Goal: Task Accomplishment & Management: Manage account settings

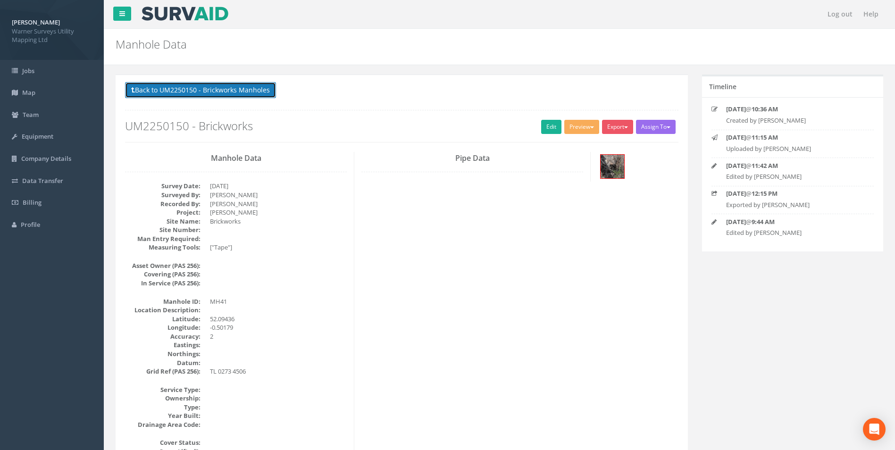
click at [195, 85] on button "Back to UM2250150 - Brickworks Manholes" at bounding box center [200, 90] width 151 height 16
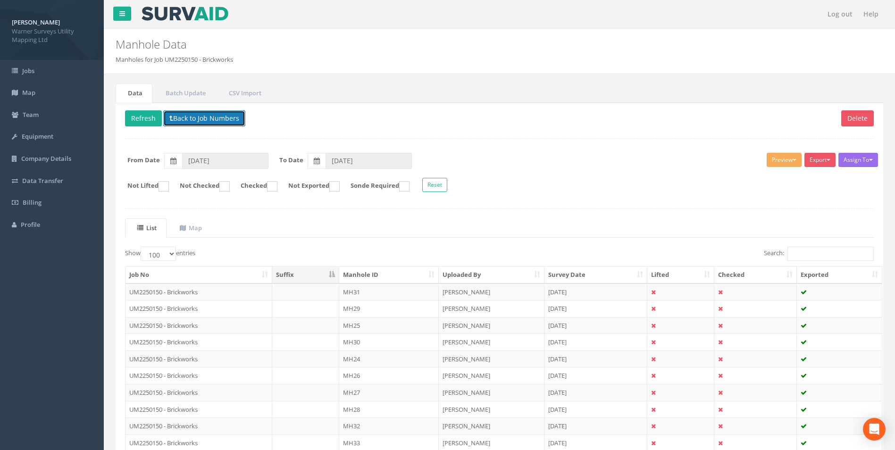
click at [204, 123] on button "Back to Job Numbers" at bounding box center [204, 118] width 82 height 16
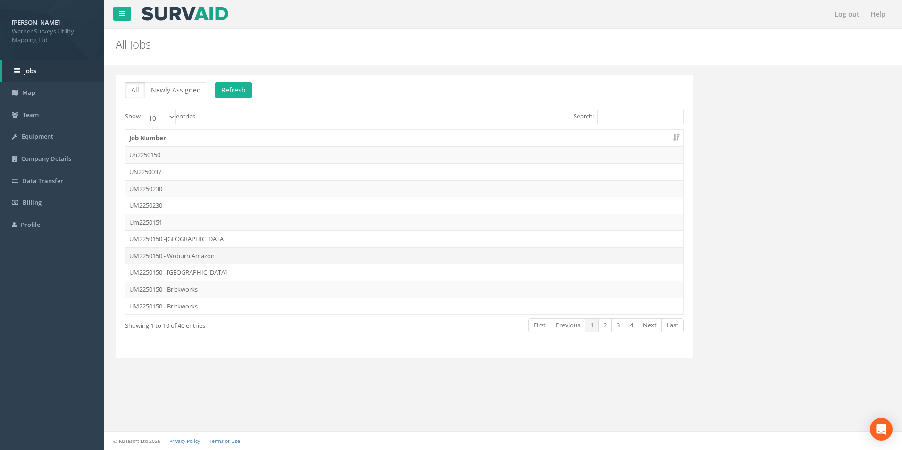
click at [198, 258] on td "UM2250150 - Woburn Amazon" at bounding box center [405, 255] width 558 height 17
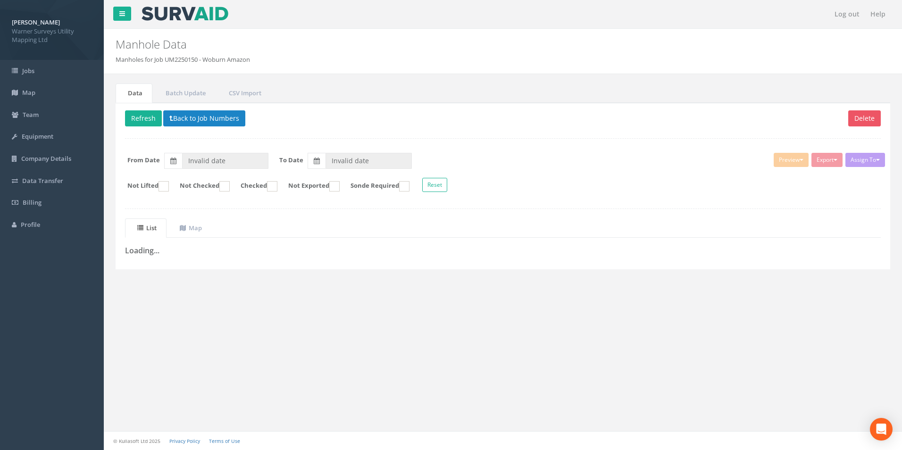
type input "[DATE]"
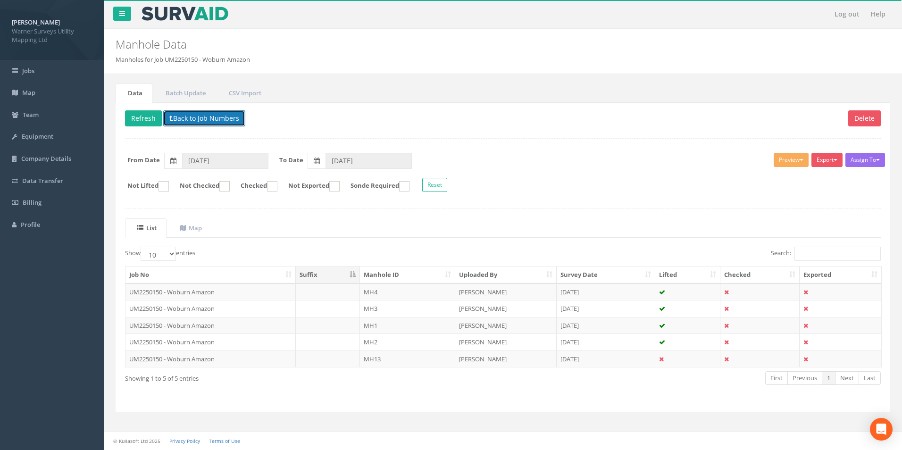
click at [184, 122] on button "Back to Job Numbers" at bounding box center [204, 118] width 82 height 16
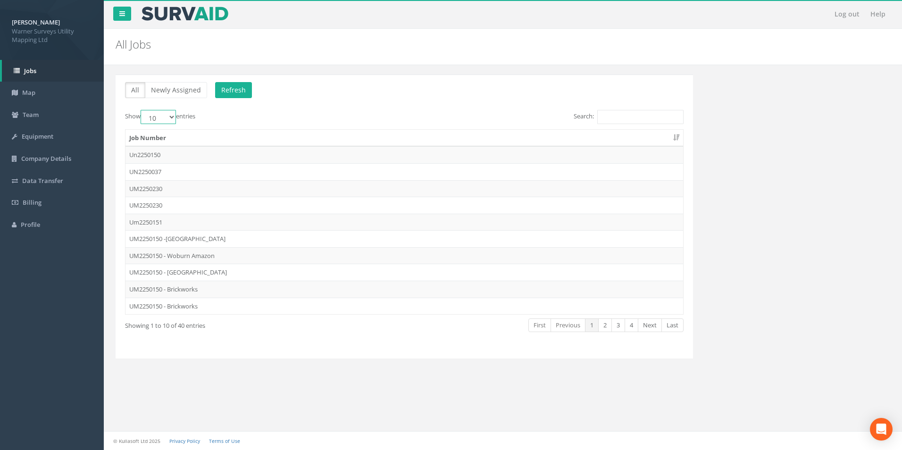
click at [176, 117] on select "10 25 50 100" at bounding box center [158, 117] width 35 height 14
select select "50"
click at [142, 110] on select "10 25 50 100" at bounding box center [158, 117] width 35 height 14
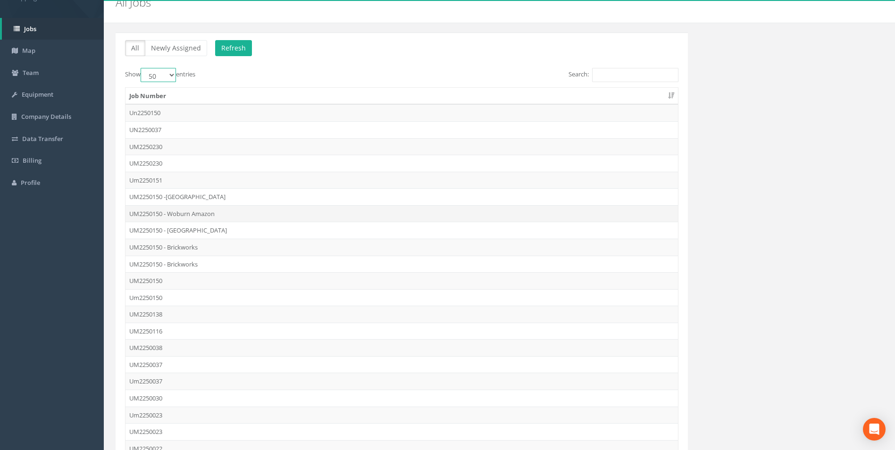
scroll to position [94, 0]
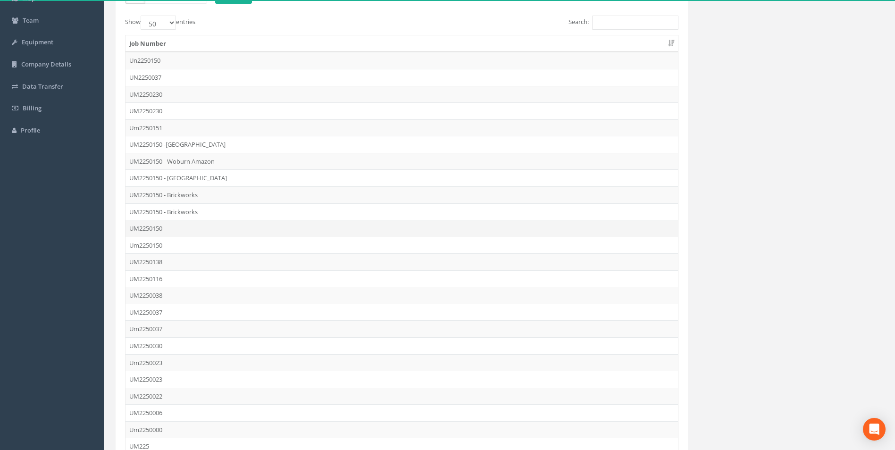
click at [155, 229] on td "UM2250150" at bounding box center [402, 228] width 553 height 17
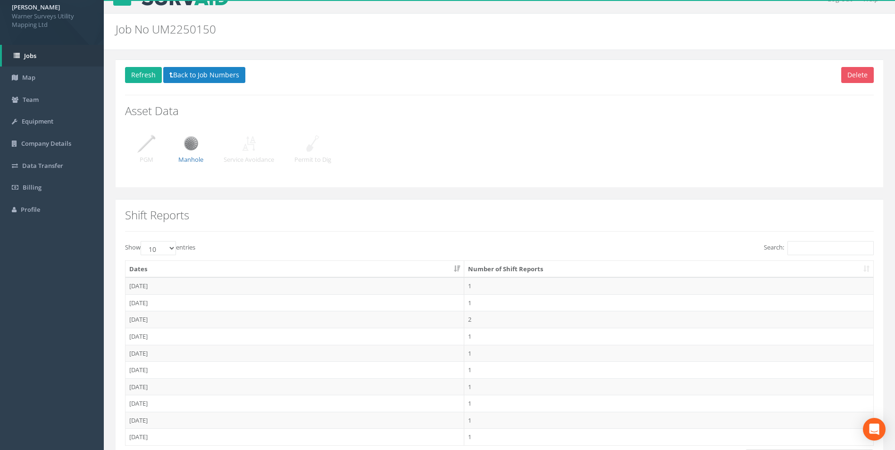
scroll to position [0, 0]
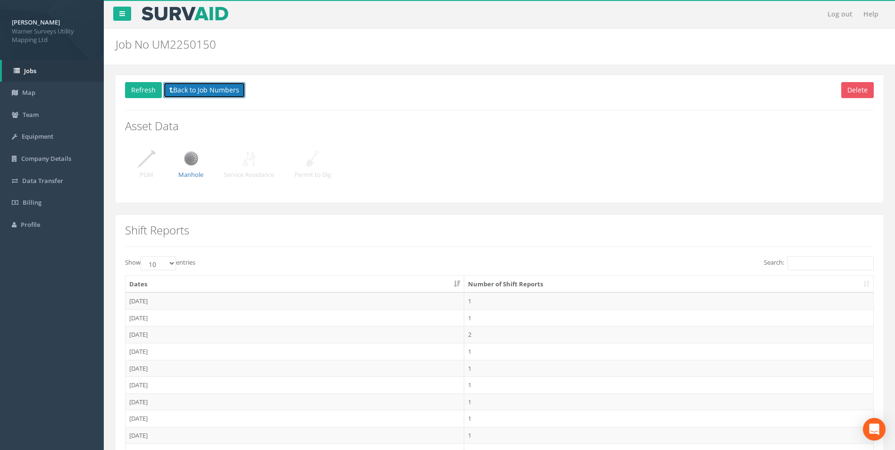
click at [210, 94] on button "Back to Job Numbers" at bounding box center [204, 90] width 82 height 16
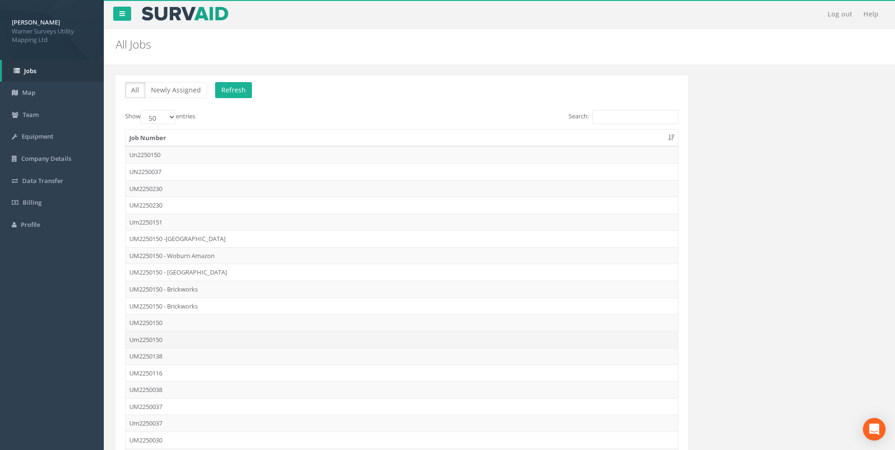
click at [155, 343] on td "Um2250150" at bounding box center [402, 339] width 553 height 17
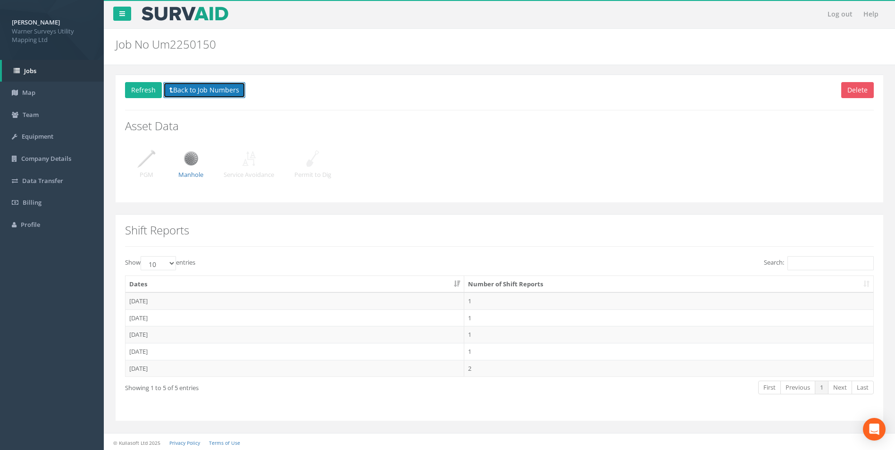
click at [195, 90] on button "Back to Job Numbers" at bounding box center [204, 90] width 82 height 16
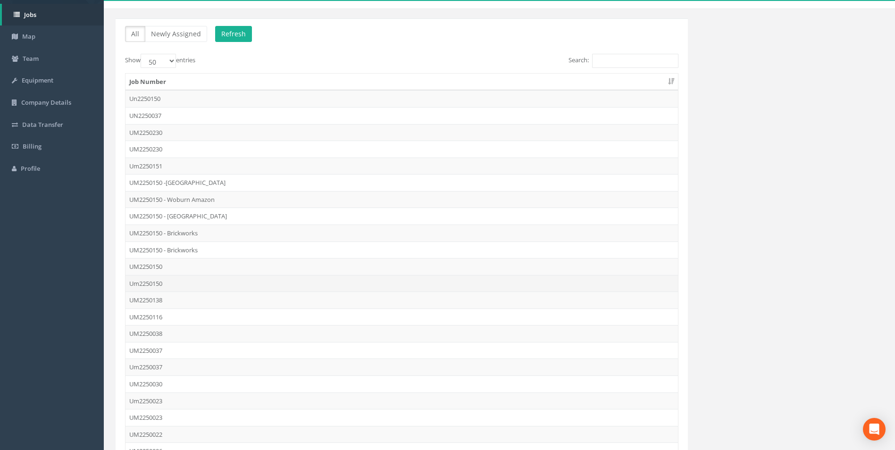
scroll to position [47, 0]
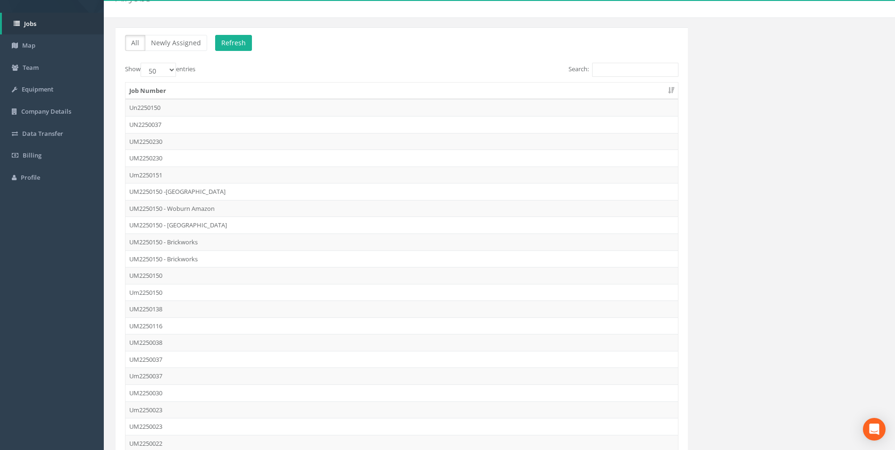
click at [159, 298] on td "Um2250150" at bounding box center [402, 292] width 553 height 17
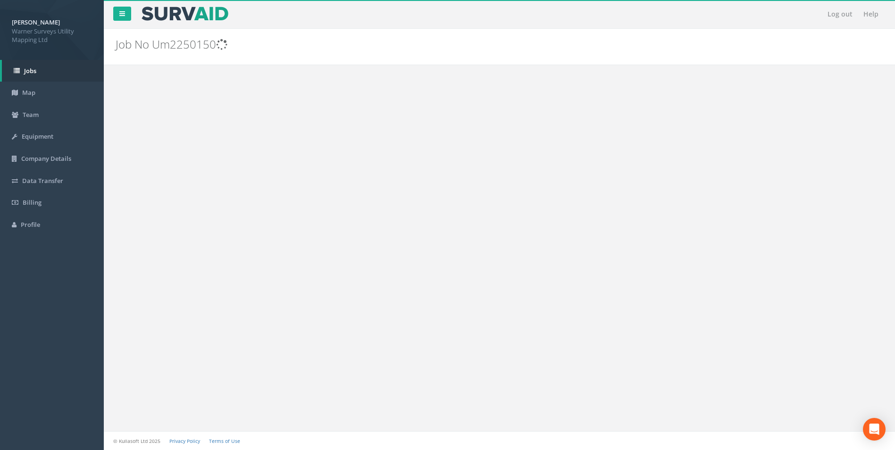
scroll to position [0, 0]
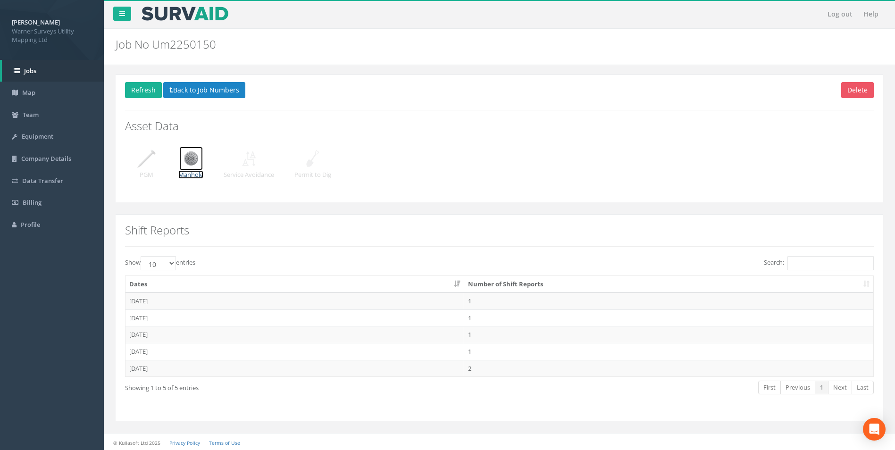
click at [190, 177] on p "Manhole" at bounding box center [190, 174] width 25 height 9
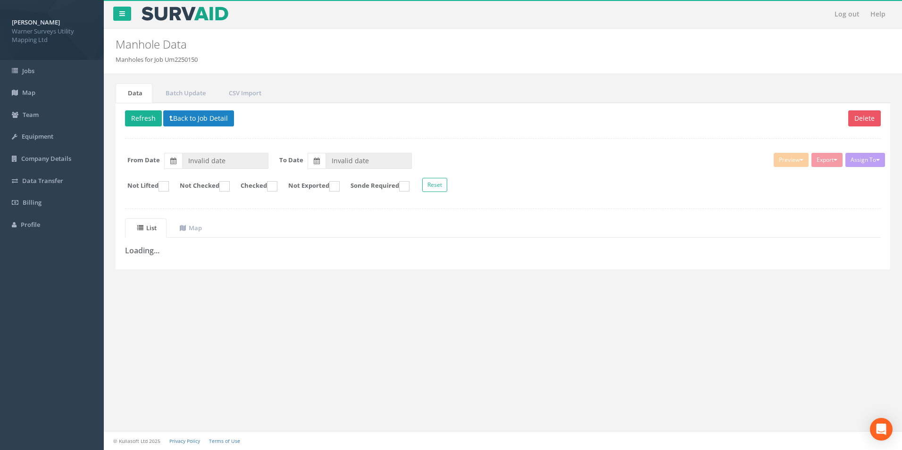
type input "[DATE]"
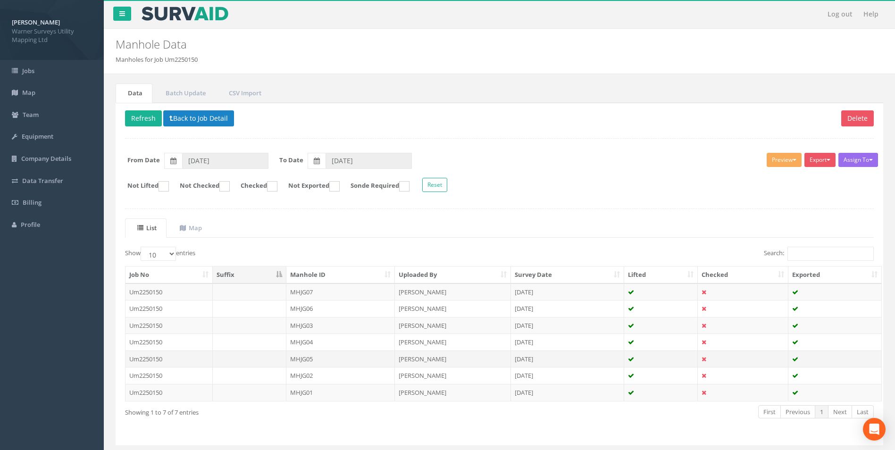
click at [309, 360] on td "MHJG05" at bounding box center [340, 359] width 109 height 17
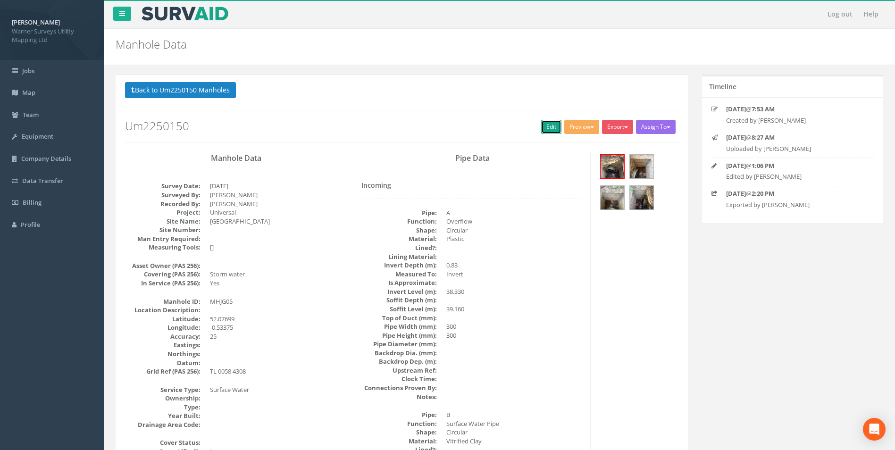
click at [550, 126] on link "Edit" at bounding box center [551, 127] width 20 height 14
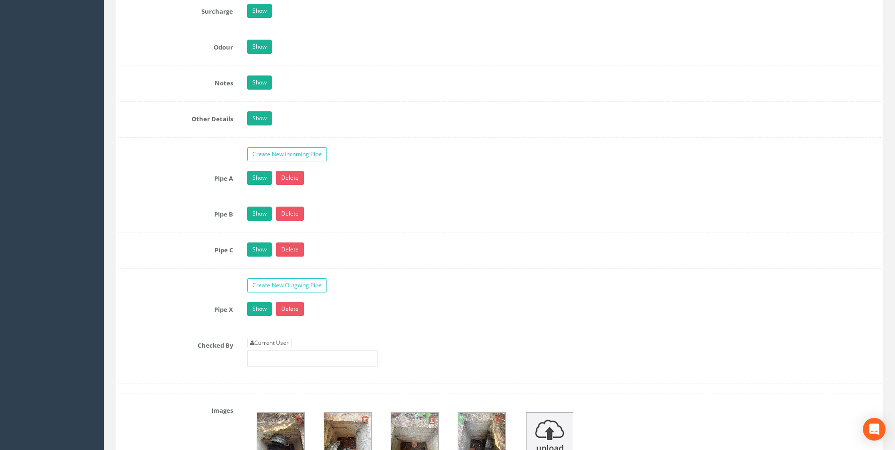
scroll to position [1463, 0]
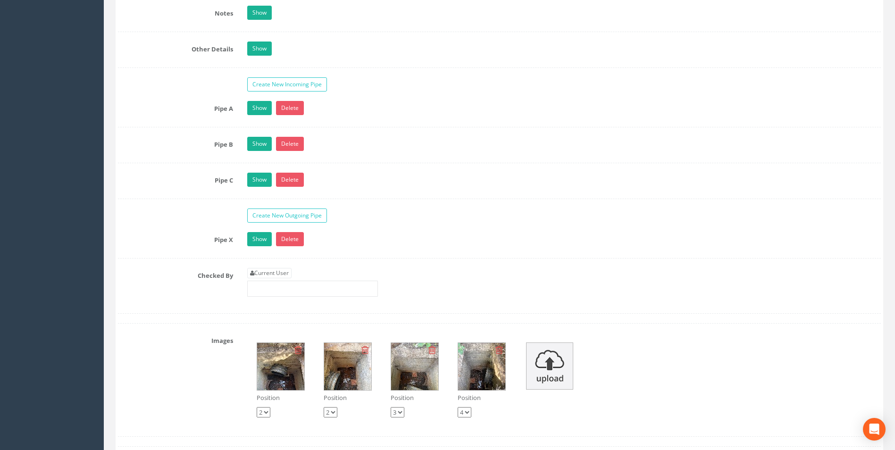
click at [278, 372] on img at bounding box center [280, 366] width 47 height 47
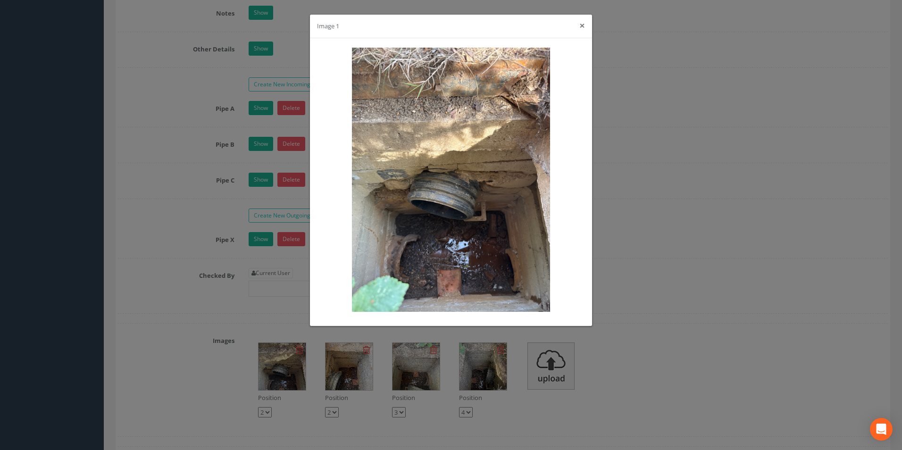
click at [579, 29] on button "×" at bounding box center [582, 26] width 6 height 10
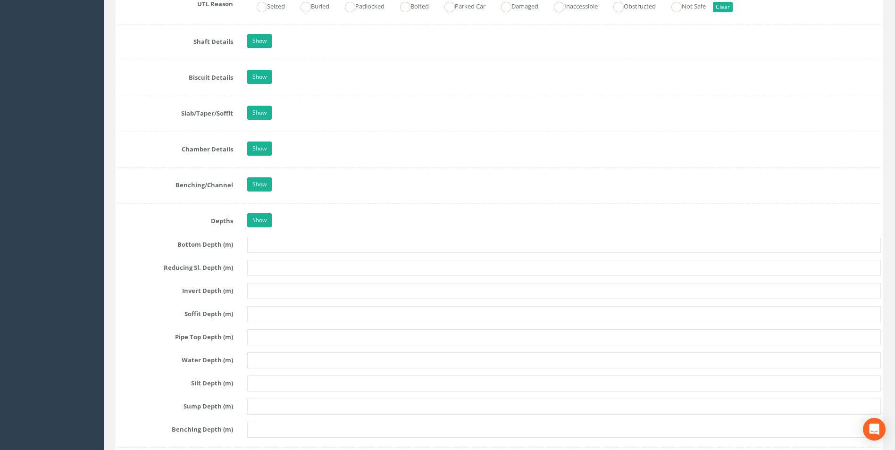
scroll to position [802, 0]
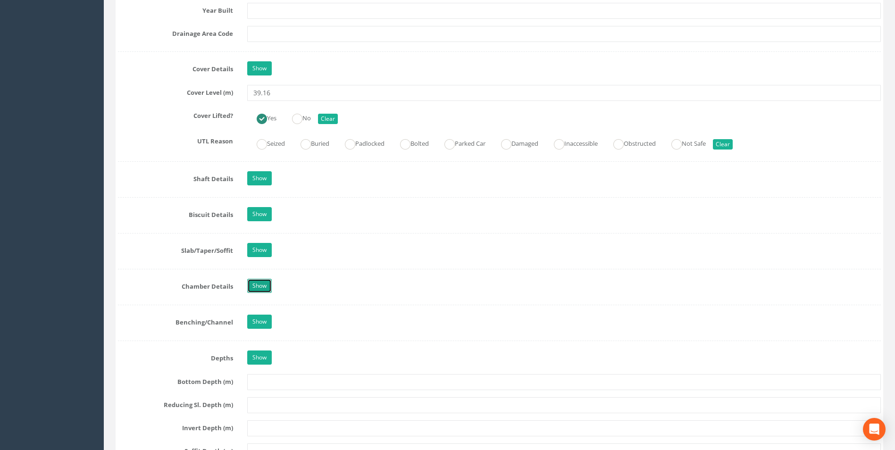
click at [263, 287] on link "Show" at bounding box center [259, 286] width 25 height 14
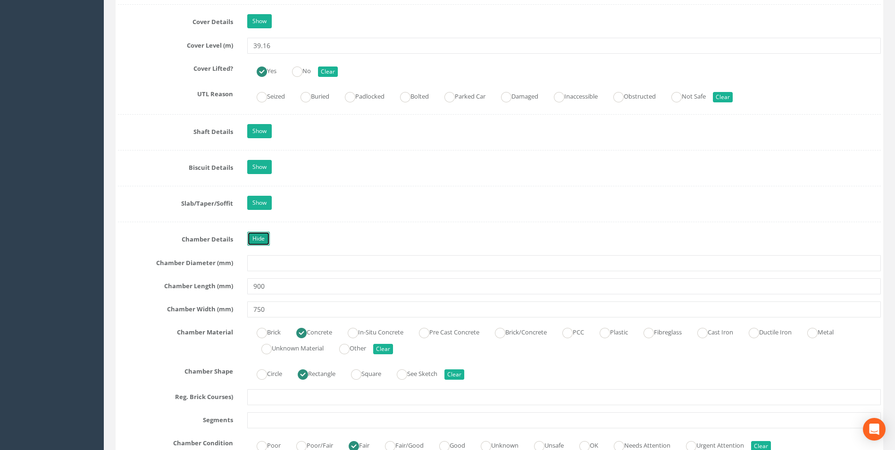
scroll to position [896, 0]
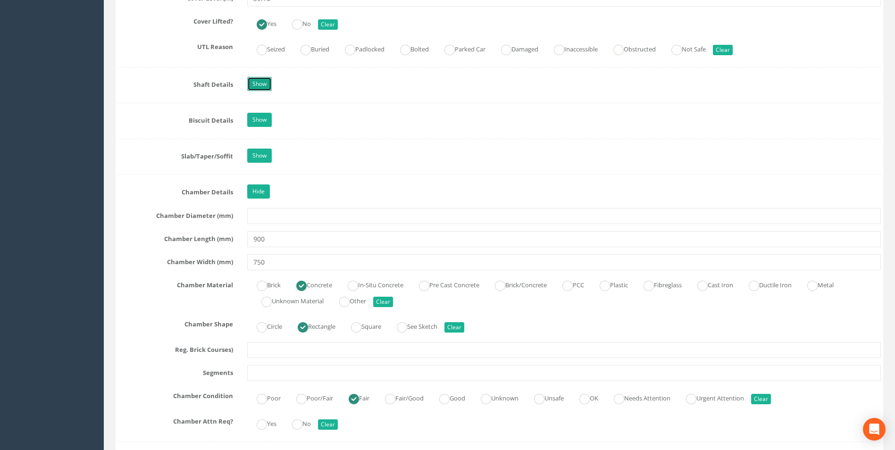
click at [254, 84] on link "Show" at bounding box center [259, 84] width 25 height 14
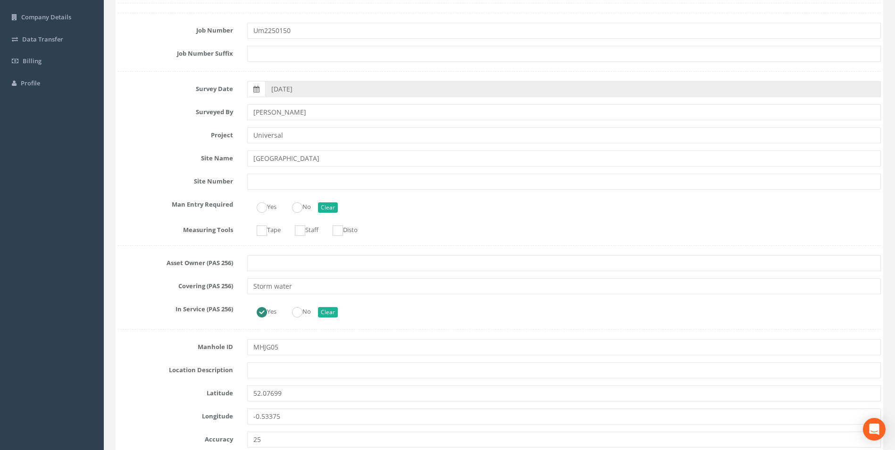
scroll to position [0, 0]
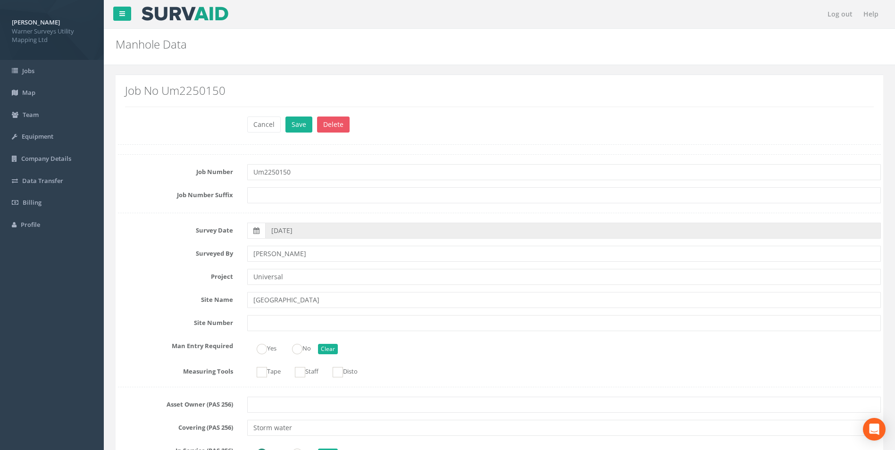
click at [271, 133] on div "Cancel Save Delete" at bounding box center [564, 126] width 648 height 18
click at [271, 130] on button "Cancel" at bounding box center [263, 125] width 33 height 16
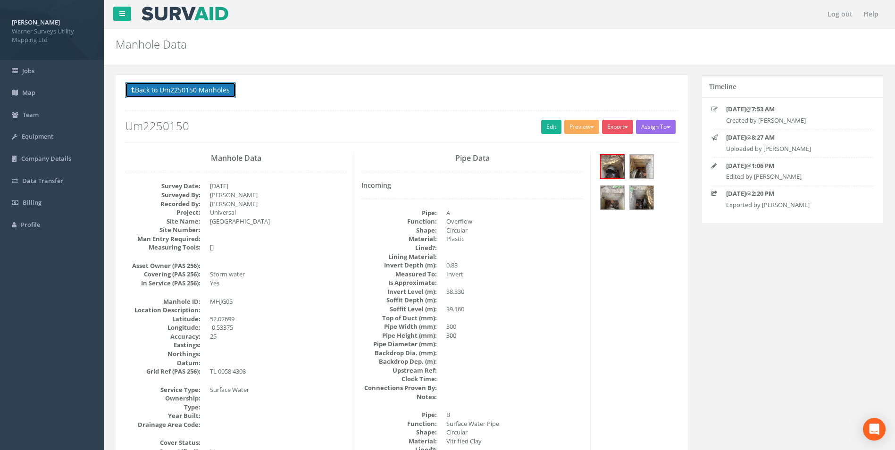
click at [197, 97] on button "Back to Um2250150 Manholes" at bounding box center [180, 90] width 111 height 16
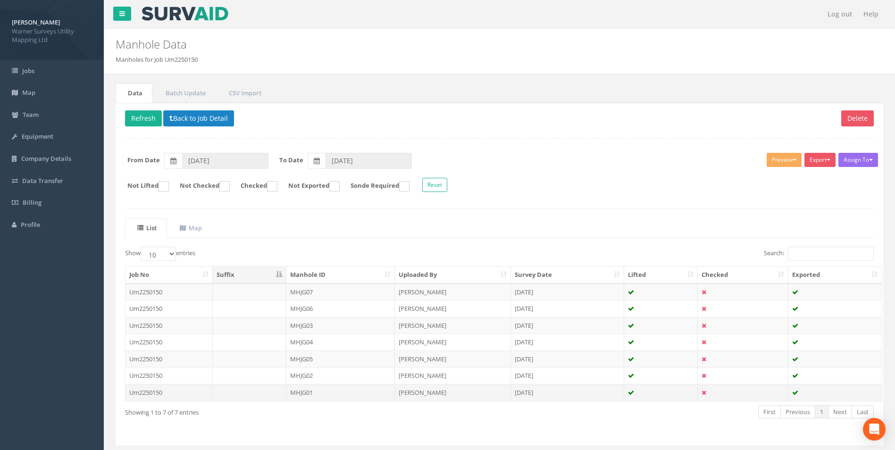
click at [301, 396] on td "MHJG01" at bounding box center [340, 392] width 109 height 17
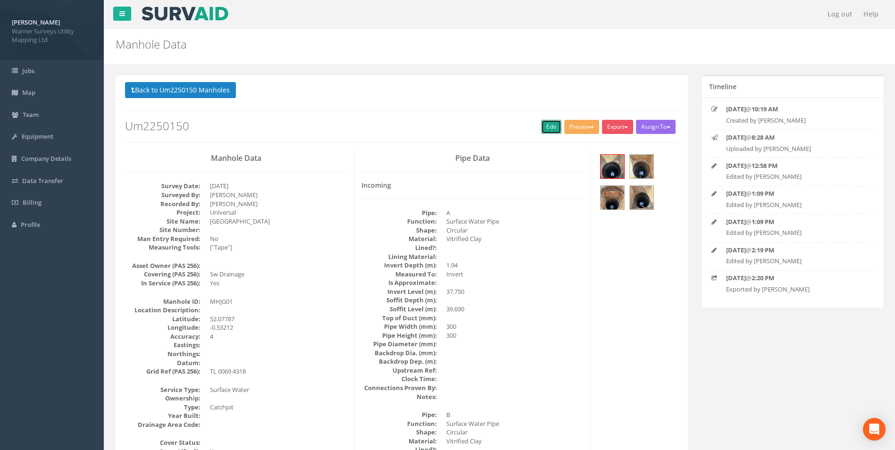
click at [544, 126] on link "Edit" at bounding box center [551, 127] width 20 height 14
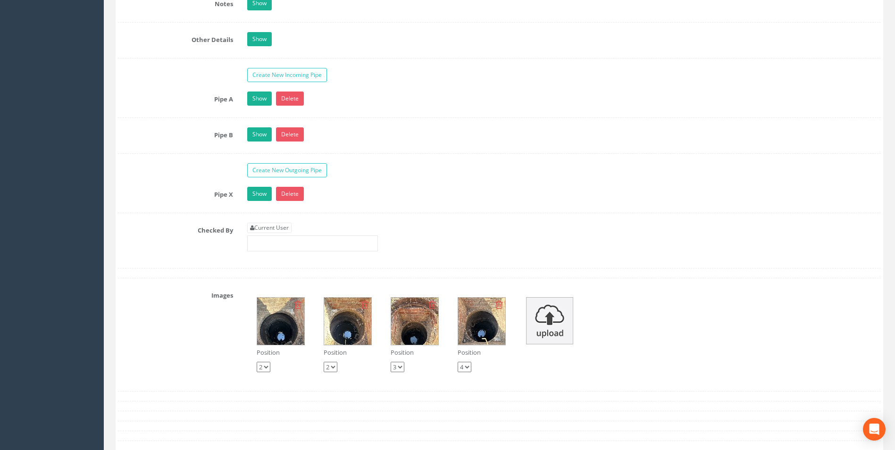
scroll to position [2168, 0]
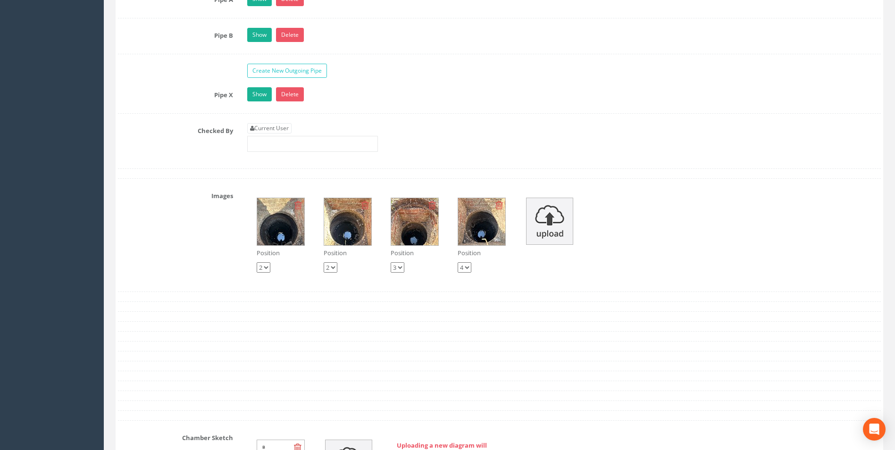
click at [289, 225] on img at bounding box center [280, 221] width 47 height 47
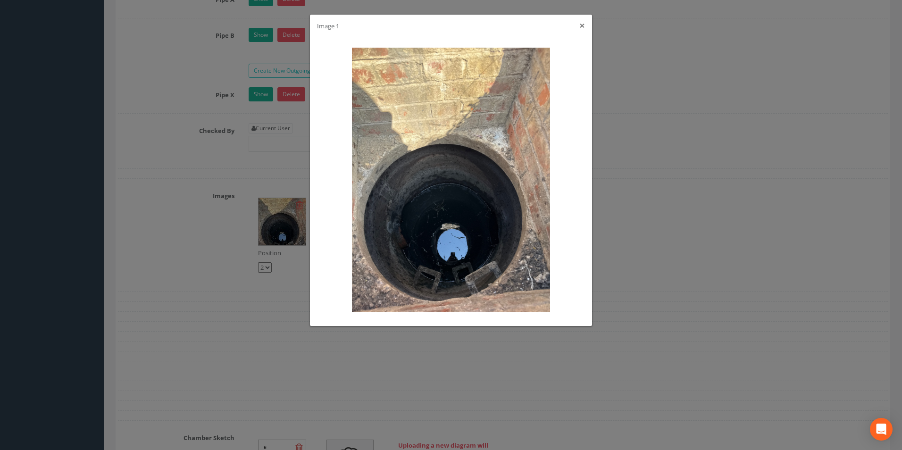
click at [585, 24] on button "×" at bounding box center [582, 26] width 6 height 10
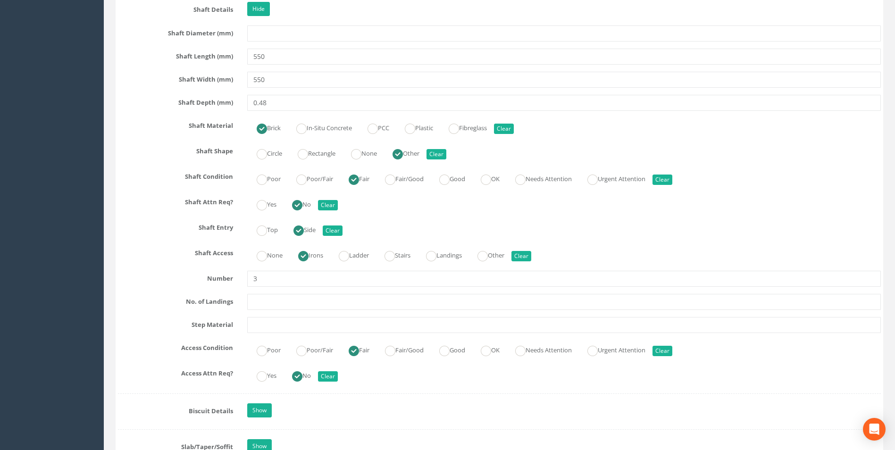
scroll to position [942, 0]
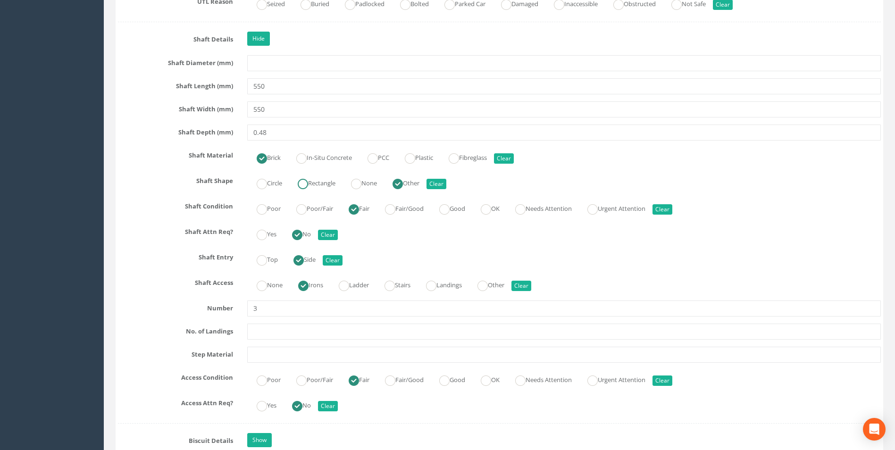
click at [305, 186] on ins at bounding box center [303, 184] width 10 height 10
radio input "true"
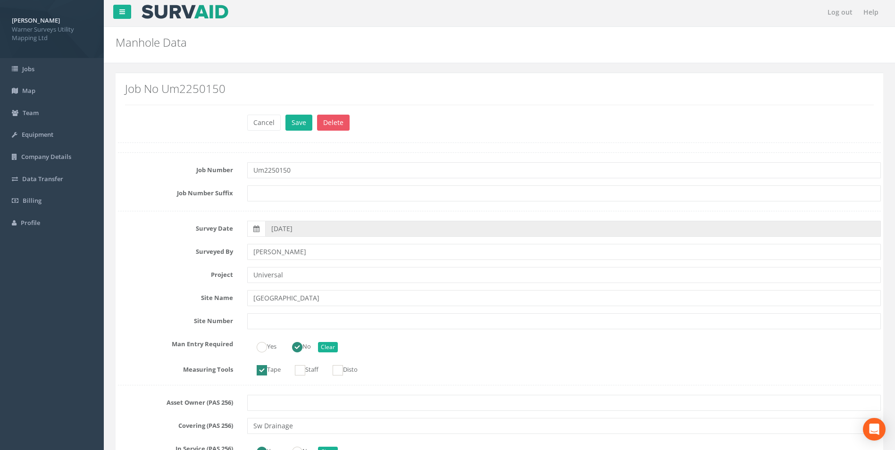
scroll to position [0, 0]
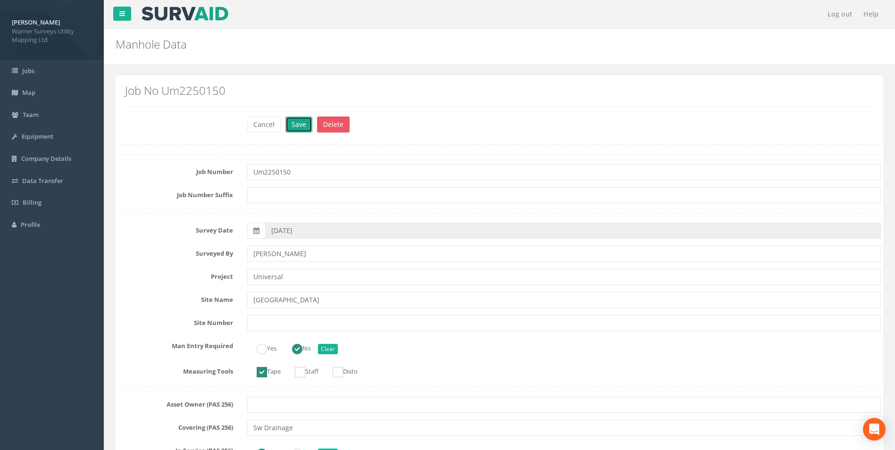
click at [293, 126] on button "Save" at bounding box center [298, 125] width 27 height 16
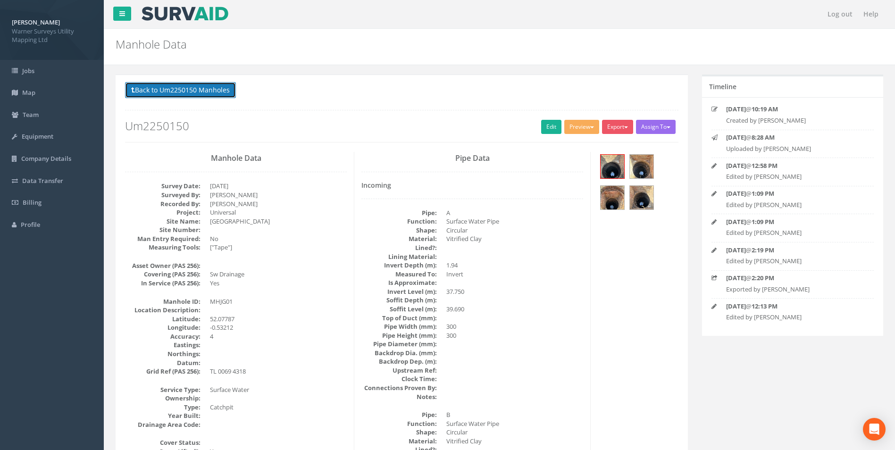
click at [204, 92] on button "Back to Um2250150 Manholes" at bounding box center [180, 90] width 111 height 16
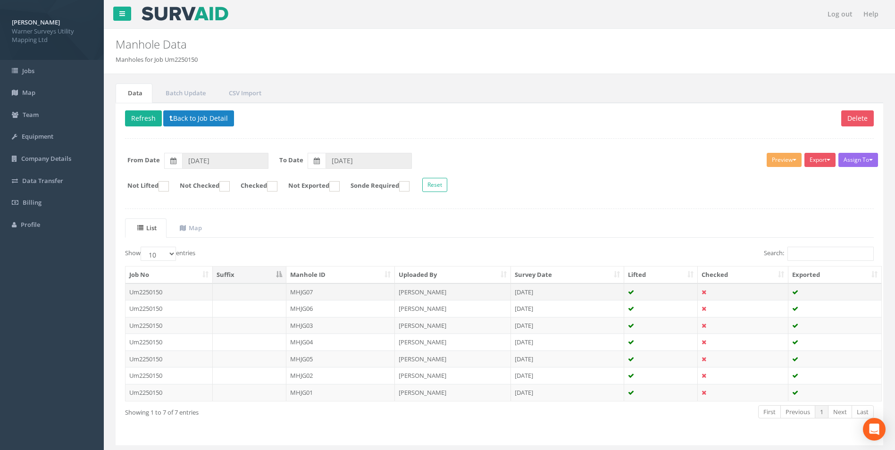
click at [308, 295] on td "MHJG07" at bounding box center [340, 292] width 109 height 17
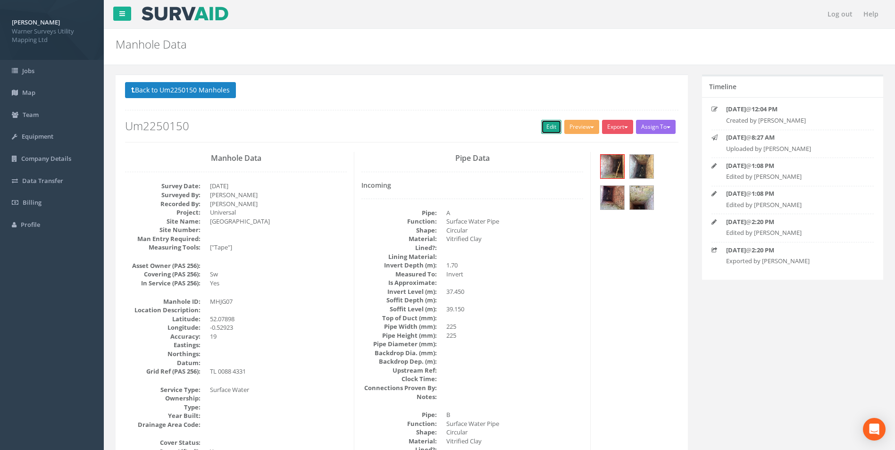
click at [548, 123] on link "Edit" at bounding box center [551, 127] width 20 height 14
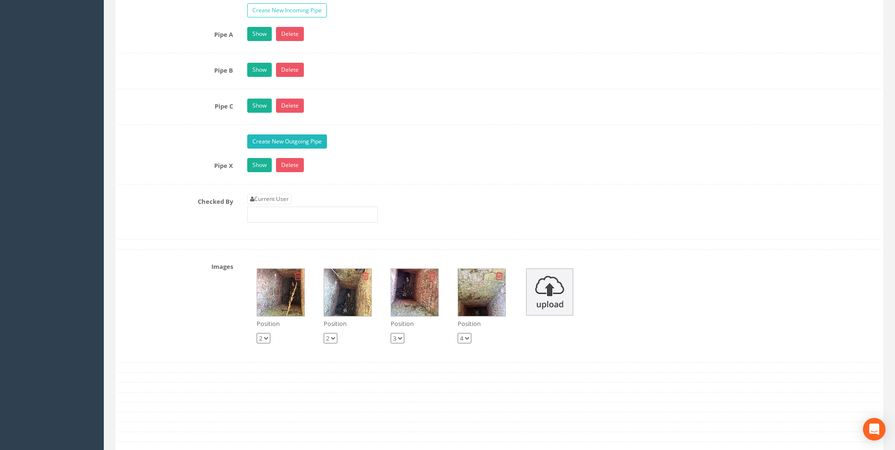
scroll to position [2218, 0]
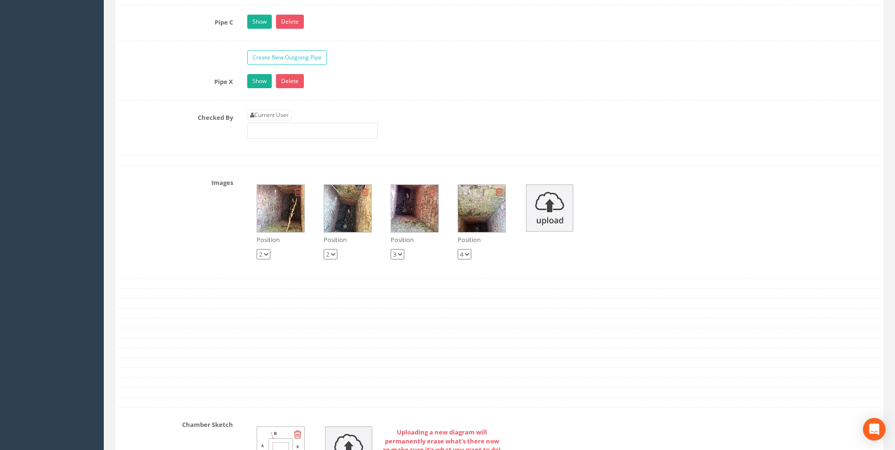
click at [292, 222] on img at bounding box center [280, 208] width 47 height 47
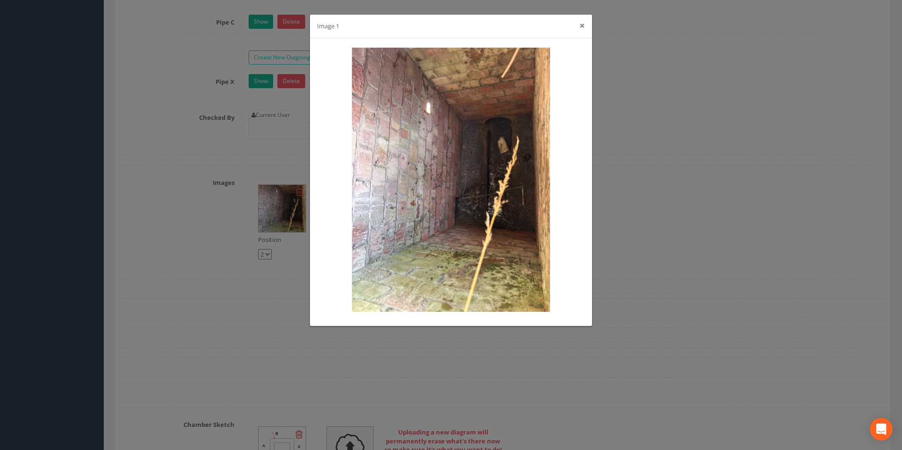
drag, startPoint x: 581, startPoint y: 28, endPoint x: 568, endPoint y: 33, distance: 14.2
click at [581, 28] on button "×" at bounding box center [582, 26] width 6 height 10
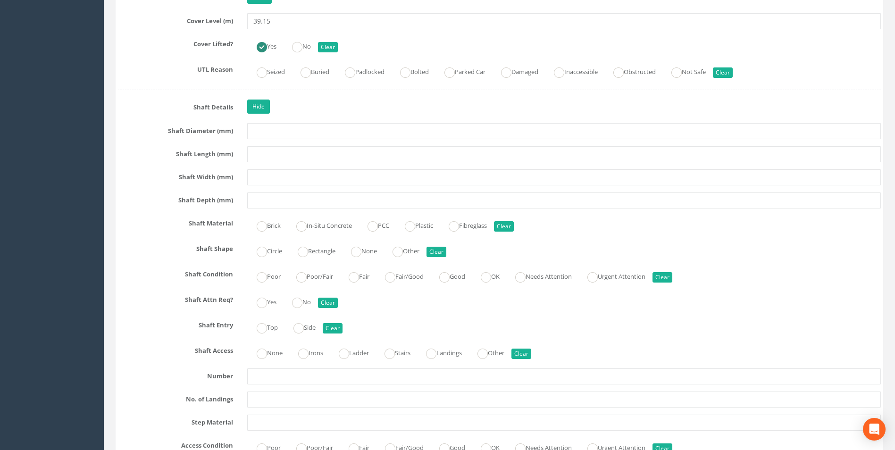
scroll to position [849, 0]
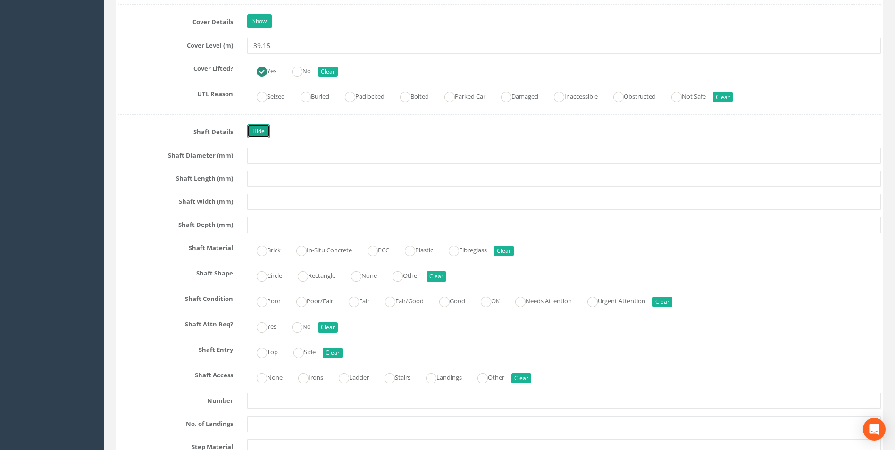
click at [261, 134] on link "Hide" at bounding box center [258, 131] width 23 height 14
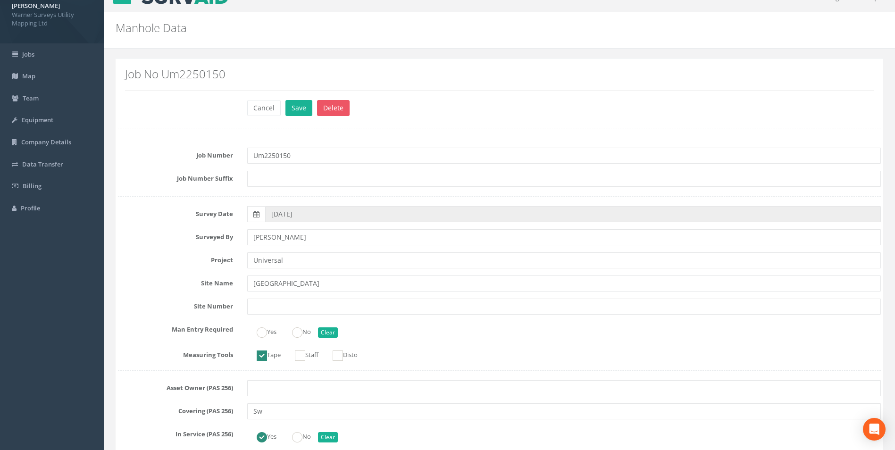
scroll to position [0, 0]
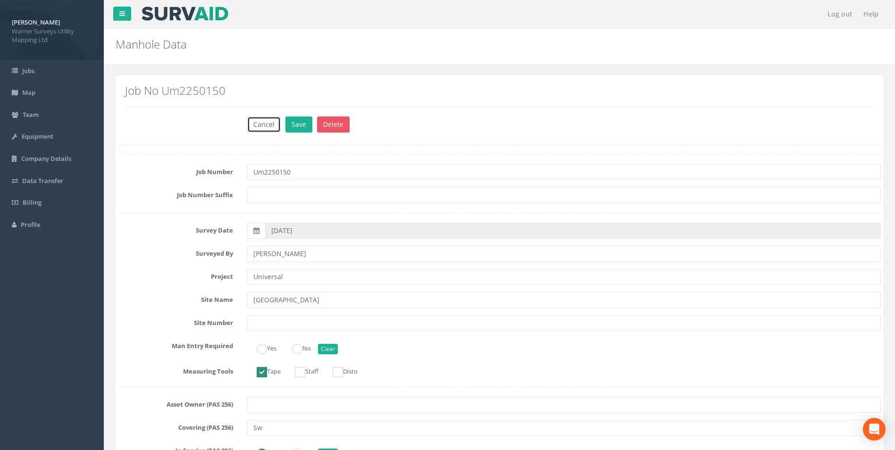
click at [264, 126] on button "Cancel" at bounding box center [263, 125] width 33 height 16
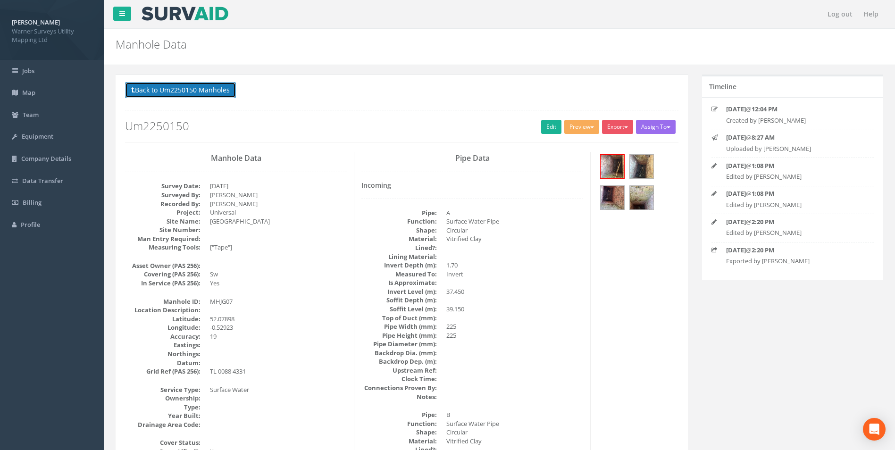
click at [184, 89] on button "Back to Um2250150 Manholes" at bounding box center [180, 90] width 111 height 16
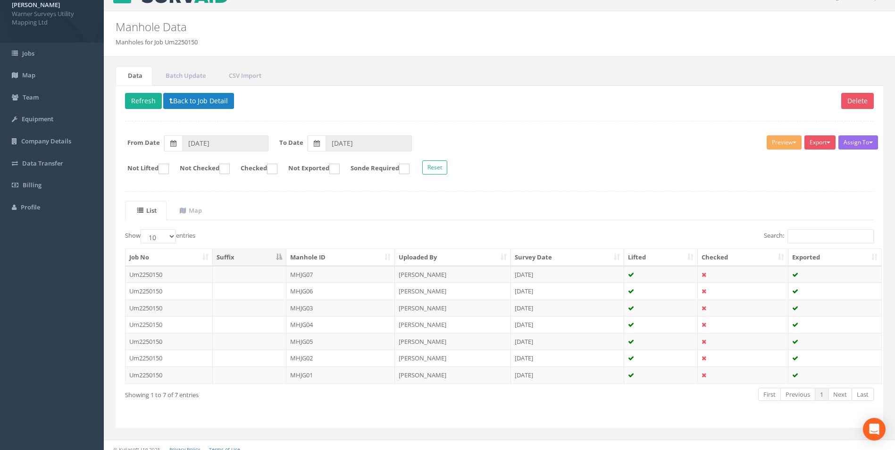
scroll to position [26, 0]
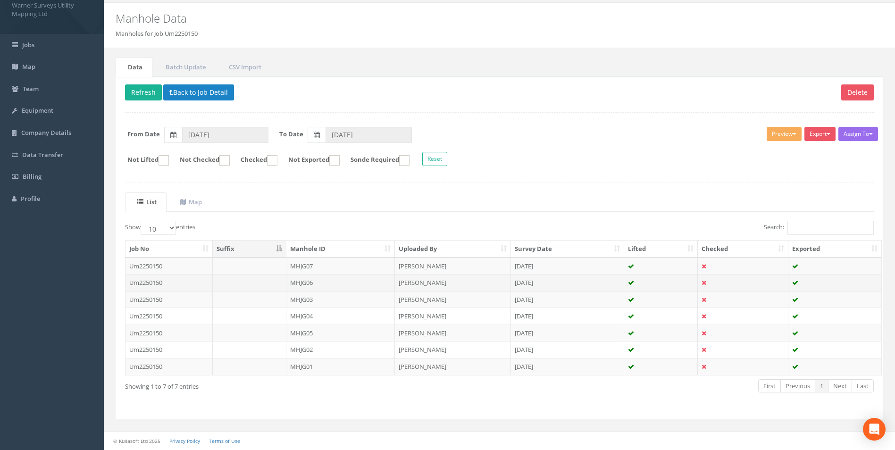
click at [157, 283] on td "Um2250150" at bounding box center [169, 282] width 87 height 17
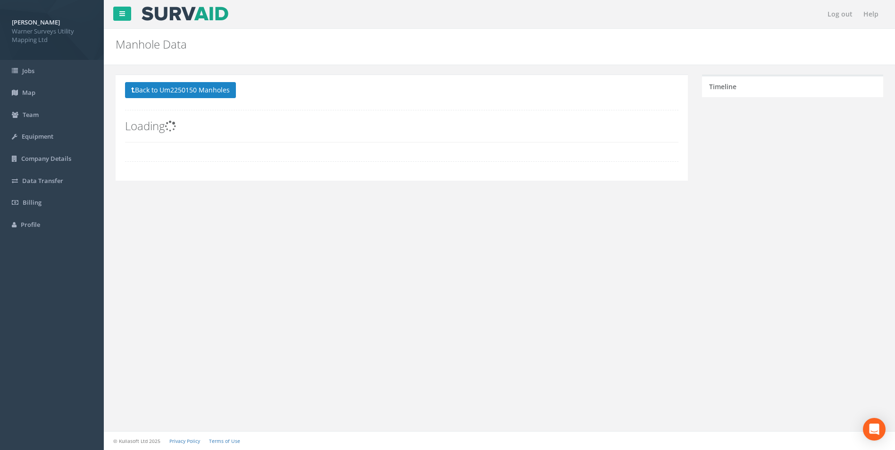
scroll to position [0, 0]
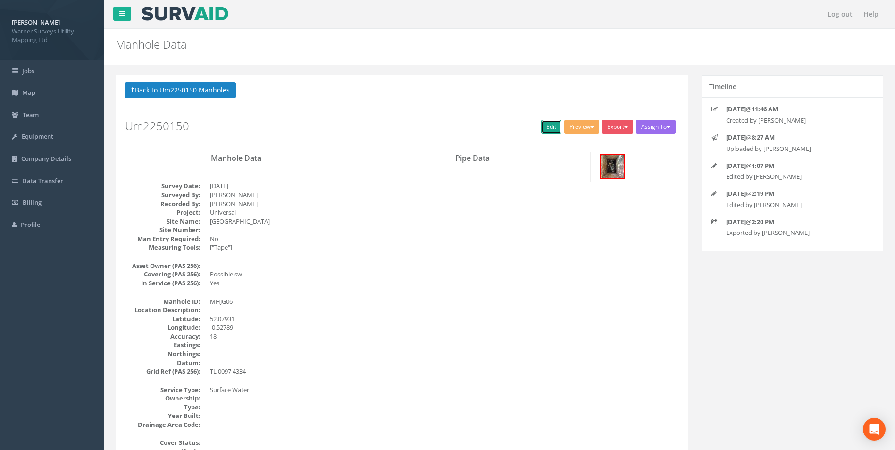
click at [543, 123] on link "Edit" at bounding box center [551, 127] width 20 height 14
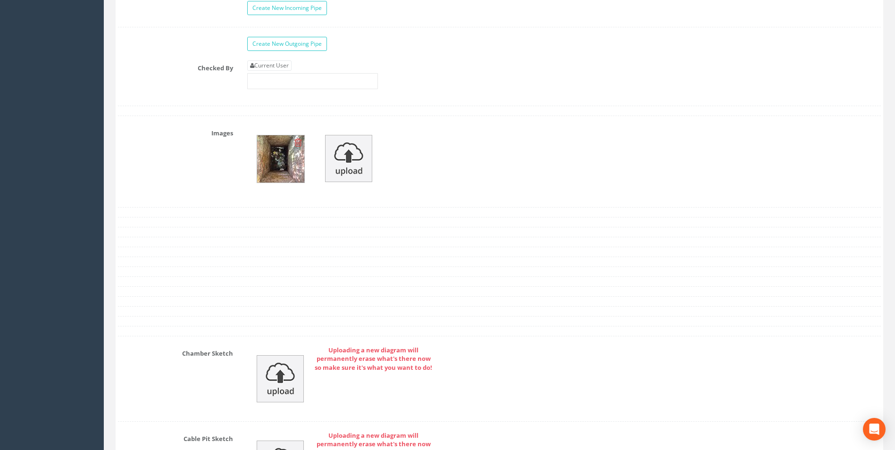
scroll to position [1651, 0]
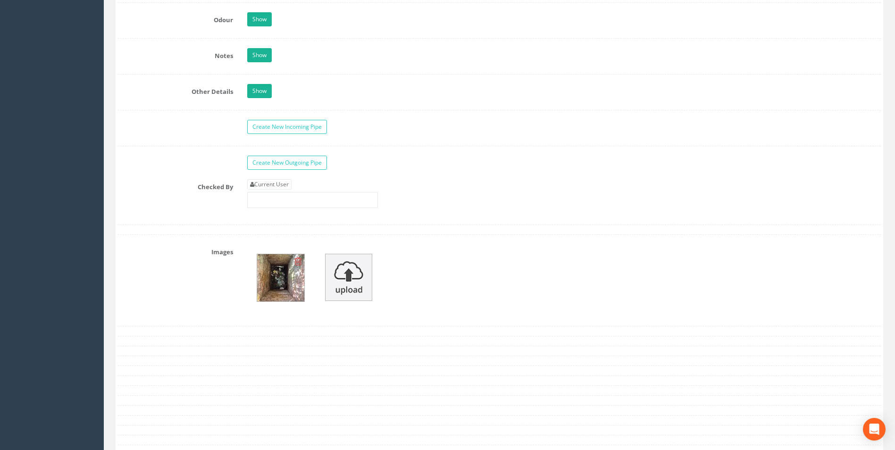
click at [285, 275] on img at bounding box center [280, 277] width 47 height 47
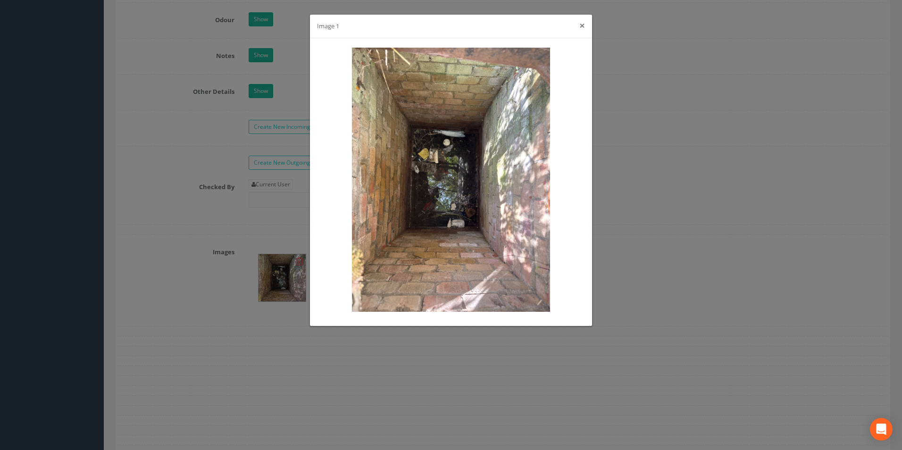
click at [584, 28] on button "×" at bounding box center [582, 26] width 6 height 10
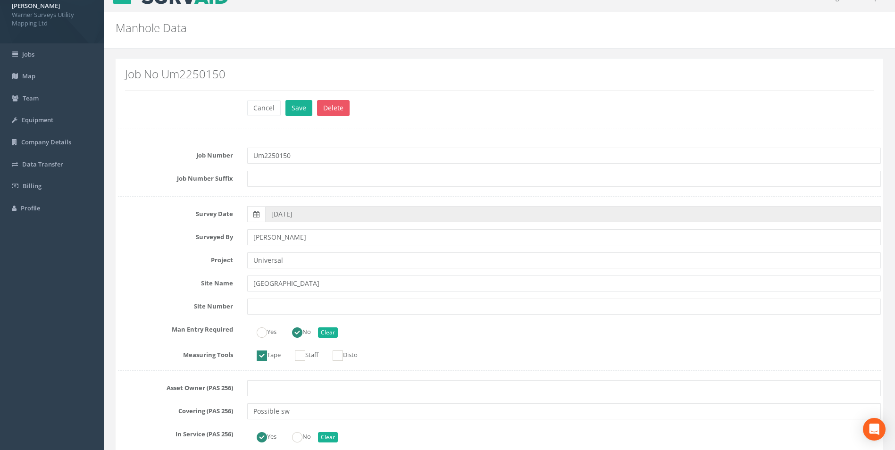
scroll to position [0, 0]
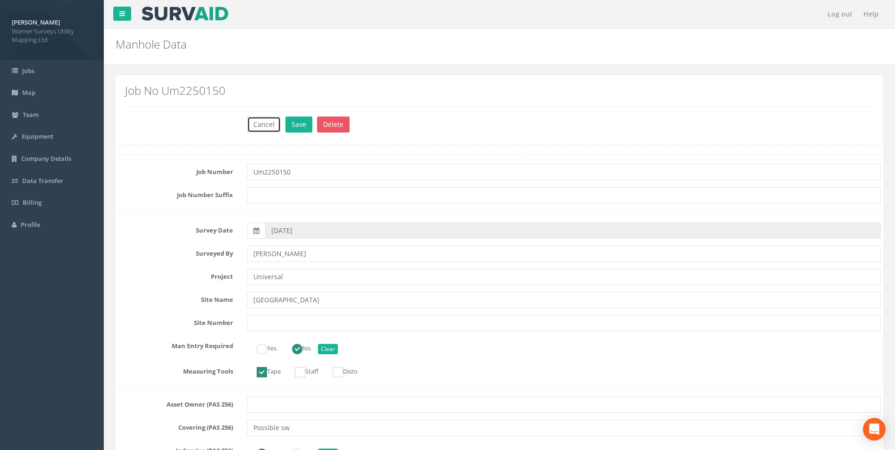
click at [267, 129] on button "Cancel" at bounding box center [263, 125] width 33 height 16
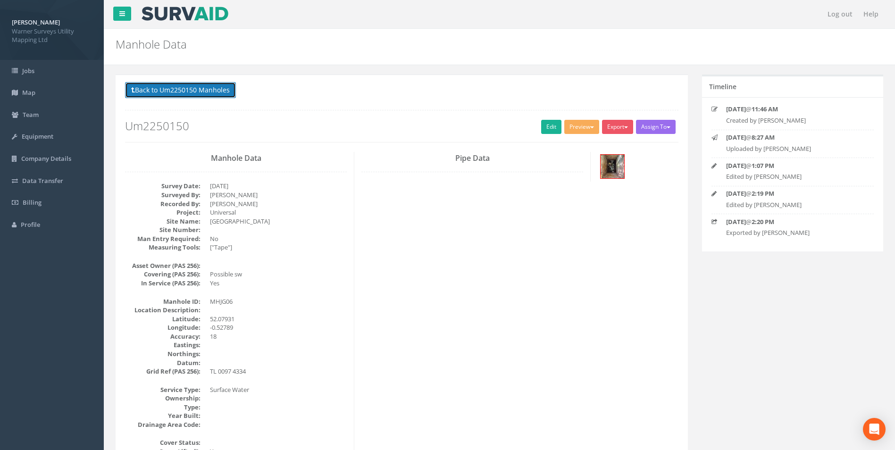
click at [198, 89] on button "Back to Um2250150 Manholes" at bounding box center [180, 90] width 111 height 16
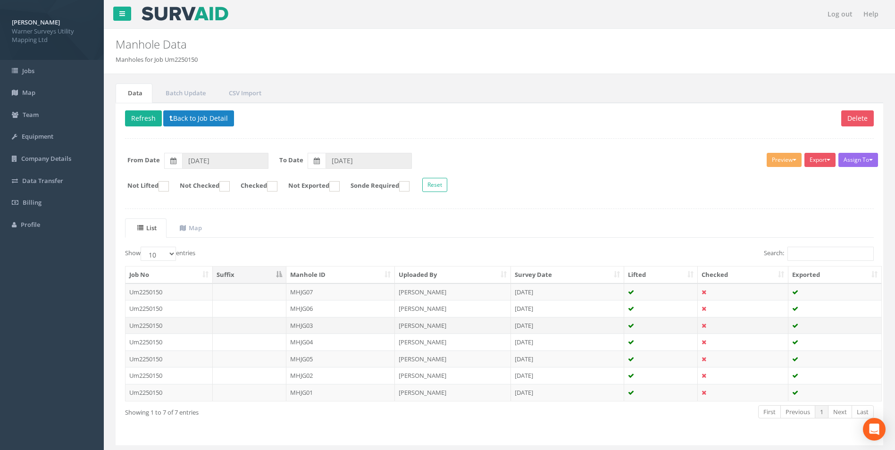
click at [164, 328] on td "Um2250150" at bounding box center [169, 325] width 87 height 17
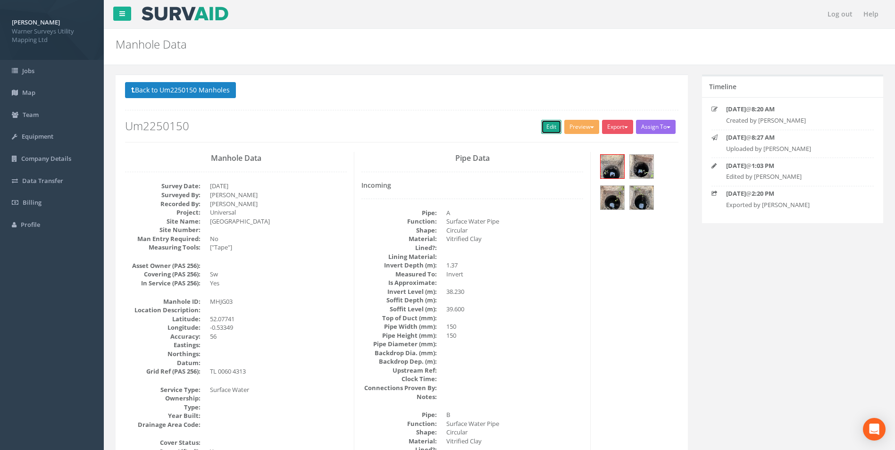
click at [551, 128] on link "Edit" at bounding box center [551, 127] width 20 height 14
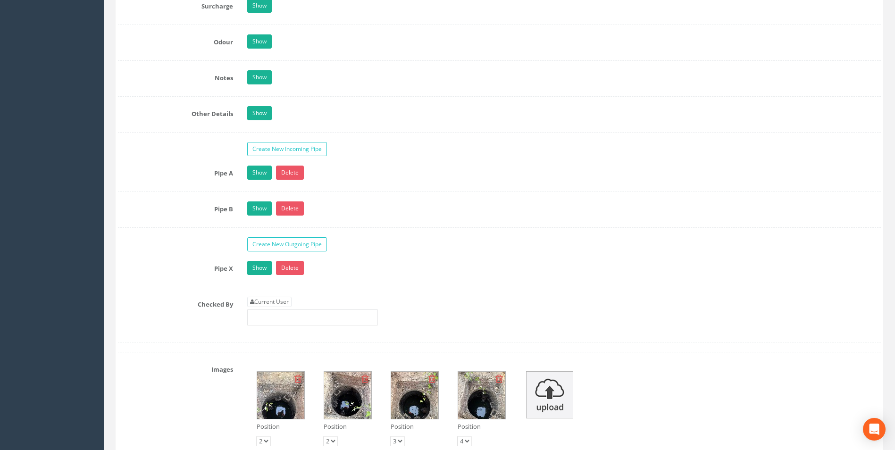
scroll to position [1651, 0]
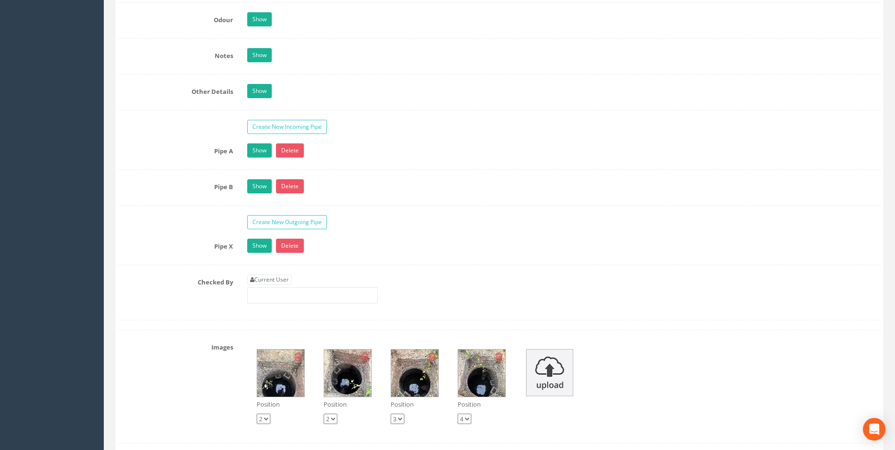
click at [283, 366] on img at bounding box center [280, 373] width 47 height 47
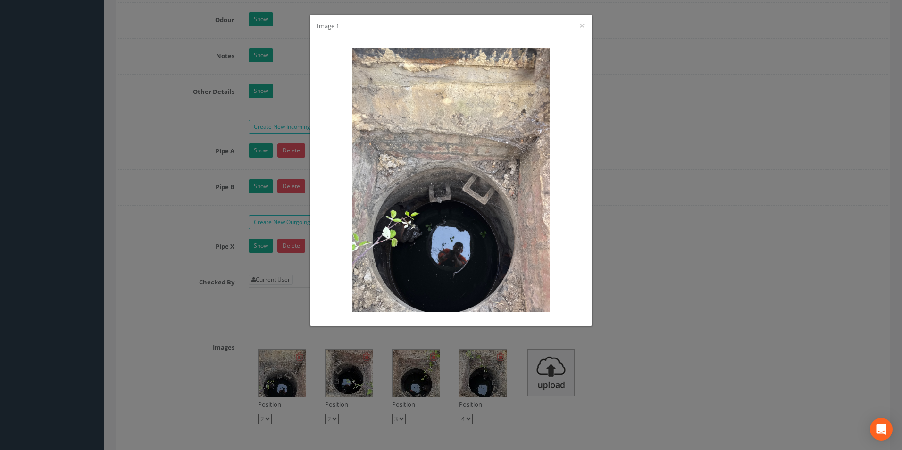
drag, startPoint x: 310, startPoint y: 289, endPoint x: 327, endPoint y: 277, distance: 20.8
click at [315, 287] on div "Image 1 ×" at bounding box center [451, 225] width 902 height 450
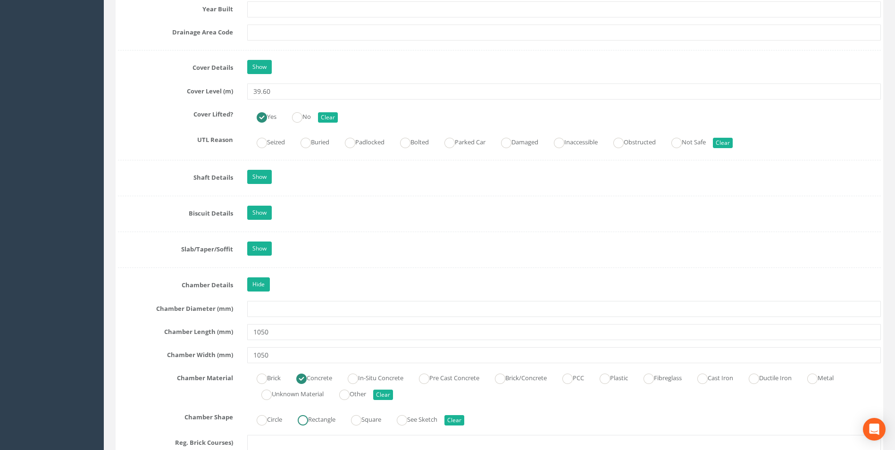
scroll to position [802, 0]
click at [264, 184] on link "Show" at bounding box center [259, 178] width 25 height 14
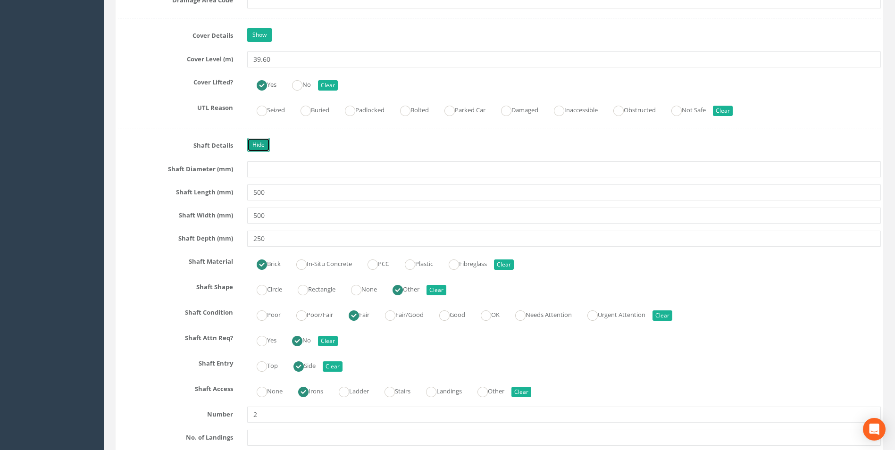
scroll to position [849, 0]
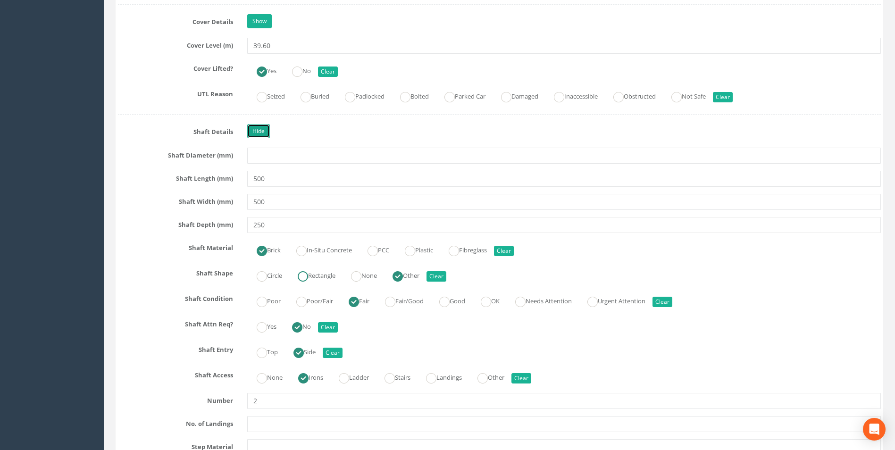
click at [308, 276] on ins at bounding box center [303, 276] width 10 height 10
radio input "true"
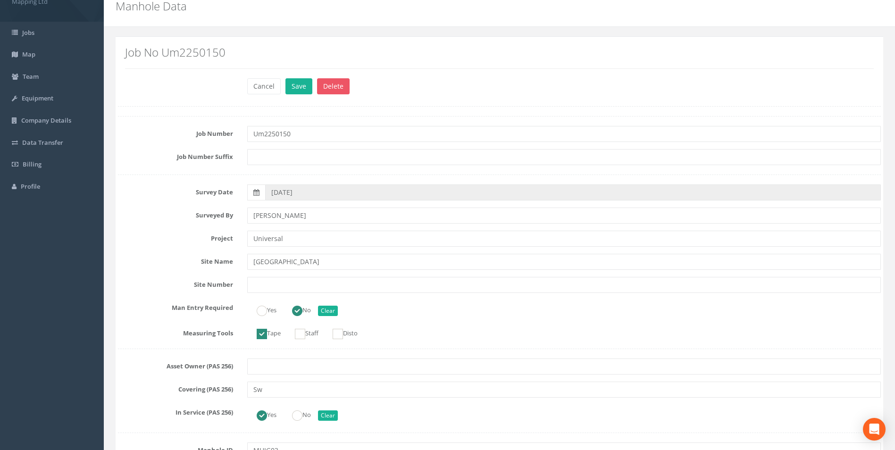
scroll to position [0, 0]
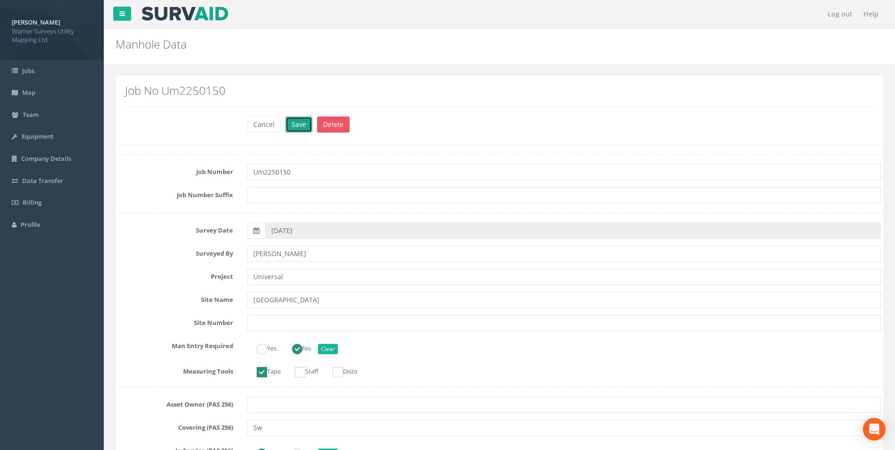
click at [296, 126] on button "Save" at bounding box center [298, 125] width 27 height 16
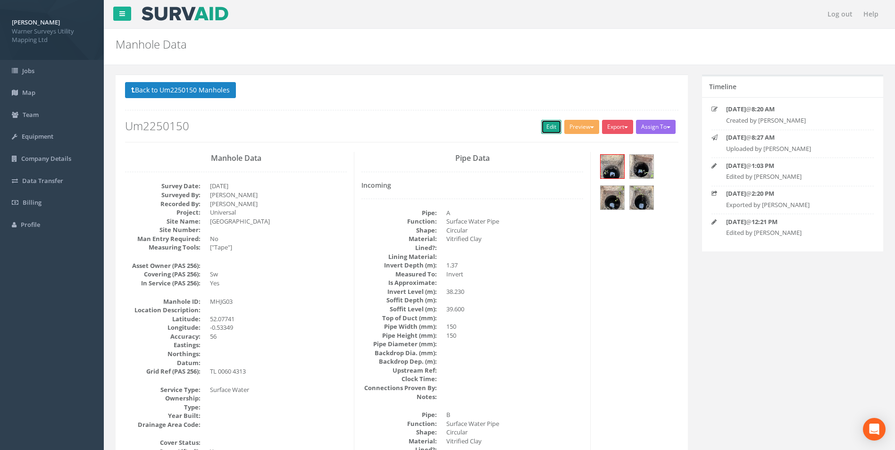
click at [544, 126] on link "Edit" at bounding box center [551, 127] width 20 height 14
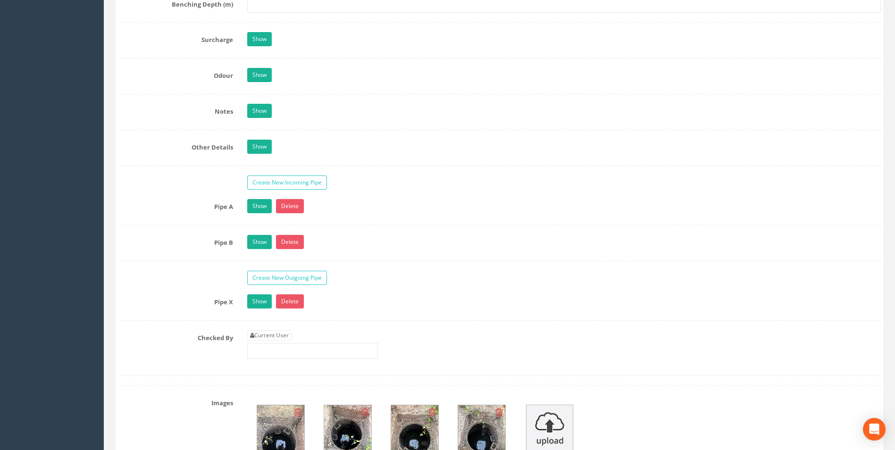
scroll to position [2029, 0]
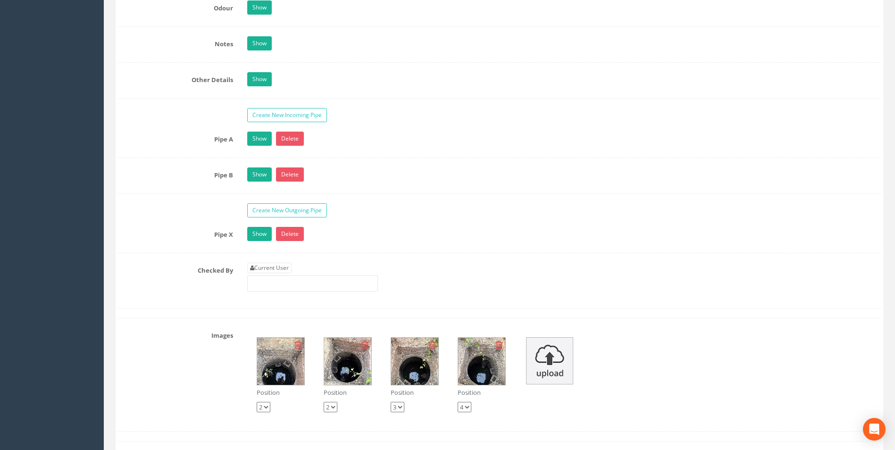
click at [285, 348] on img at bounding box center [280, 361] width 47 height 47
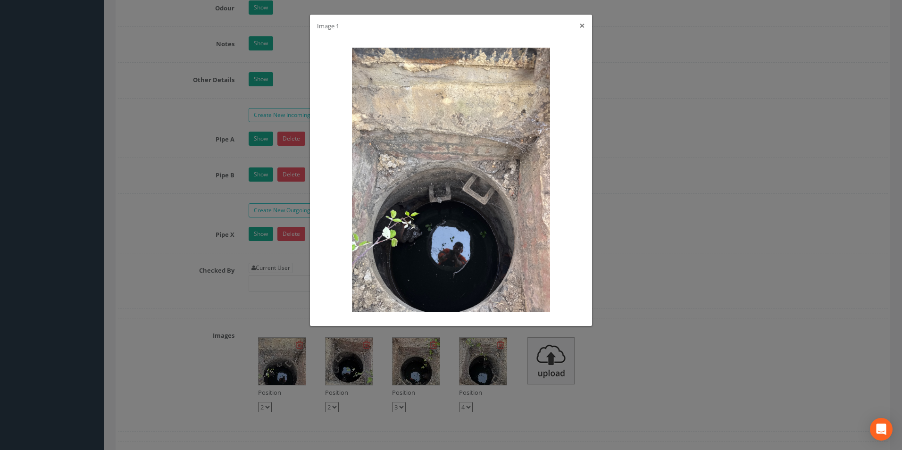
click at [581, 28] on button "×" at bounding box center [582, 26] width 6 height 10
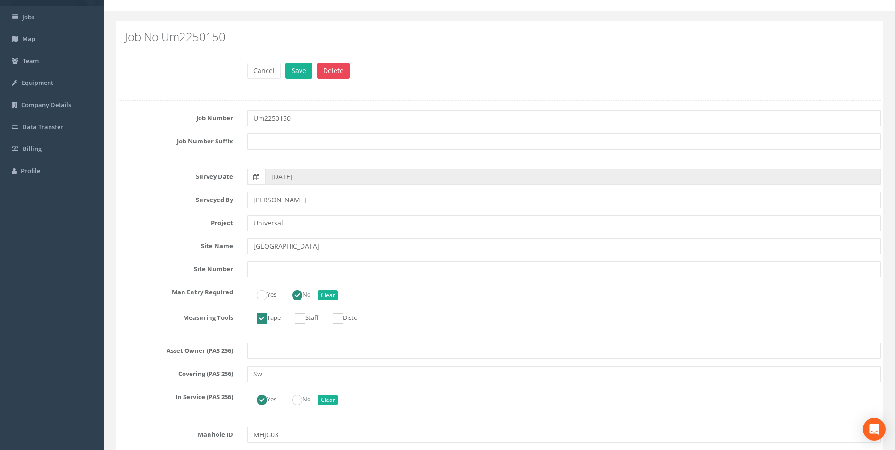
scroll to position [0, 0]
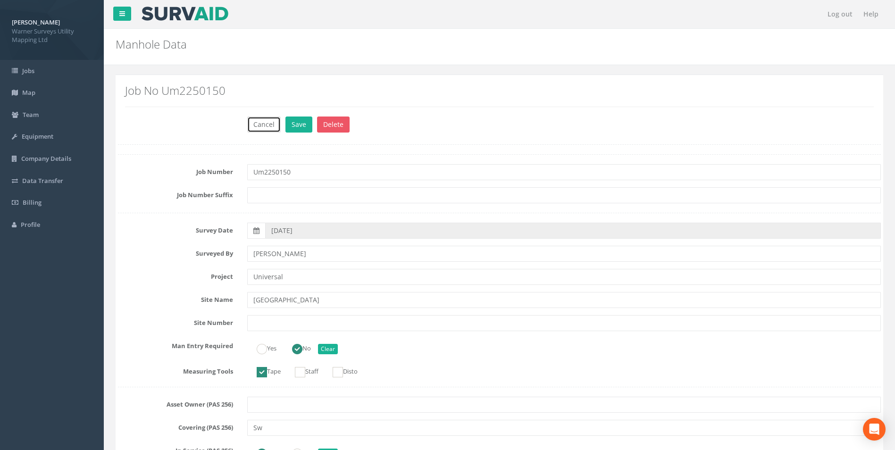
click at [270, 126] on button "Cancel" at bounding box center [263, 125] width 33 height 16
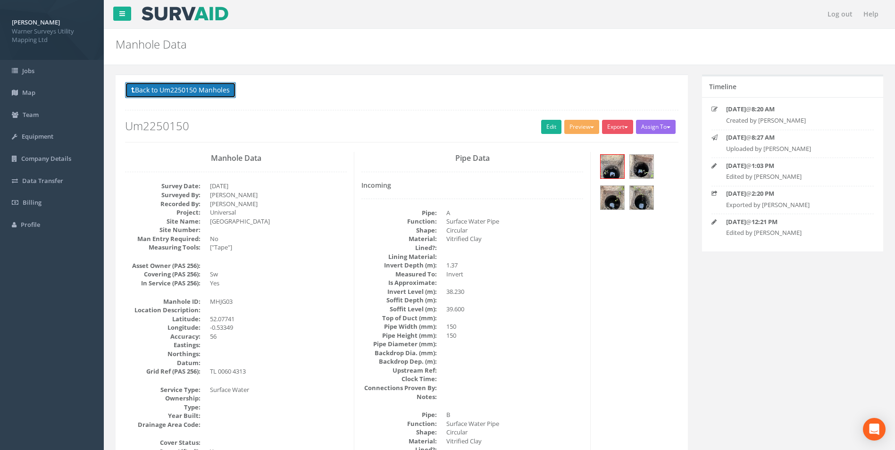
click at [170, 90] on button "Back to Um2250150 Manholes" at bounding box center [180, 90] width 111 height 16
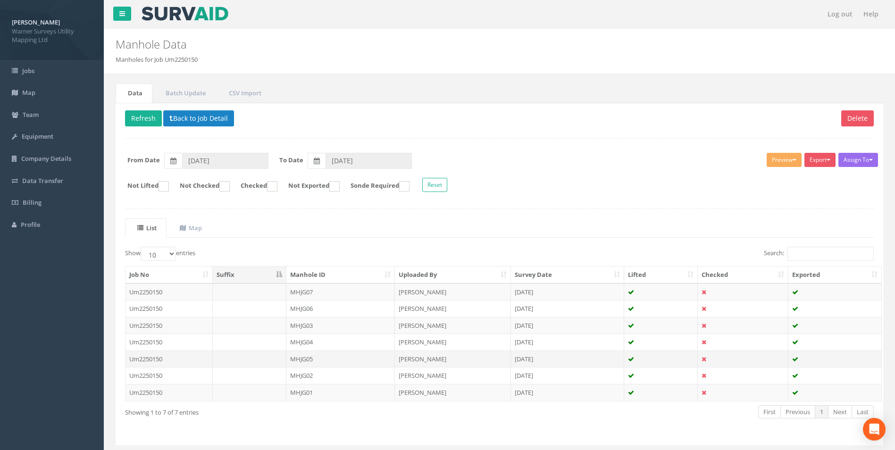
click at [310, 359] on td "MHJG05" at bounding box center [340, 359] width 109 height 17
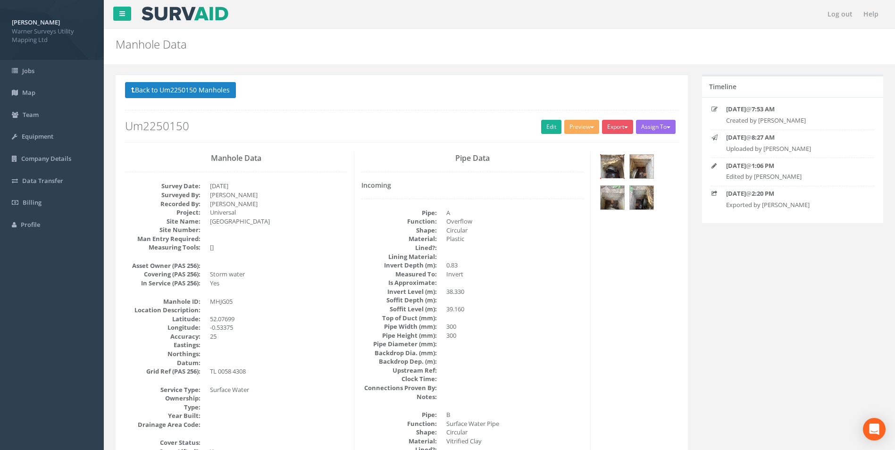
click at [615, 172] on img at bounding box center [613, 167] width 24 height 24
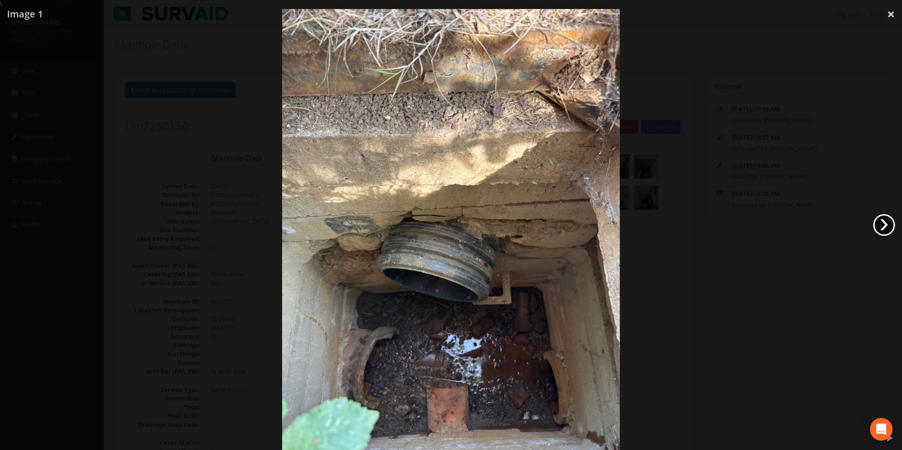
click at [886, 220] on link "›" at bounding box center [884, 225] width 22 height 22
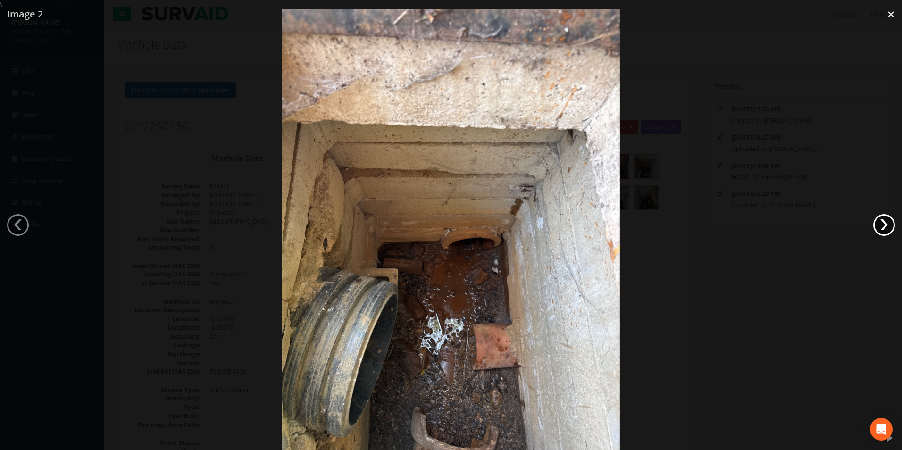
click at [886, 220] on link "›" at bounding box center [884, 225] width 22 height 22
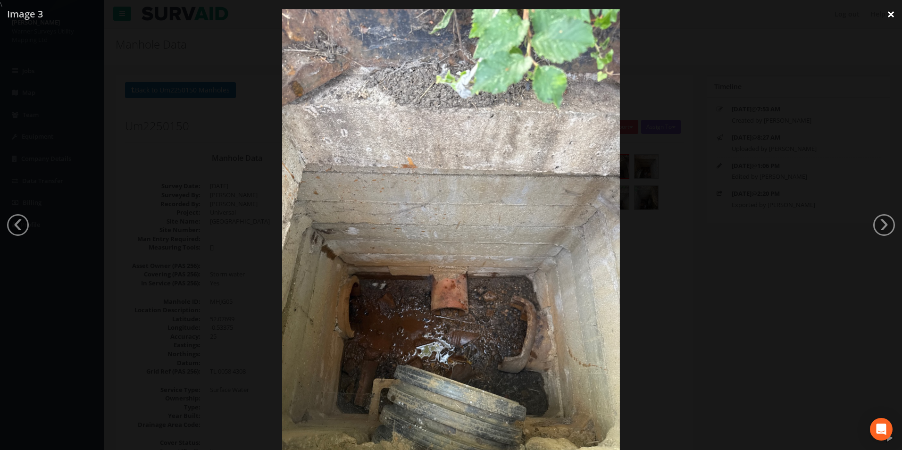
click at [891, 13] on link "×" at bounding box center [891, 14] width 22 height 28
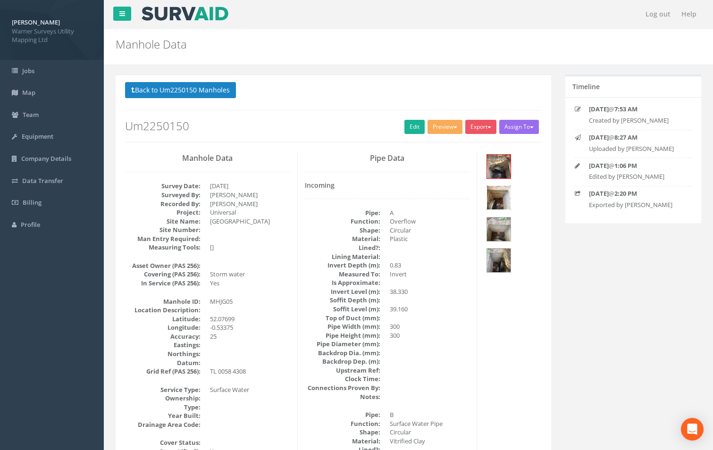
click at [498, 192] on img at bounding box center [499, 198] width 24 height 24
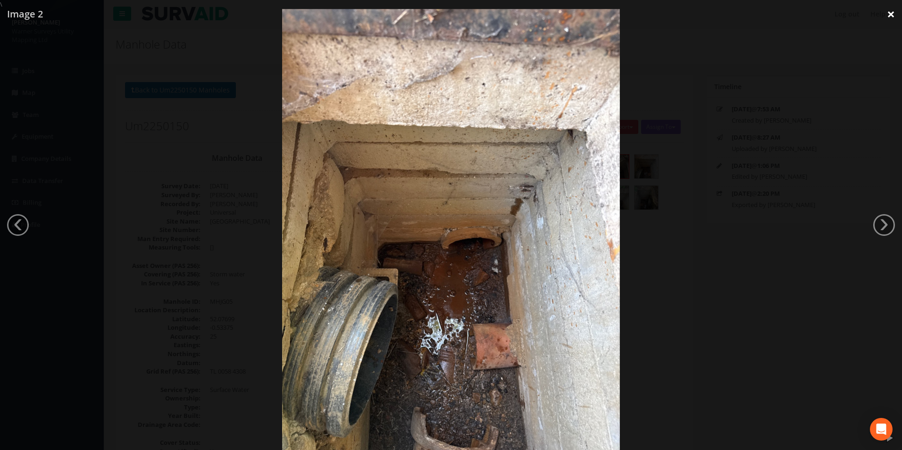
click at [888, 13] on link "×" at bounding box center [891, 14] width 22 height 28
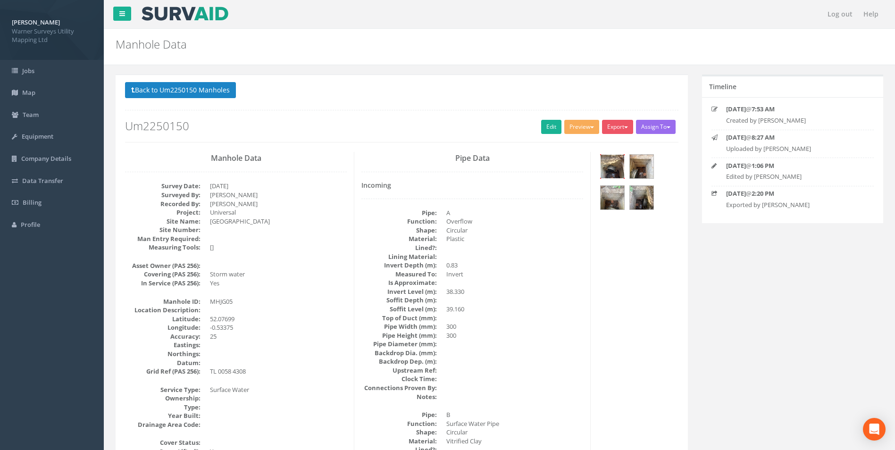
click at [618, 170] on img at bounding box center [613, 167] width 24 height 24
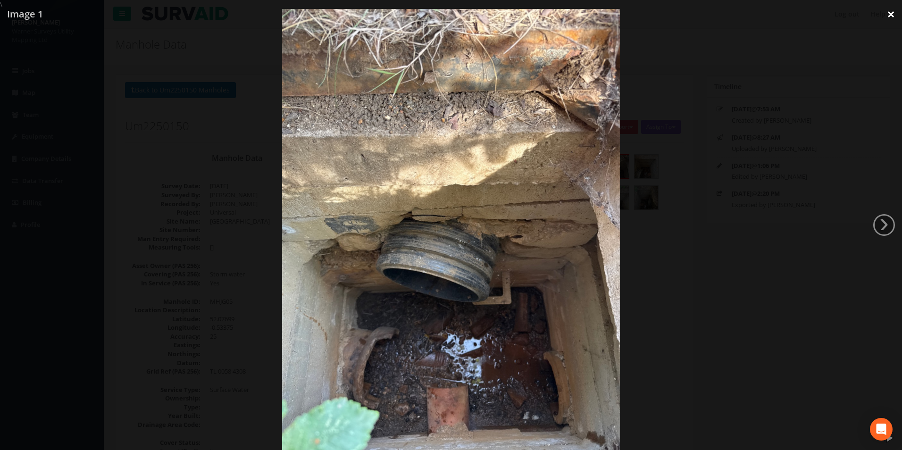
click at [888, 17] on link "×" at bounding box center [891, 14] width 22 height 28
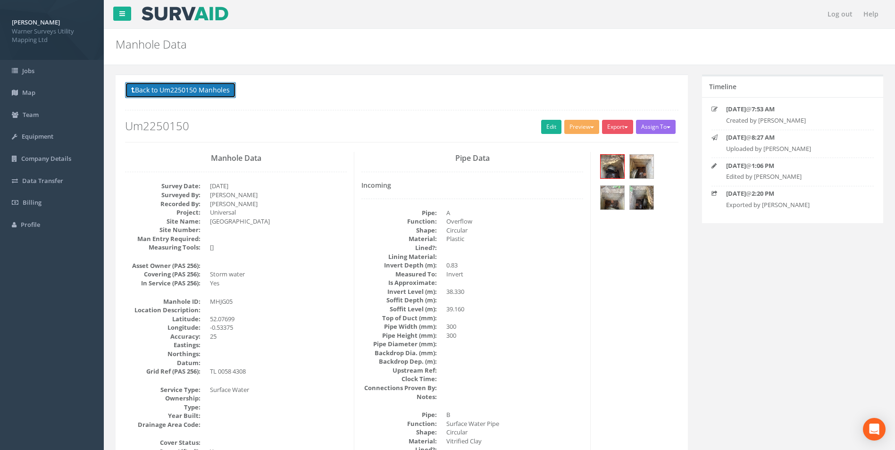
click at [137, 97] on button "Back to Um2250150 Manholes" at bounding box center [180, 90] width 111 height 16
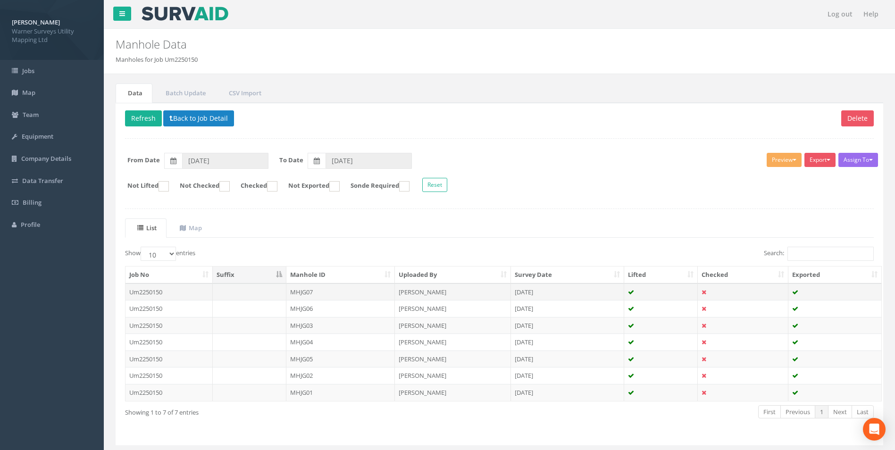
click at [309, 292] on td "MHJG07" at bounding box center [340, 292] width 109 height 17
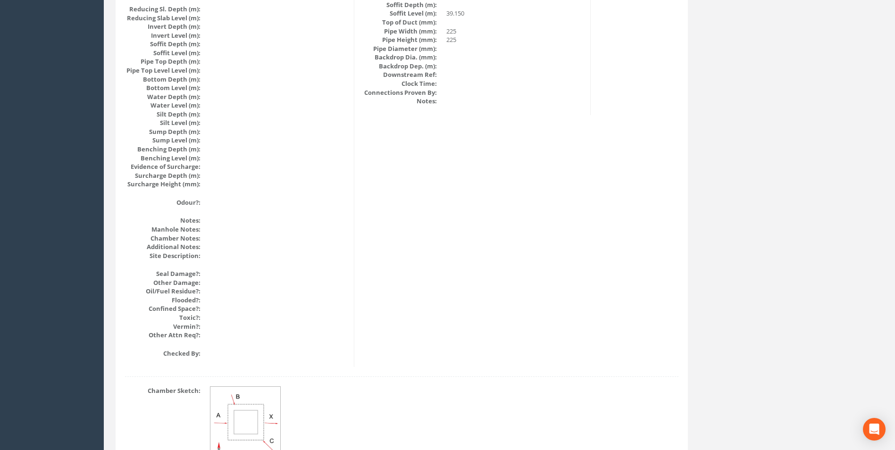
scroll to position [1005, 0]
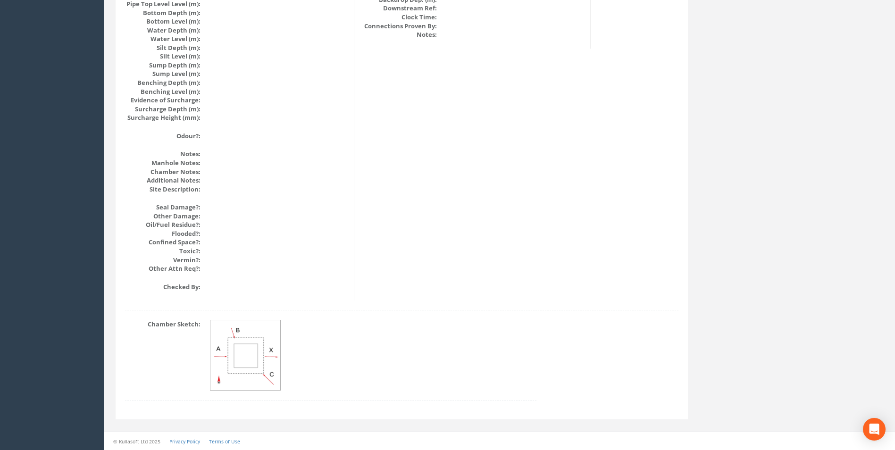
click at [255, 351] on img at bounding box center [245, 355] width 71 height 71
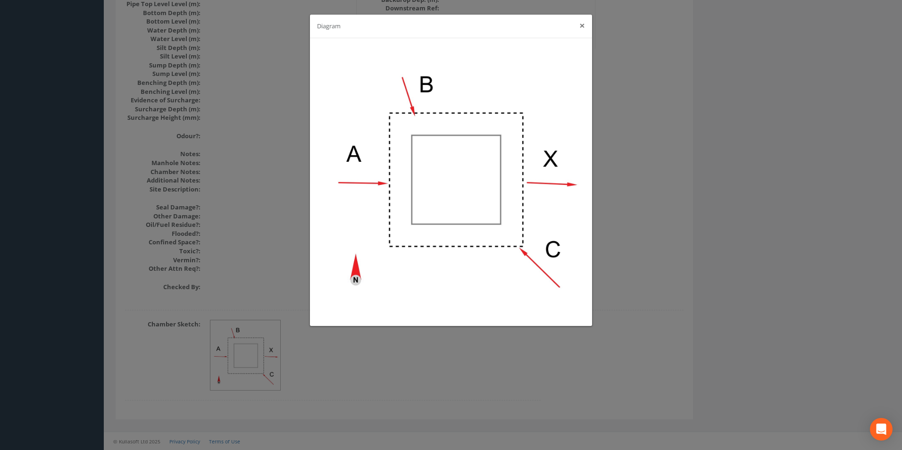
click at [582, 29] on button "×" at bounding box center [582, 26] width 6 height 10
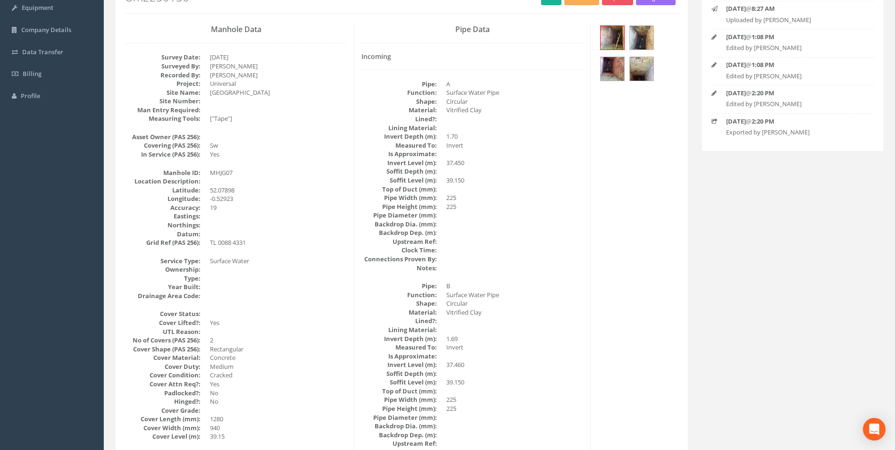
scroll to position [0, 0]
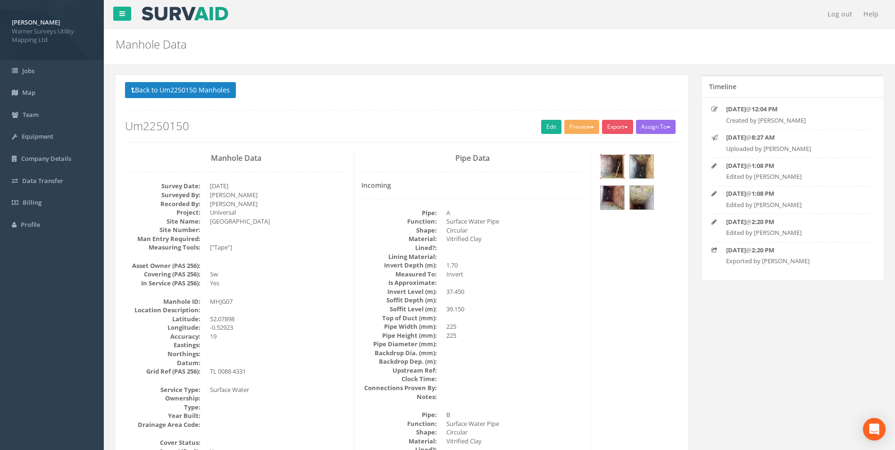
click at [611, 170] on img at bounding box center [613, 167] width 24 height 24
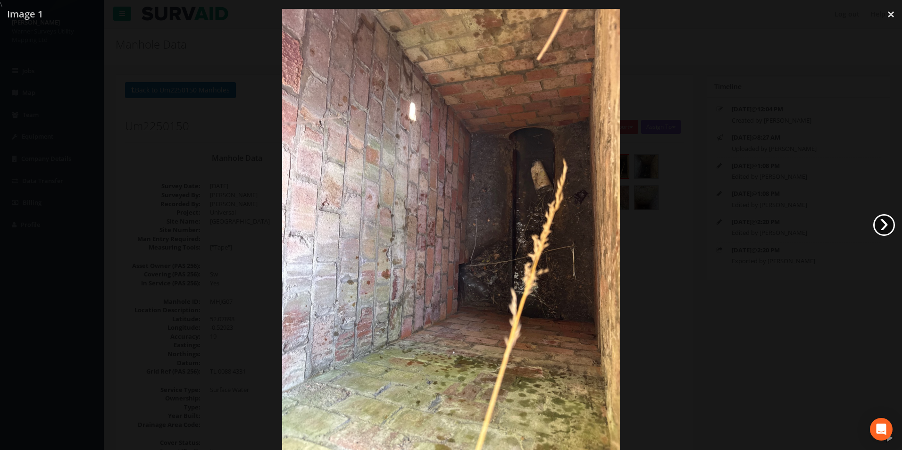
click at [876, 222] on link "›" at bounding box center [884, 225] width 22 height 22
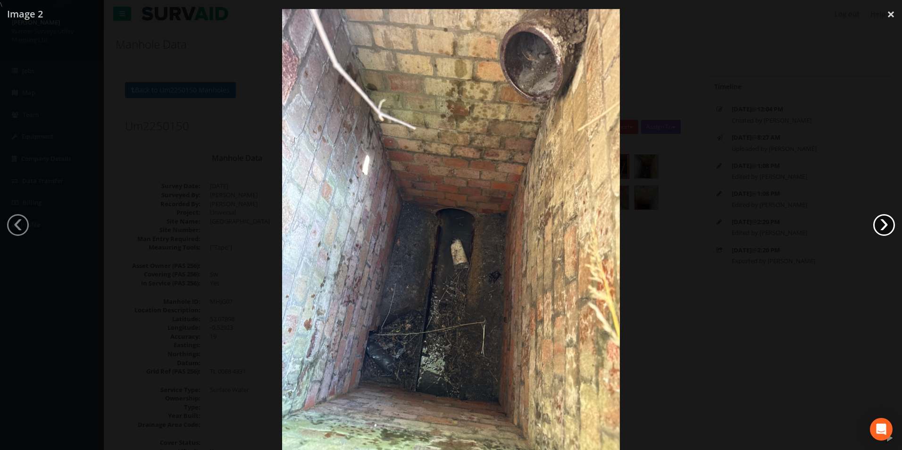
click at [888, 226] on link "›" at bounding box center [884, 225] width 22 height 22
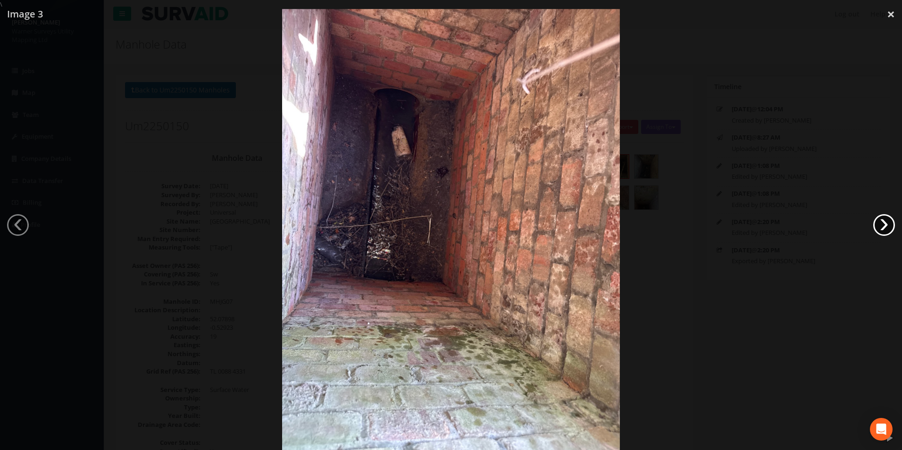
click at [888, 226] on link "›" at bounding box center [884, 225] width 22 height 22
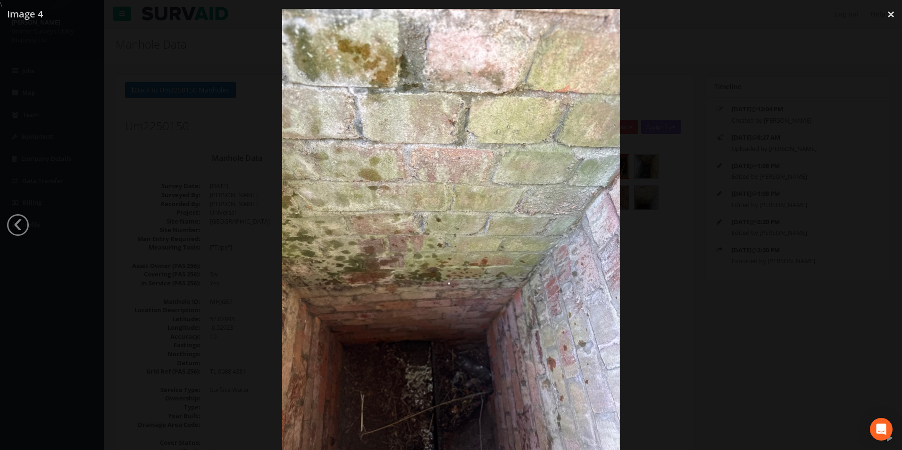
click at [888, 226] on div at bounding box center [451, 234] width 902 height 450
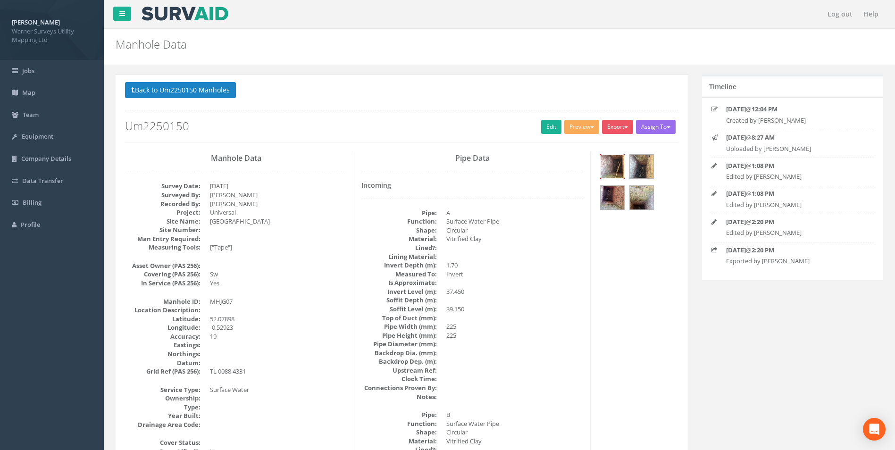
click at [610, 170] on img at bounding box center [613, 167] width 24 height 24
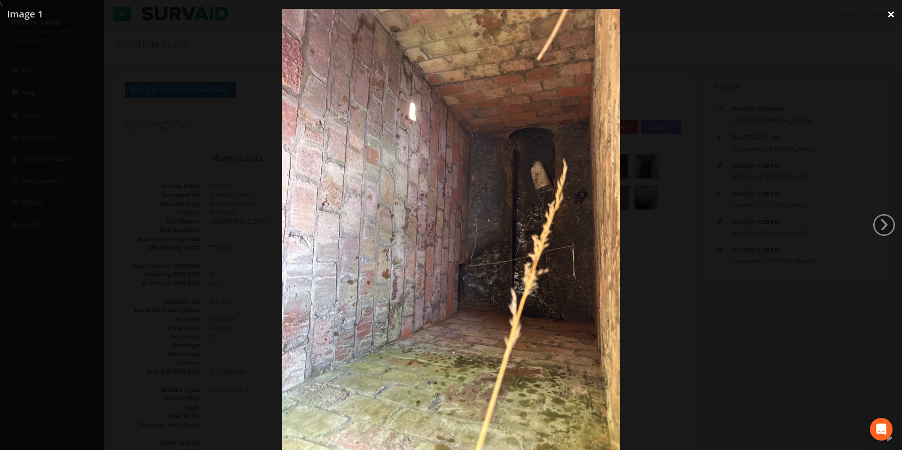
click at [888, 17] on link "×" at bounding box center [891, 14] width 22 height 28
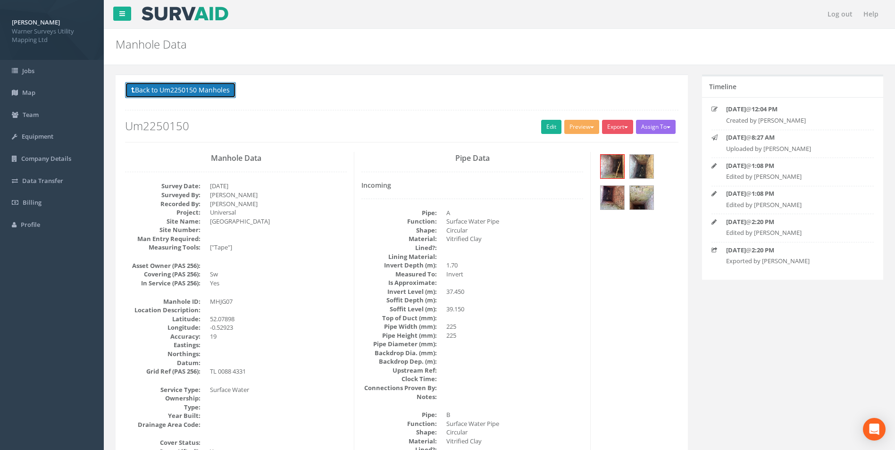
click at [201, 90] on button "Back to Um2250150 Manholes" at bounding box center [180, 90] width 111 height 16
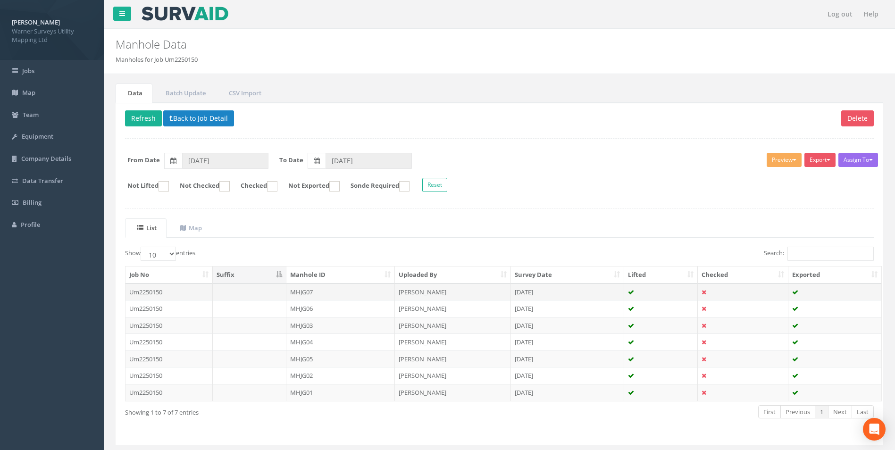
click at [299, 296] on td "MHJG07" at bounding box center [340, 292] width 109 height 17
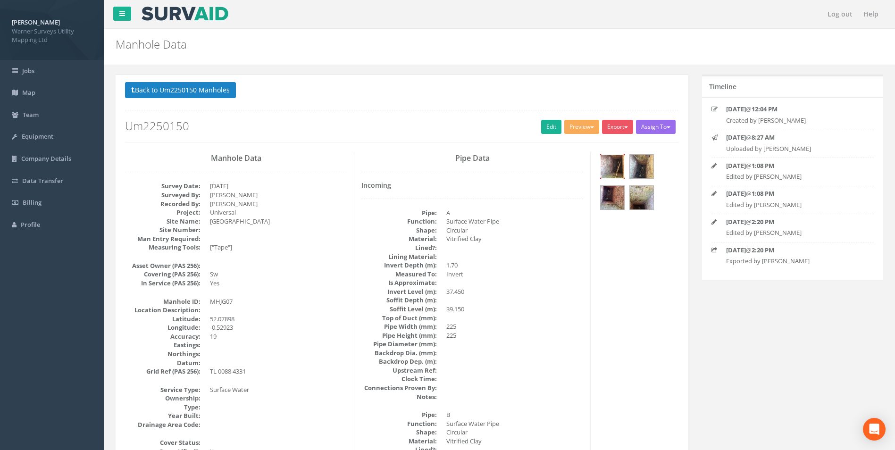
click at [616, 172] on img at bounding box center [613, 167] width 24 height 24
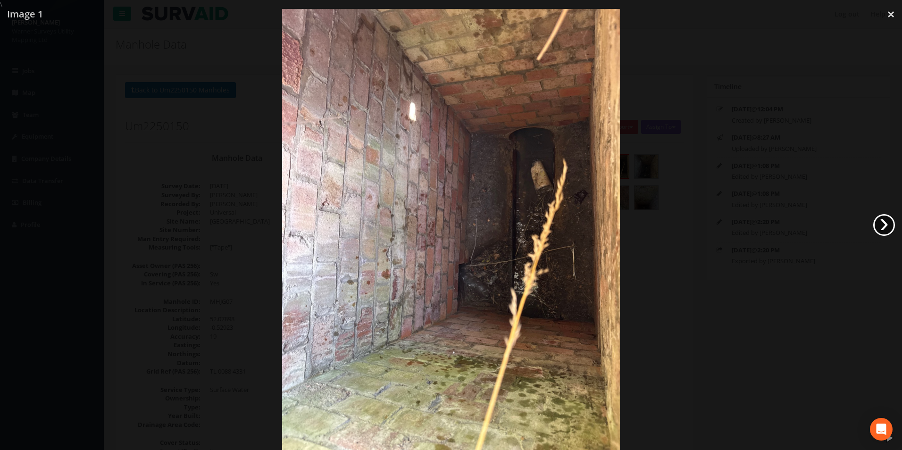
click at [879, 226] on link "›" at bounding box center [884, 225] width 22 height 22
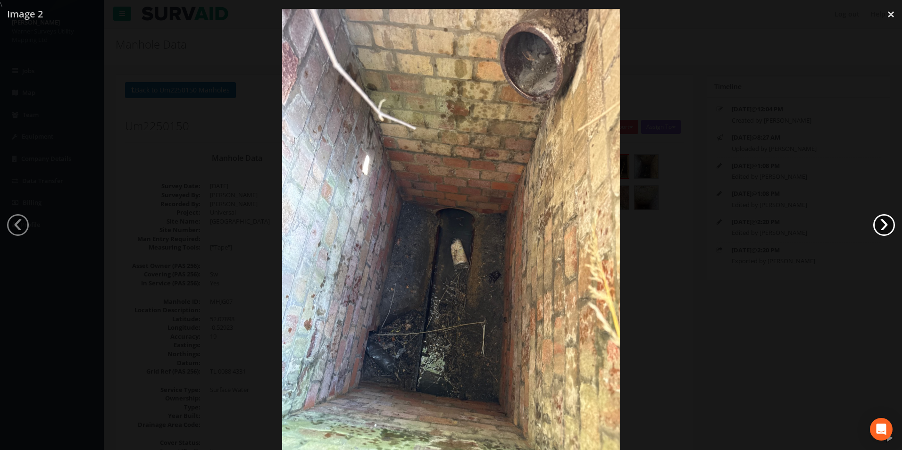
click at [879, 226] on link "›" at bounding box center [884, 225] width 22 height 22
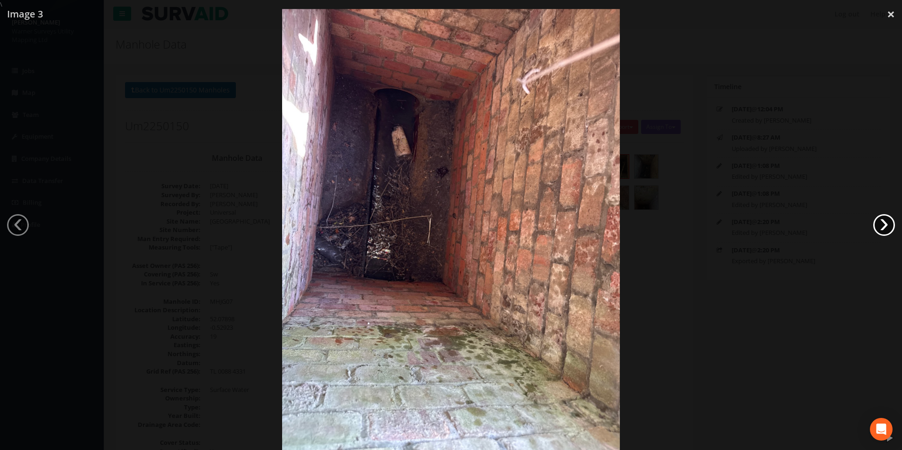
click at [879, 226] on link "›" at bounding box center [884, 225] width 22 height 22
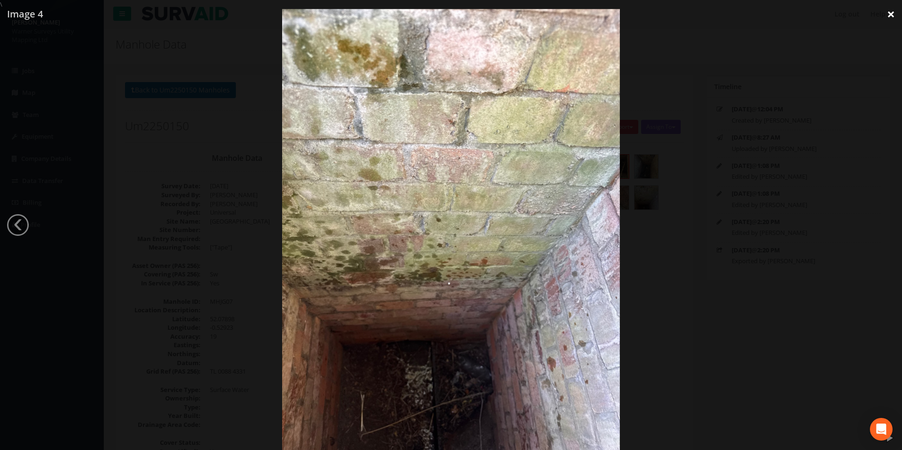
click at [894, 17] on link "×" at bounding box center [891, 14] width 22 height 28
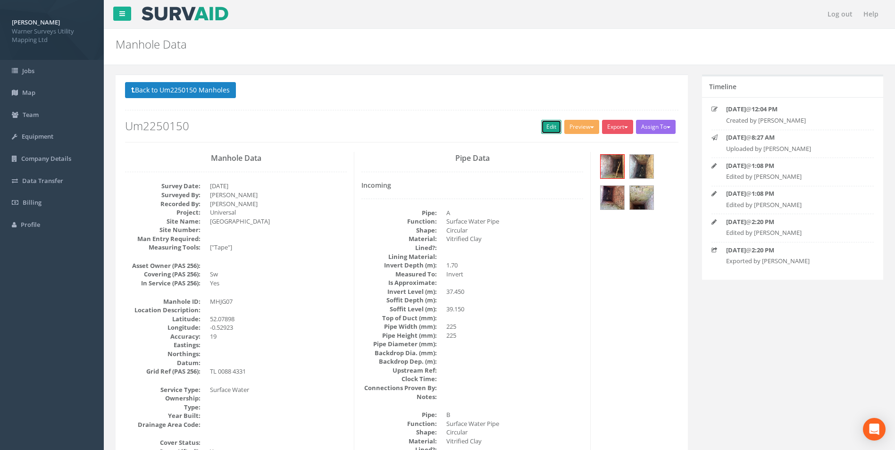
click at [546, 128] on link "Edit" at bounding box center [551, 127] width 20 height 14
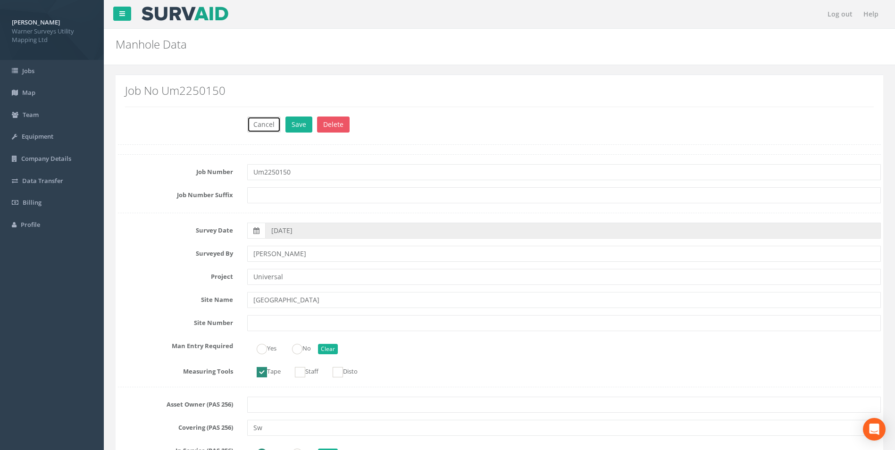
click at [269, 126] on button "Cancel" at bounding box center [263, 125] width 33 height 16
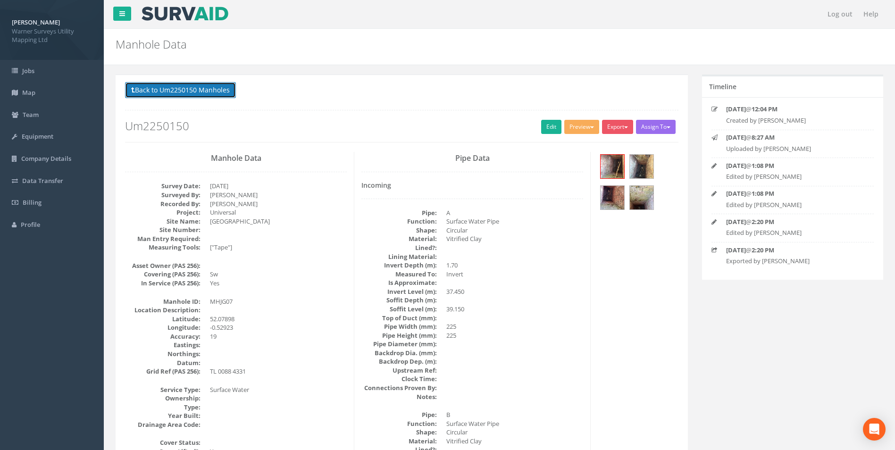
click at [203, 89] on button "Back to Um2250150 Manholes" at bounding box center [180, 90] width 111 height 16
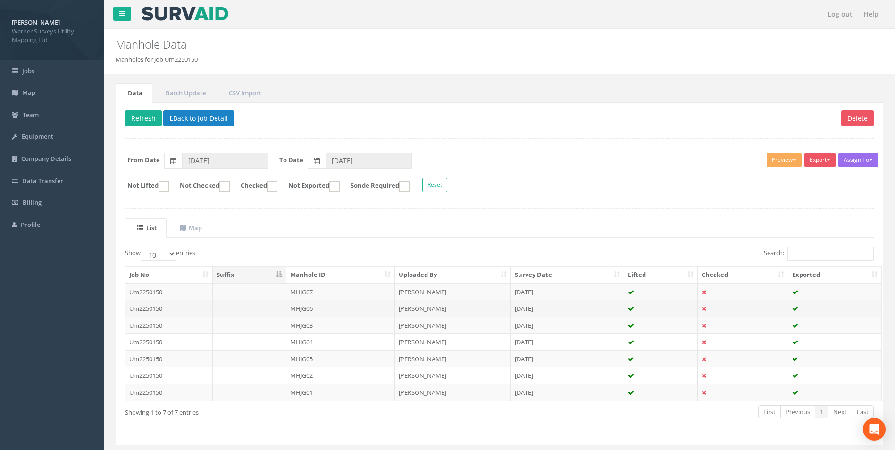
click at [172, 308] on td "Um2250150" at bounding box center [169, 308] width 87 height 17
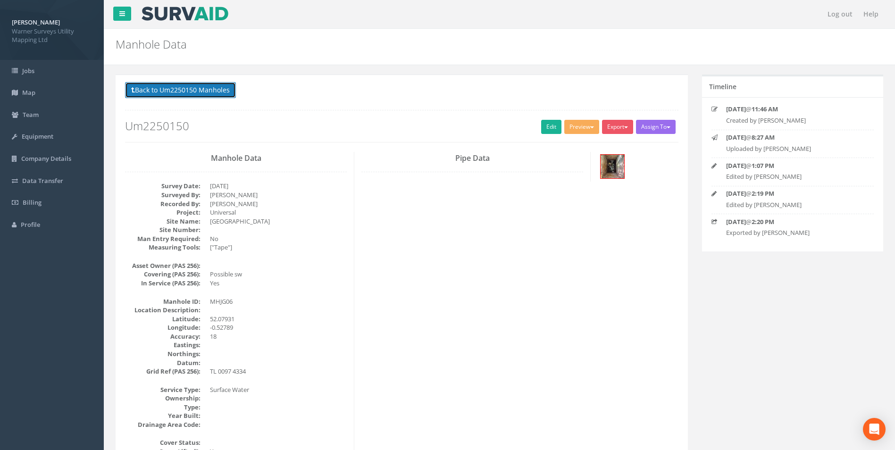
drag, startPoint x: 181, startPoint y: 85, endPoint x: 190, endPoint y: 71, distance: 16.6
click at [181, 85] on button "Back to Um2250150 Manholes" at bounding box center [180, 90] width 111 height 16
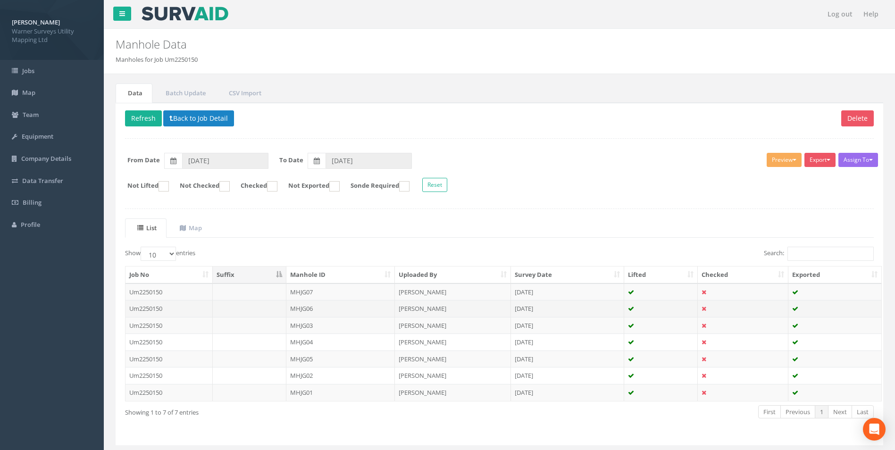
click at [306, 312] on td "MHJG06" at bounding box center [340, 308] width 109 height 17
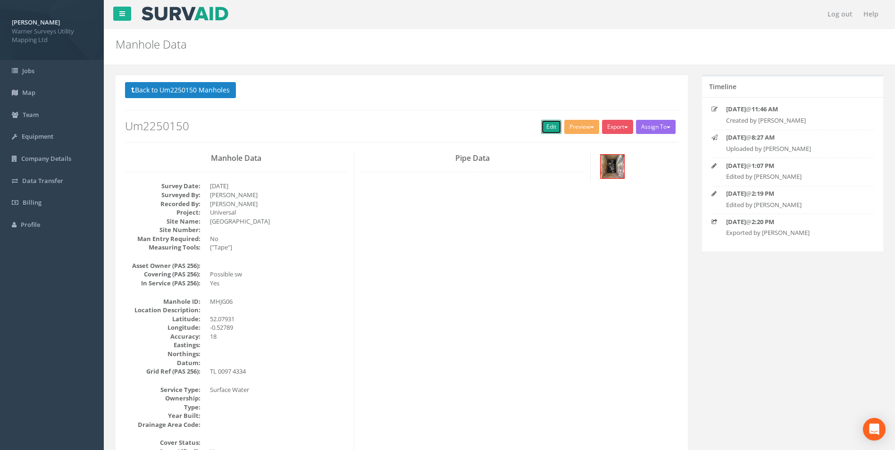
click at [548, 133] on link "Edit" at bounding box center [551, 127] width 20 height 14
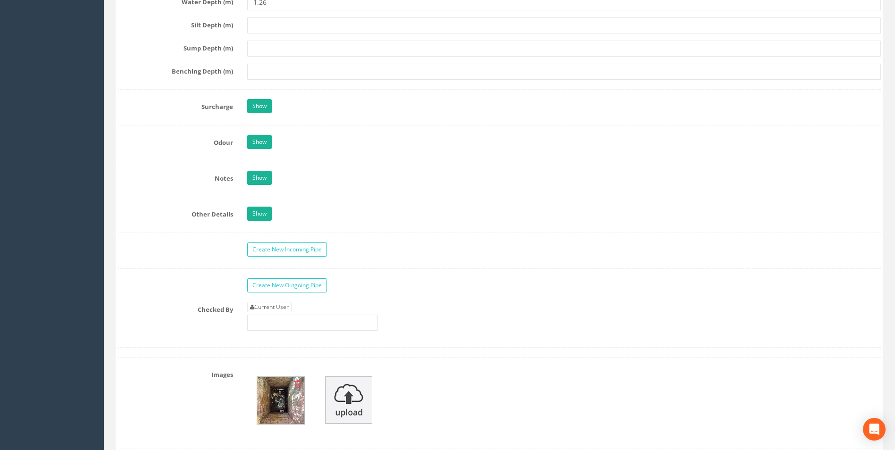
scroll to position [2029, 0]
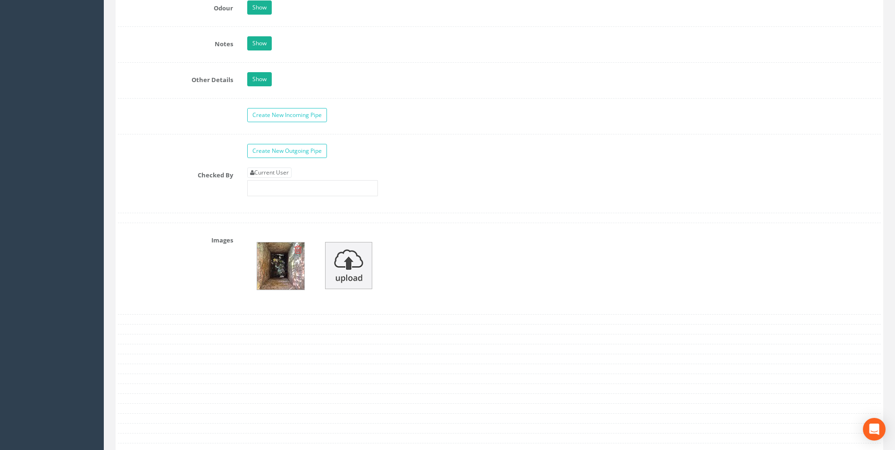
click at [285, 263] on img at bounding box center [280, 266] width 47 height 47
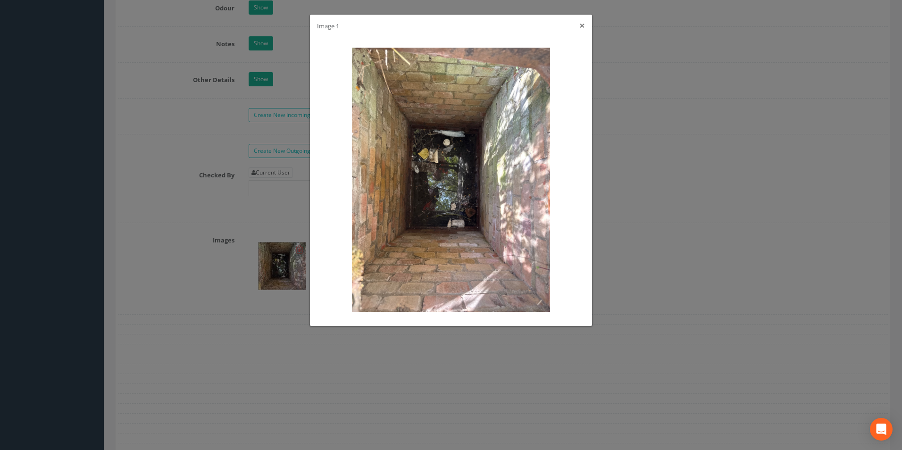
click at [583, 27] on button "×" at bounding box center [582, 26] width 6 height 10
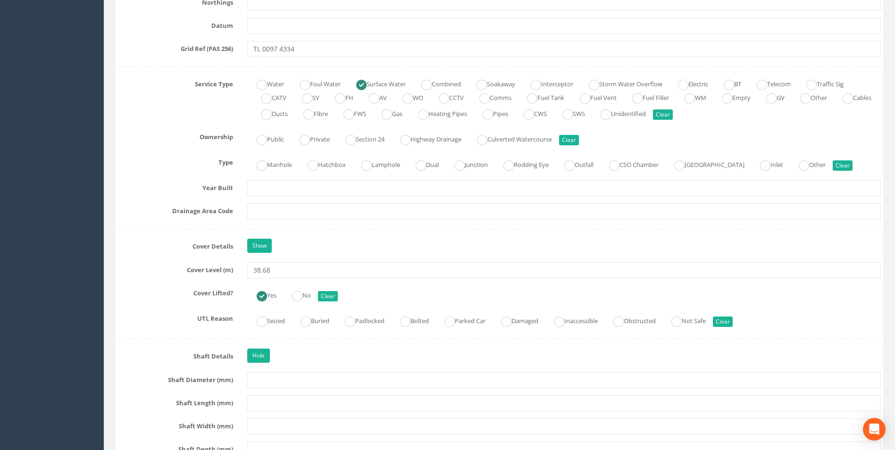
scroll to position [613, 0]
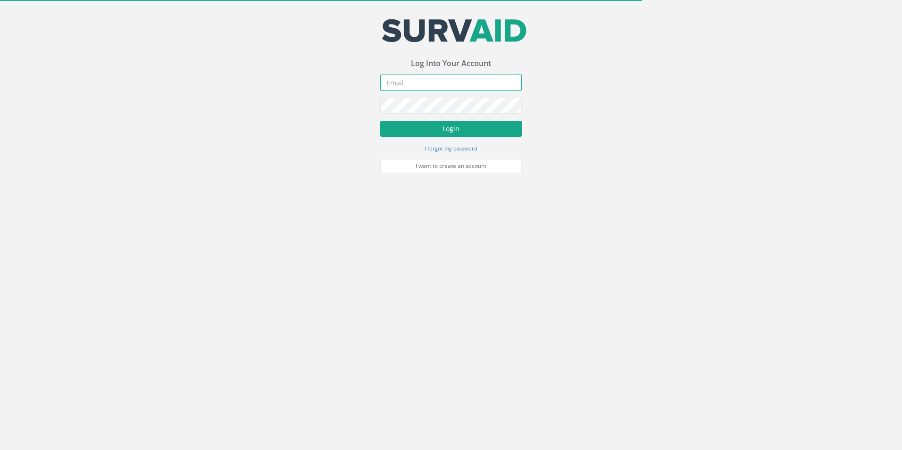
type input "[PERSON_NAME][EMAIL_ADDRESS][PERSON_NAME][DOMAIN_NAME]"
click at [461, 128] on button "Login" at bounding box center [451, 129] width 142 height 16
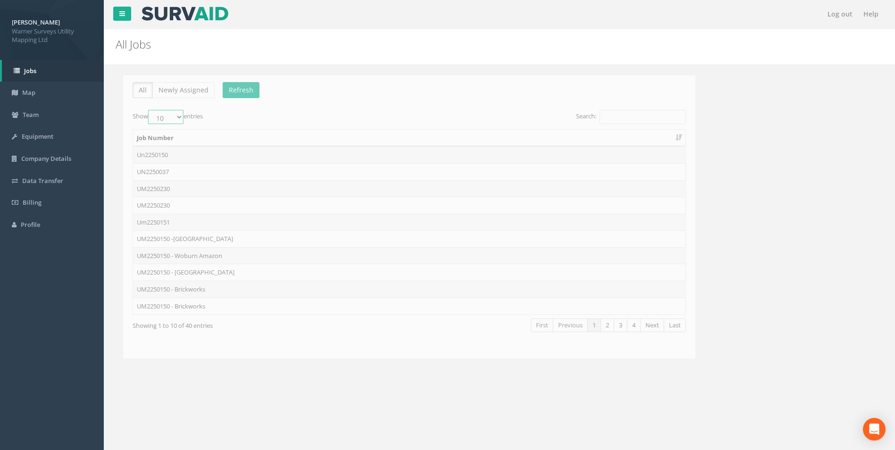
click at [165, 115] on select "10 25 50 100" at bounding box center [158, 117] width 35 height 14
select select "50"
click at [142, 110] on select "10 25 50 100" at bounding box center [158, 117] width 35 height 14
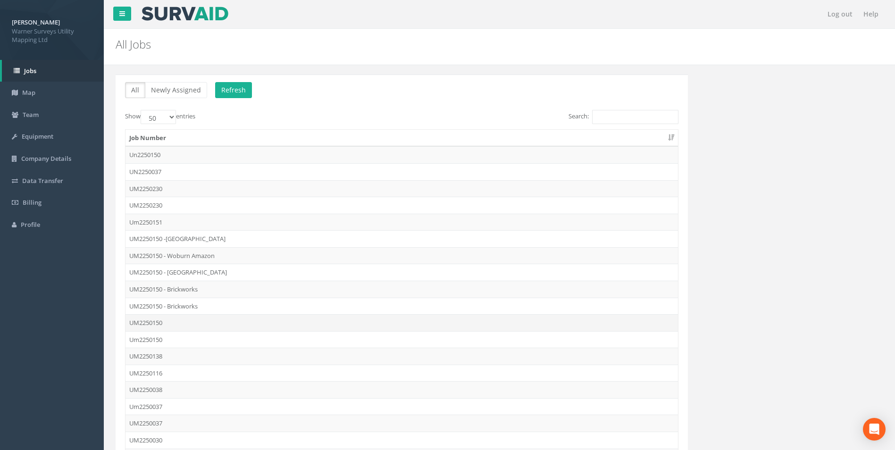
click at [163, 324] on td "UM2250150" at bounding box center [402, 322] width 553 height 17
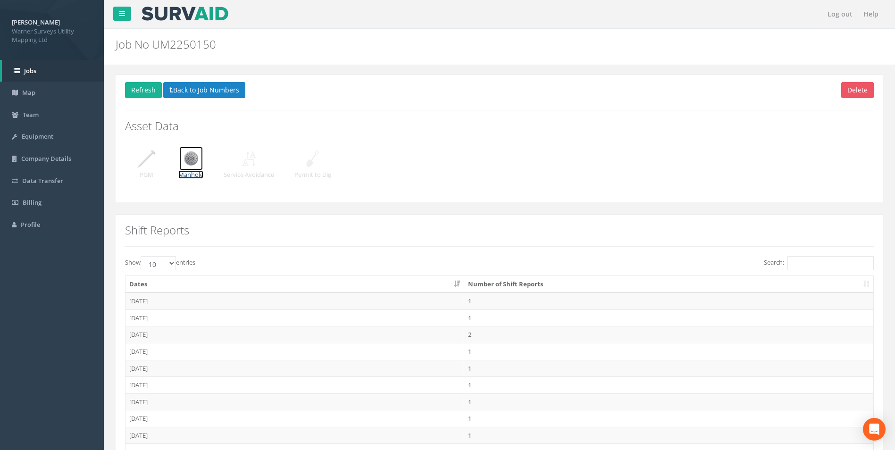
click at [192, 161] on img at bounding box center [191, 159] width 24 height 24
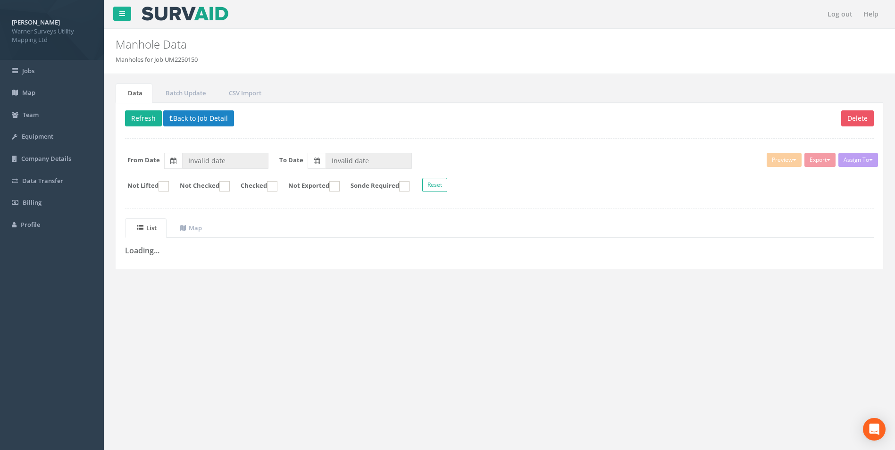
type input "[DATE]"
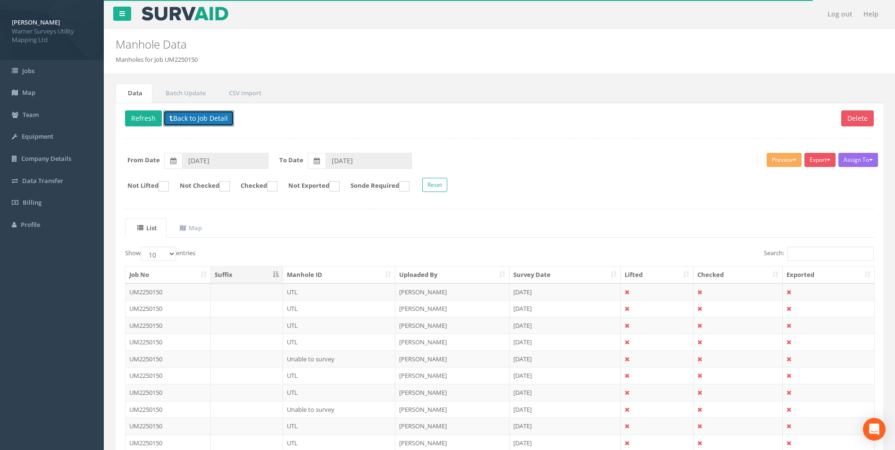
click at [179, 120] on button "Back to Job Detail" at bounding box center [198, 118] width 71 height 16
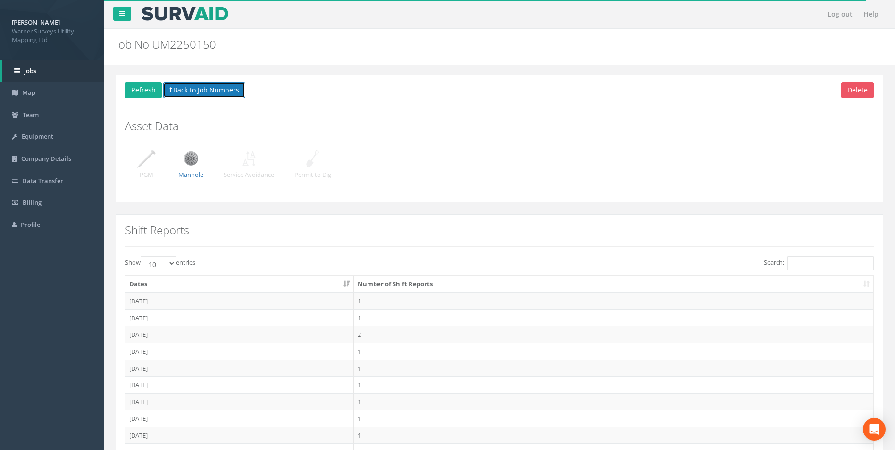
click at [199, 92] on button "Back to Job Numbers" at bounding box center [204, 90] width 82 height 16
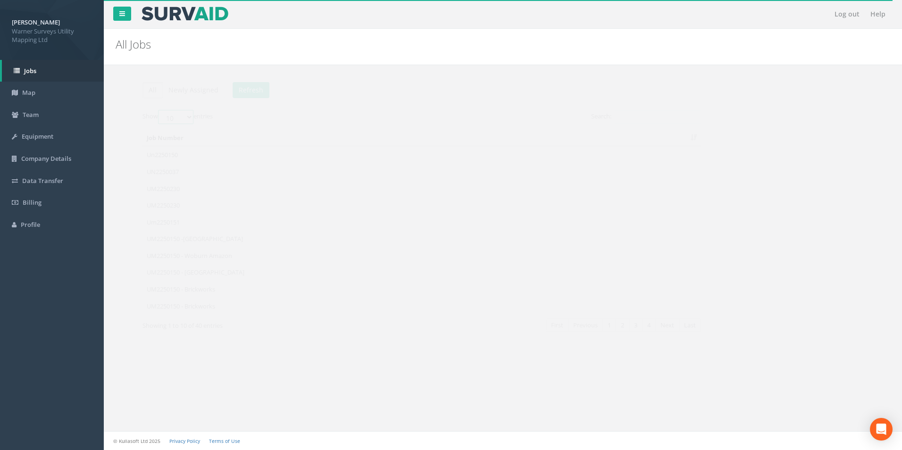
click at [169, 116] on select "10 25 50 100" at bounding box center [158, 117] width 35 height 14
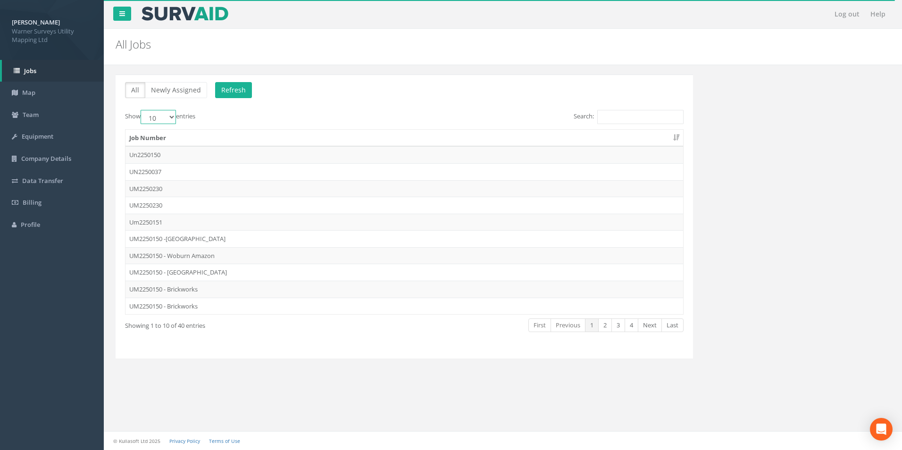
select select "50"
click at [142, 110] on select "10 25 50 100" at bounding box center [158, 117] width 35 height 14
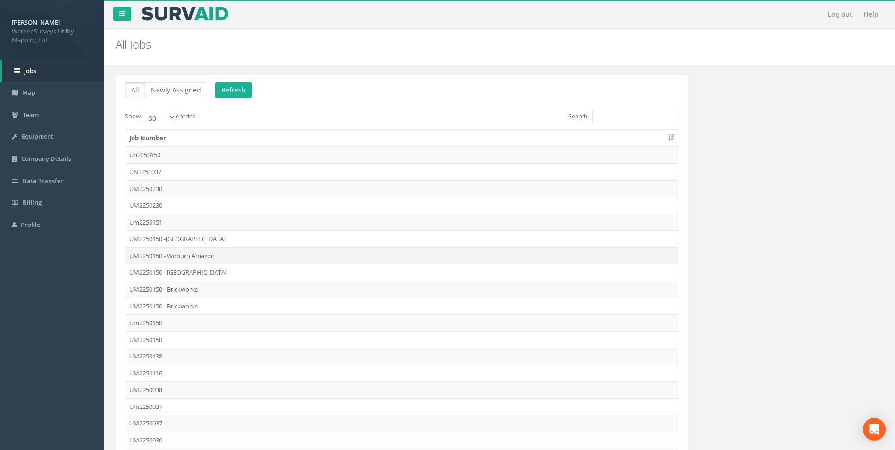
click at [175, 259] on td "UM2250150 - Woburn Amazon" at bounding box center [402, 255] width 553 height 17
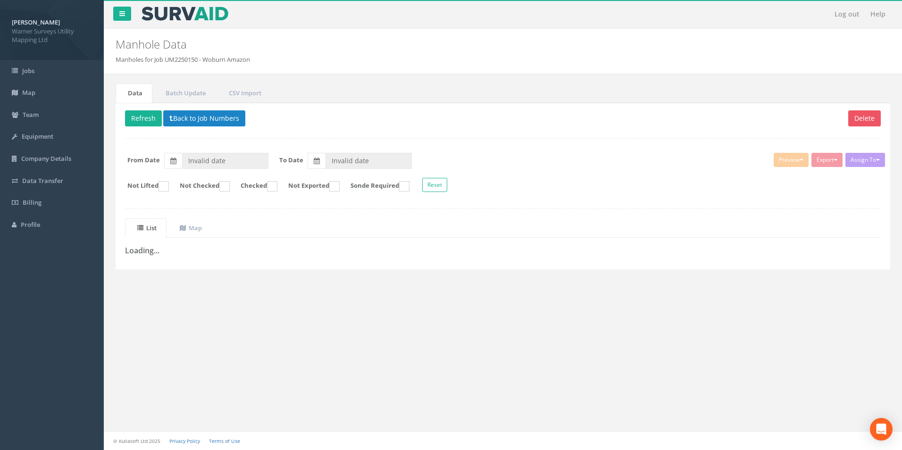
type input "[DATE]"
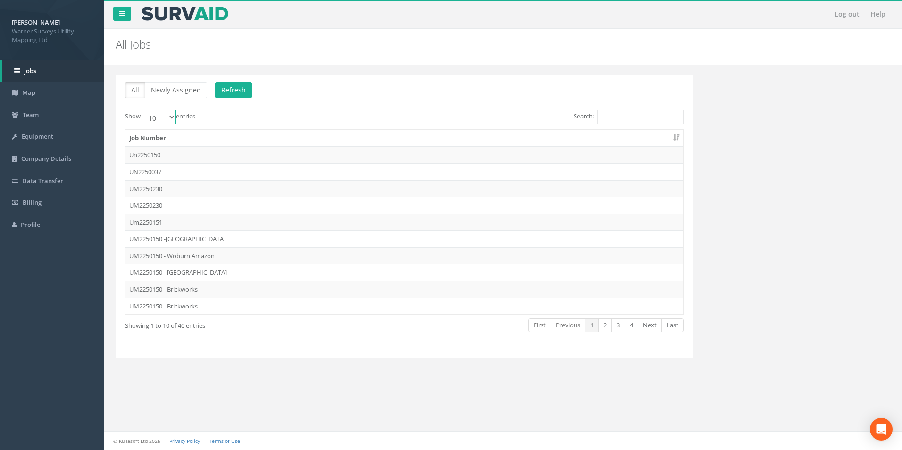
click at [168, 117] on select "10 25 50 100" at bounding box center [158, 117] width 35 height 14
select select "50"
click at [142, 110] on select "10 25 50 100" at bounding box center [158, 117] width 35 height 14
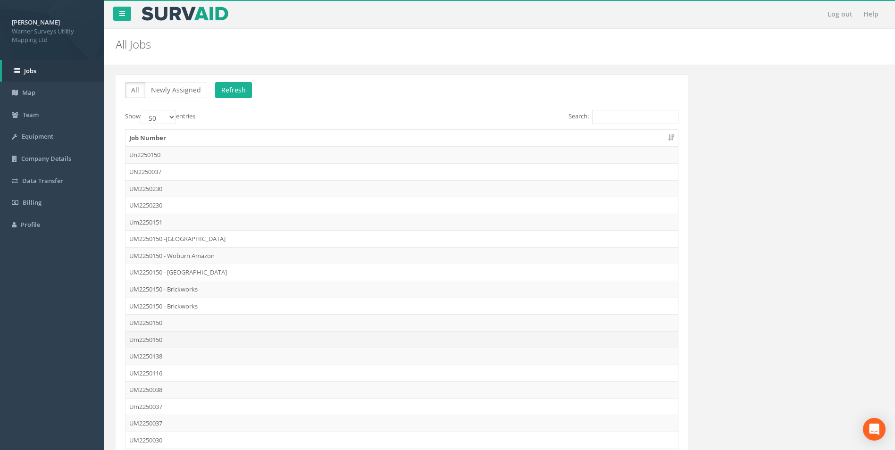
click at [158, 340] on td "Um2250150" at bounding box center [402, 339] width 553 height 17
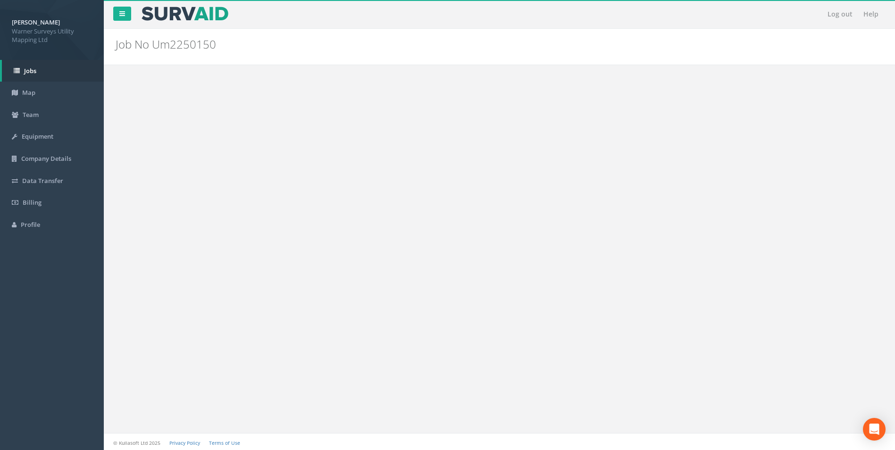
click at [190, 168] on img at bounding box center [191, 159] width 24 height 24
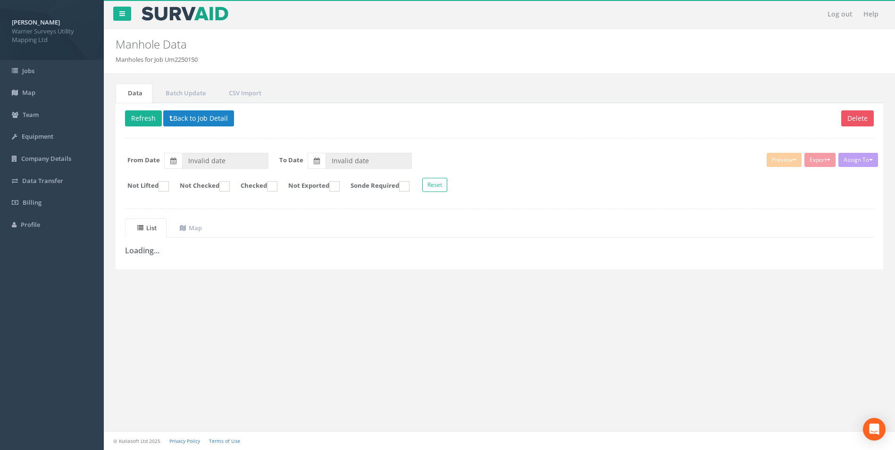
type input "[DATE]"
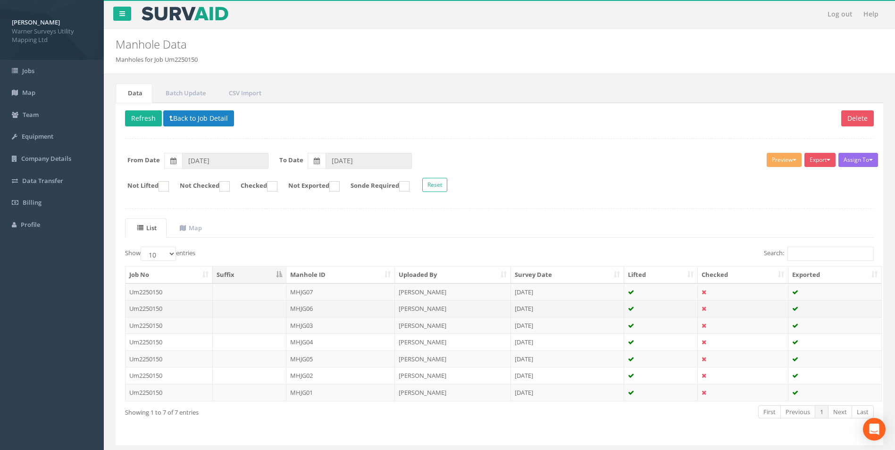
click at [304, 313] on td "MHJG06" at bounding box center [340, 308] width 109 height 17
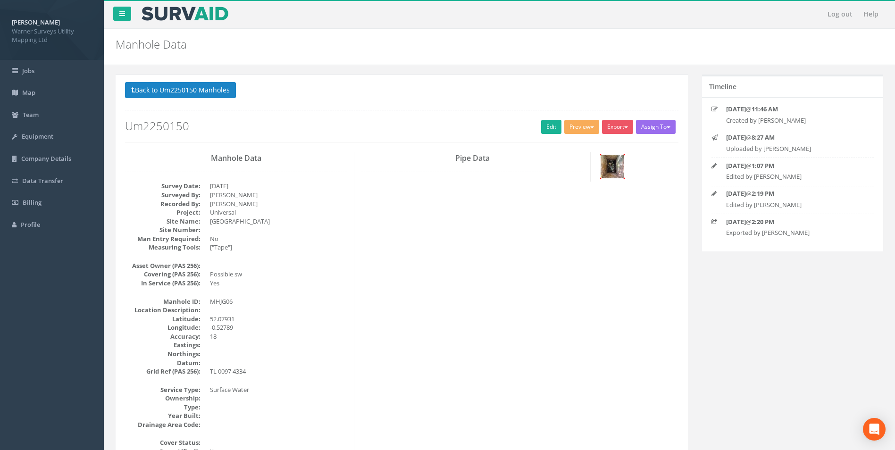
click at [606, 172] on img at bounding box center [613, 167] width 24 height 24
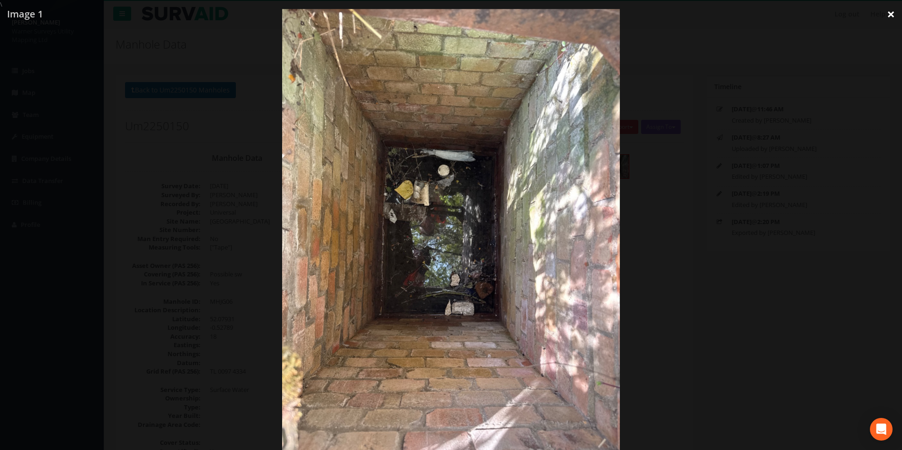
click at [893, 17] on link "×" at bounding box center [891, 14] width 22 height 28
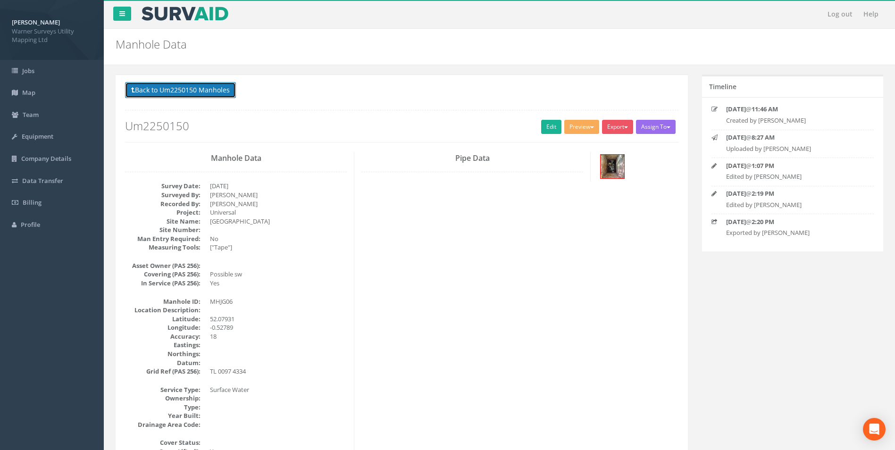
click at [180, 94] on button "Back to Um2250150 Manholes" at bounding box center [180, 90] width 111 height 16
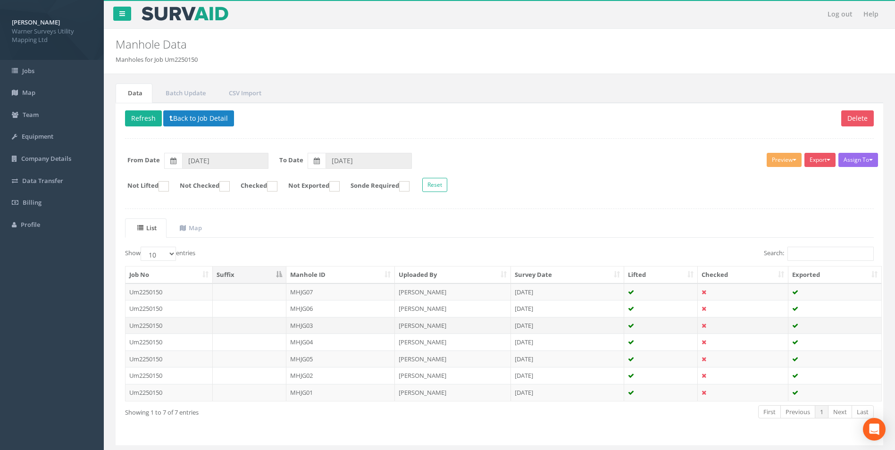
click at [314, 327] on td "MHJG03" at bounding box center [340, 325] width 109 height 17
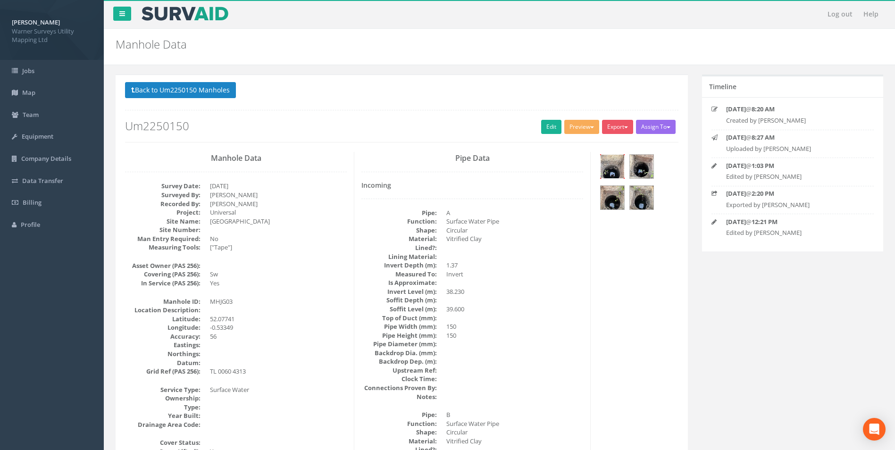
click at [612, 167] on img at bounding box center [613, 167] width 24 height 24
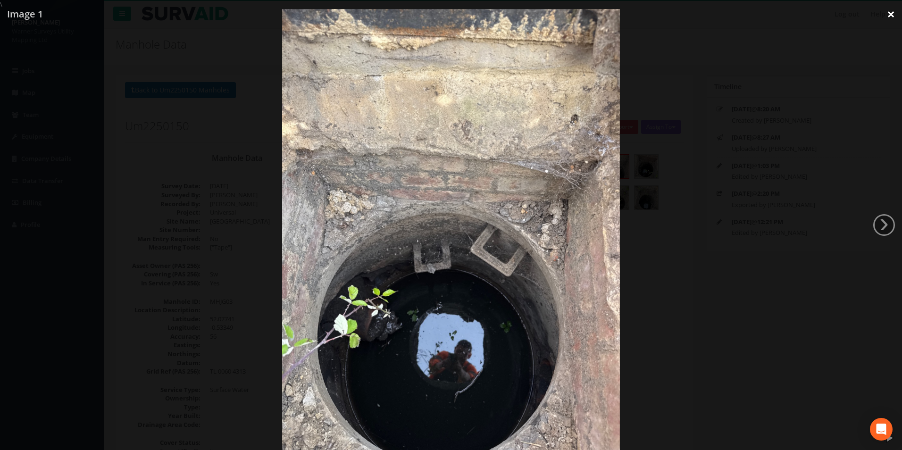
click at [890, 14] on link "×" at bounding box center [891, 14] width 22 height 28
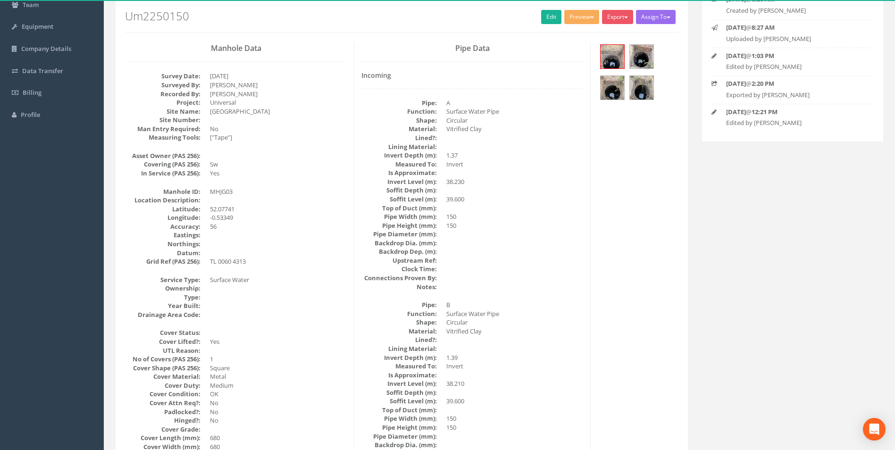
scroll to position [47, 0]
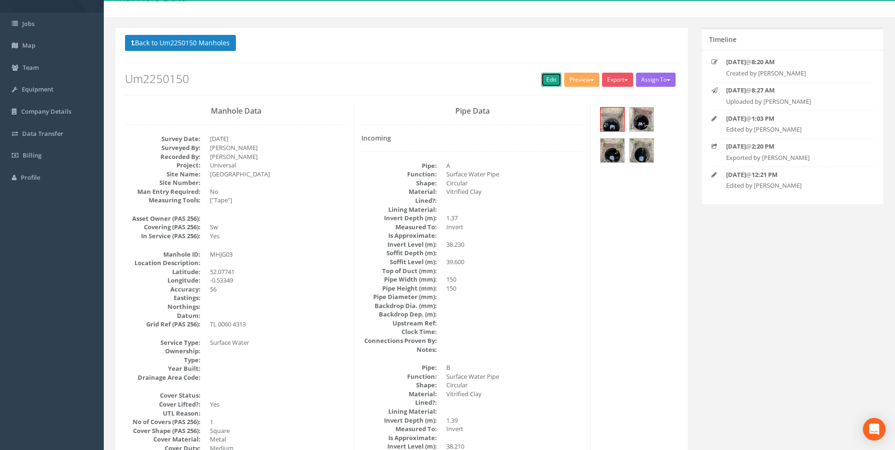
click at [550, 81] on link "Edit" at bounding box center [551, 80] width 20 height 14
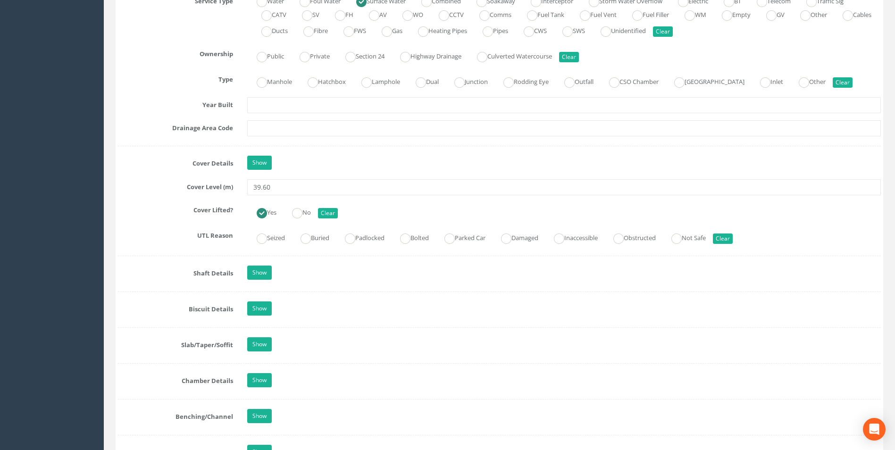
scroll to position [755, 0]
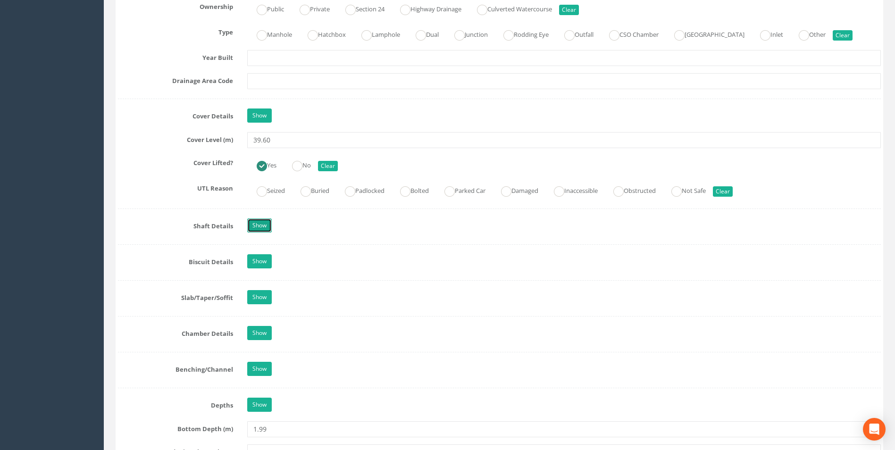
click at [258, 232] on link "Show" at bounding box center [259, 225] width 25 height 14
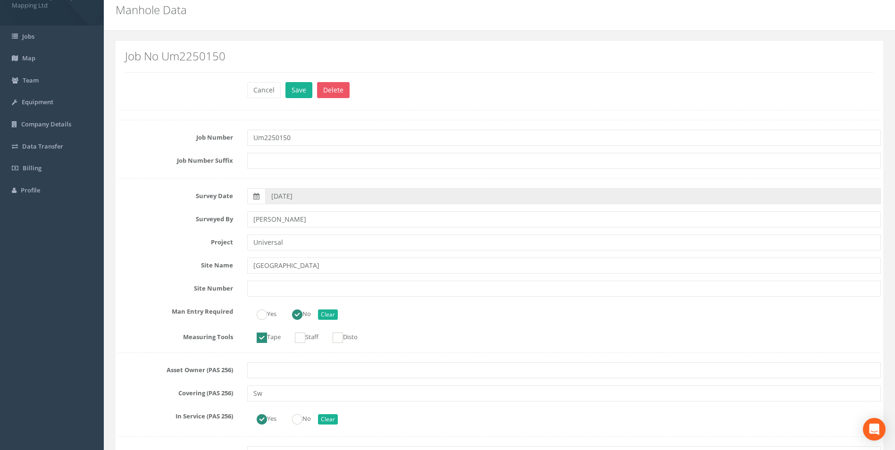
scroll to position [0, 0]
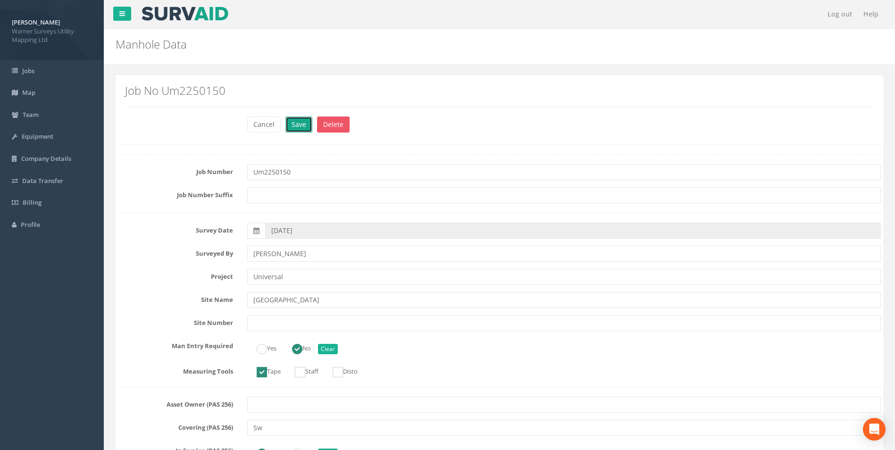
click at [297, 126] on button "Save" at bounding box center [298, 125] width 27 height 16
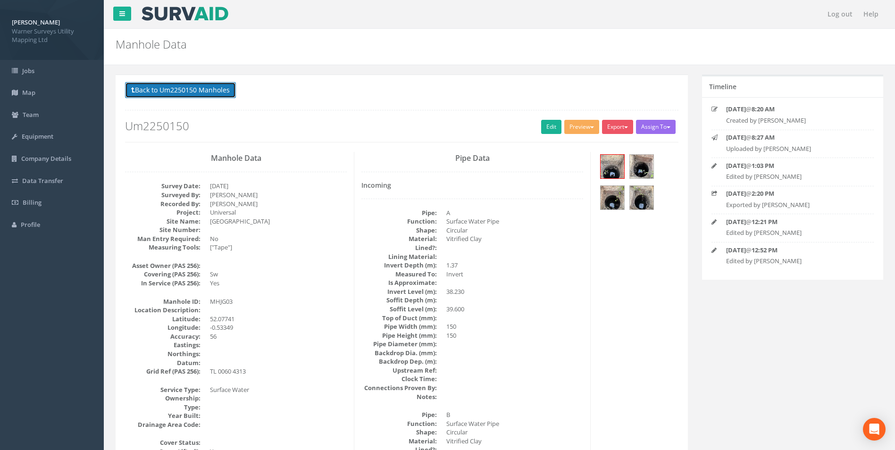
click at [204, 84] on button "Back to Um2250150 Manholes" at bounding box center [180, 90] width 111 height 16
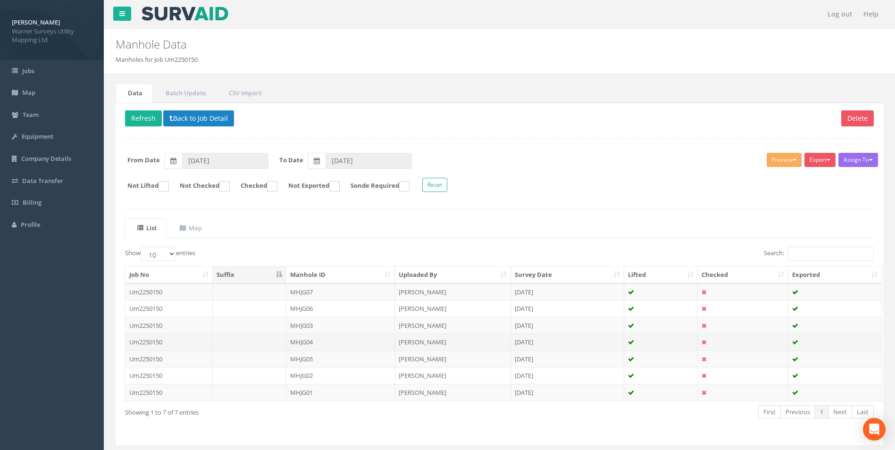
click at [308, 341] on td "MHJG04" at bounding box center [340, 342] width 109 height 17
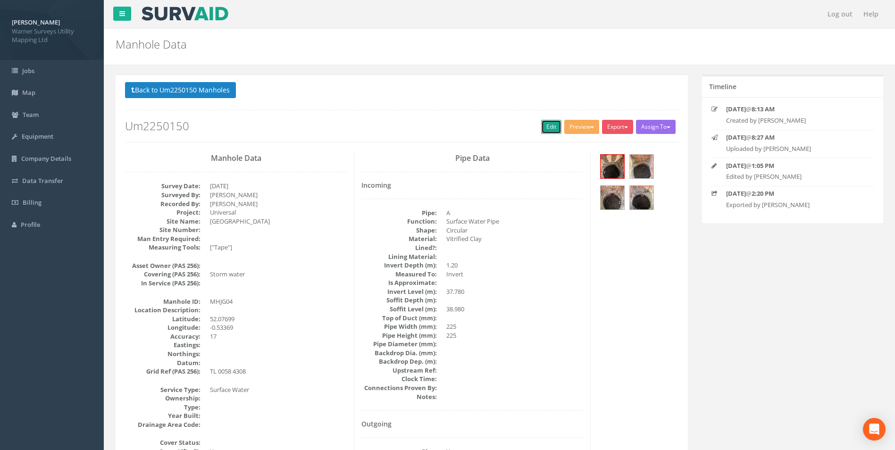
click at [548, 129] on link "Edit" at bounding box center [551, 127] width 20 height 14
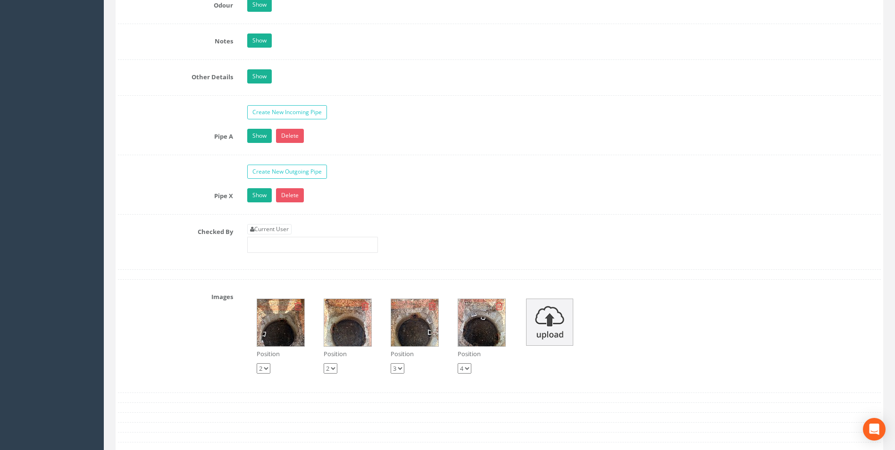
scroll to position [1887, 0]
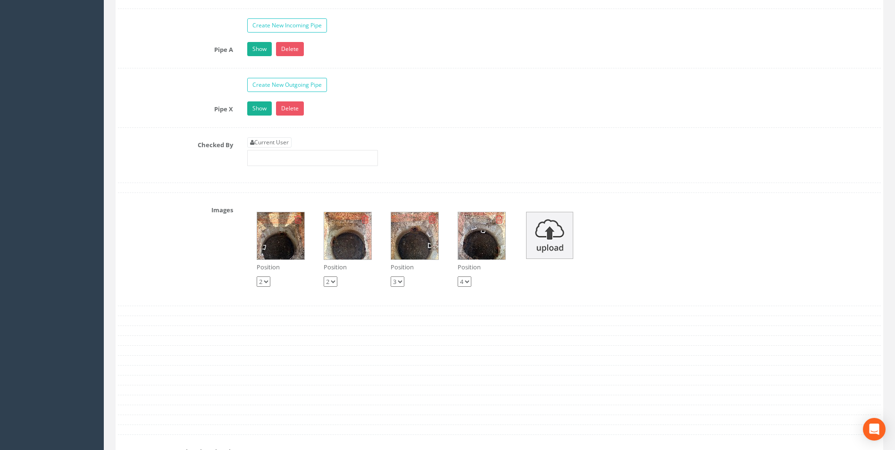
click at [288, 239] on img at bounding box center [280, 235] width 47 height 47
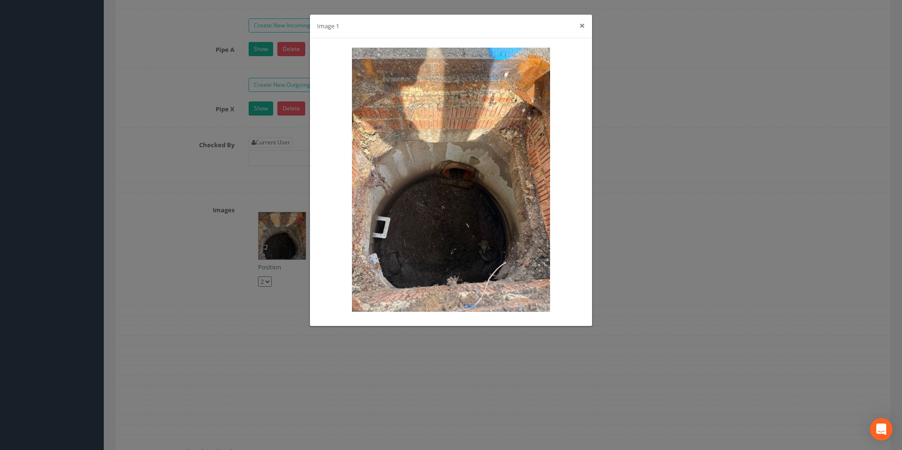
click at [580, 25] on button "×" at bounding box center [582, 26] width 6 height 10
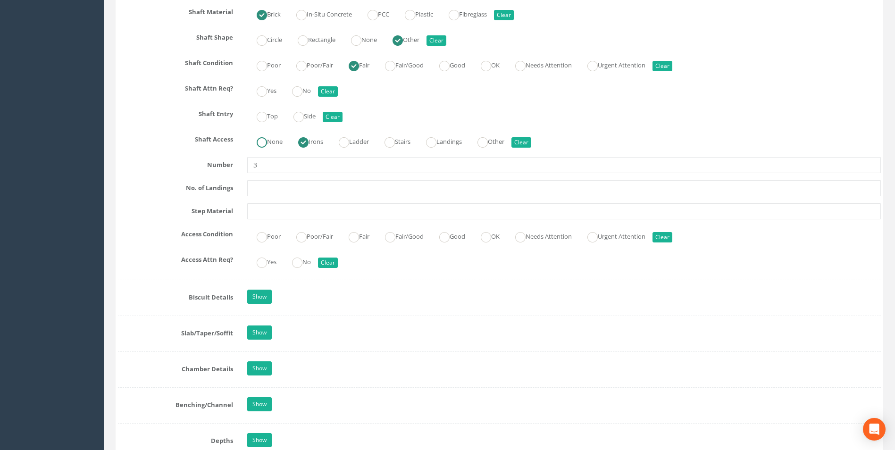
scroll to position [944, 0]
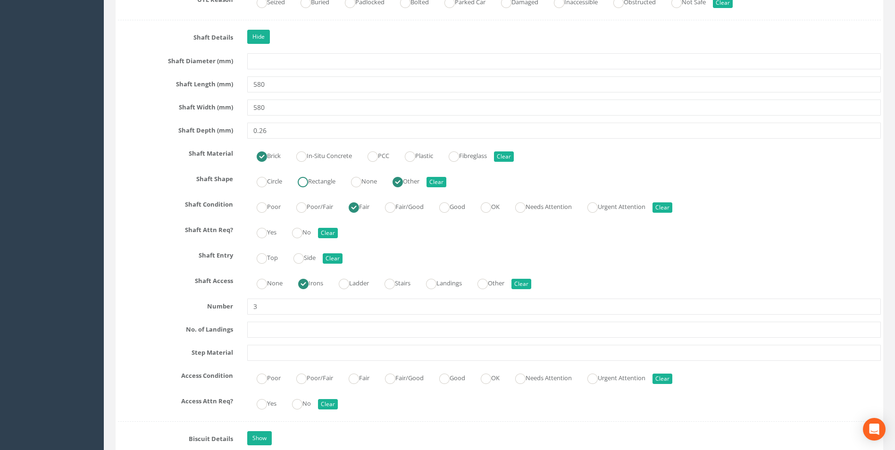
click at [307, 181] on ins at bounding box center [303, 182] width 10 height 10
radio input "true"
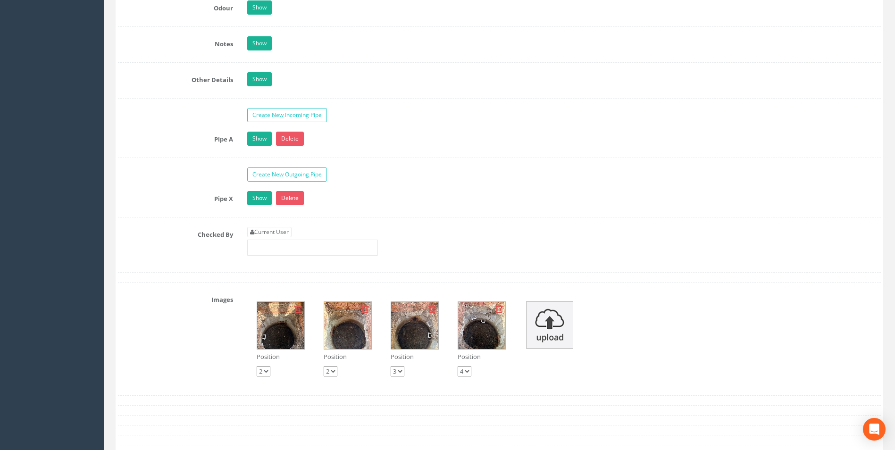
scroll to position [1887, 0]
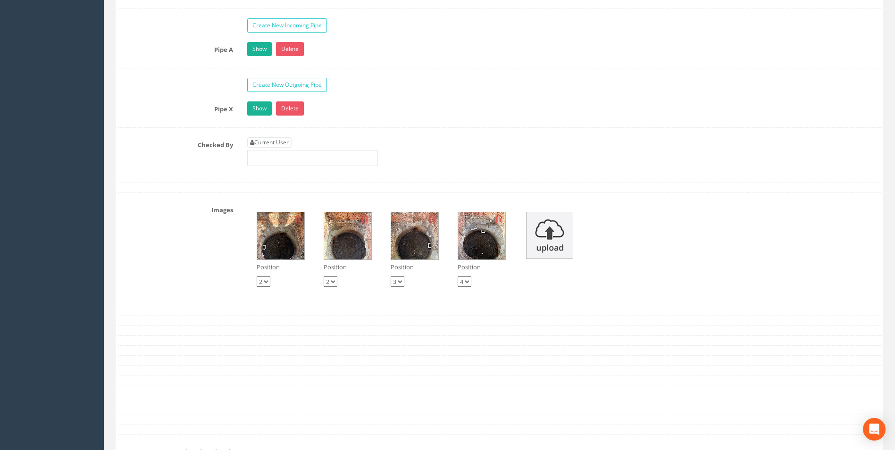
click at [304, 235] on img at bounding box center [280, 235] width 47 height 47
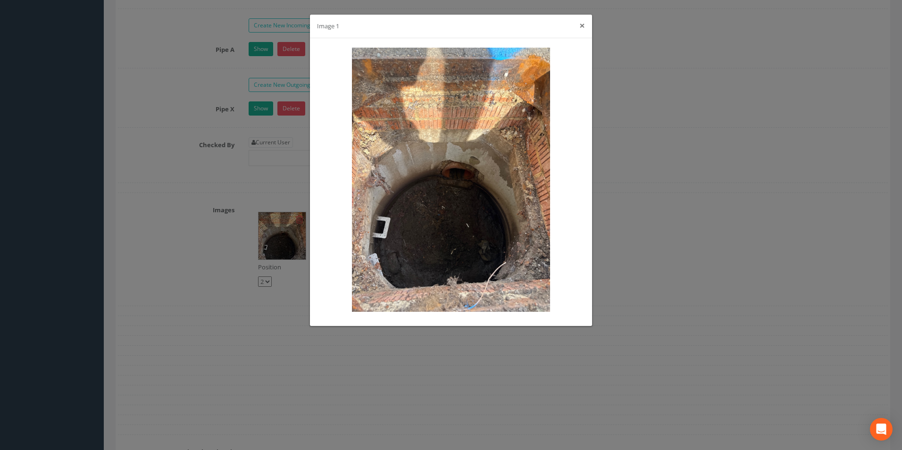
drag, startPoint x: 584, startPoint y: 27, endPoint x: 578, endPoint y: 32, distance: 7.5
click at [583, 27] on button "×" at bounding box center [582, 26] width 6 height 10
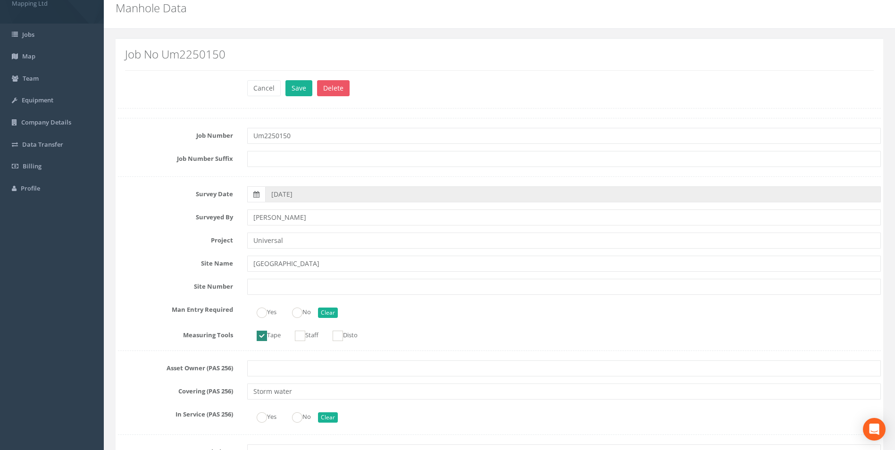
scroll to position [0, 0]
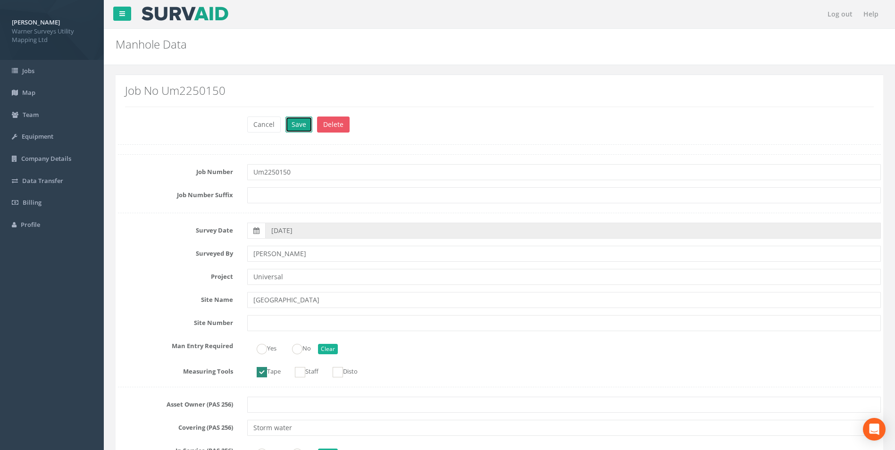
click at [294, 132] on button "Save" at bounding box center [298, 125] width 27 height 16
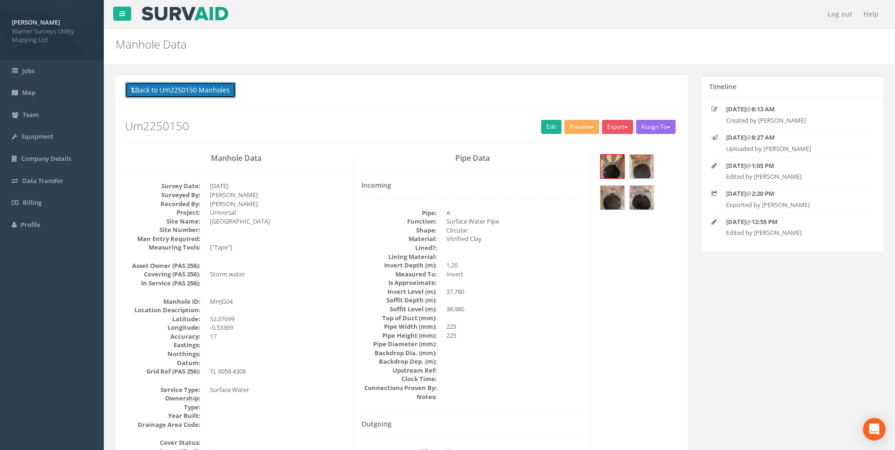
click at [169, 94] on button "Back to Um2250150 Manholes" at bounding box center [180, 90] width 111 height 16
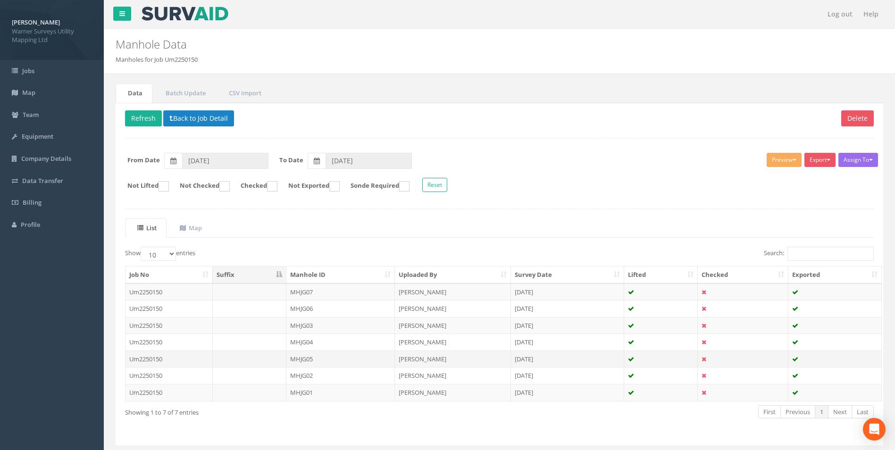
click at [313, 360] on td "MHJG05" at bounding box center [340, 359] width 109 height 17
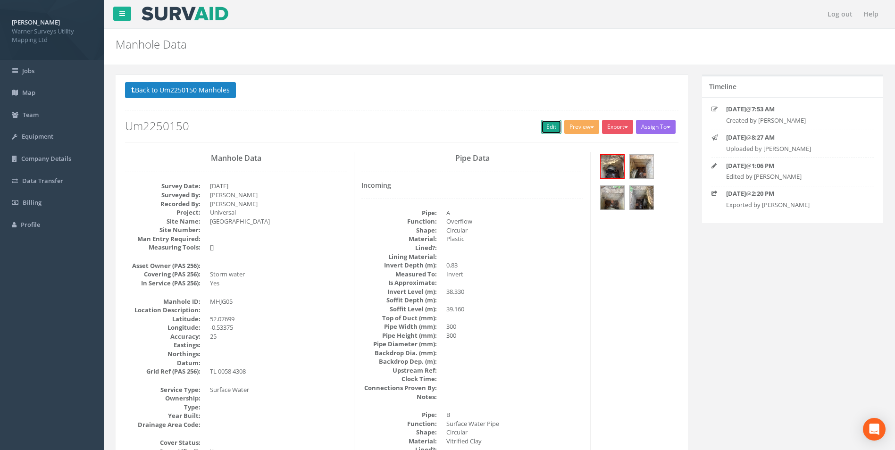
click at [542, 129] on link "Edit" at bounding box center [551, 127] width 20 height 14
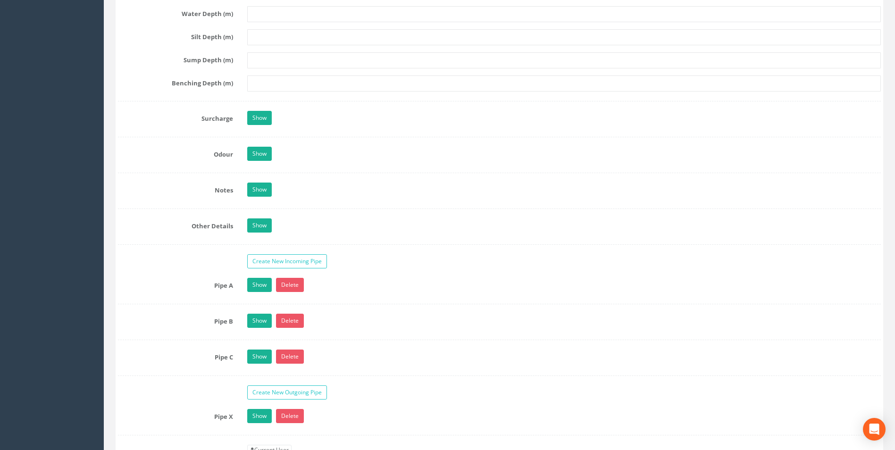
scroll to position [1934, 0]
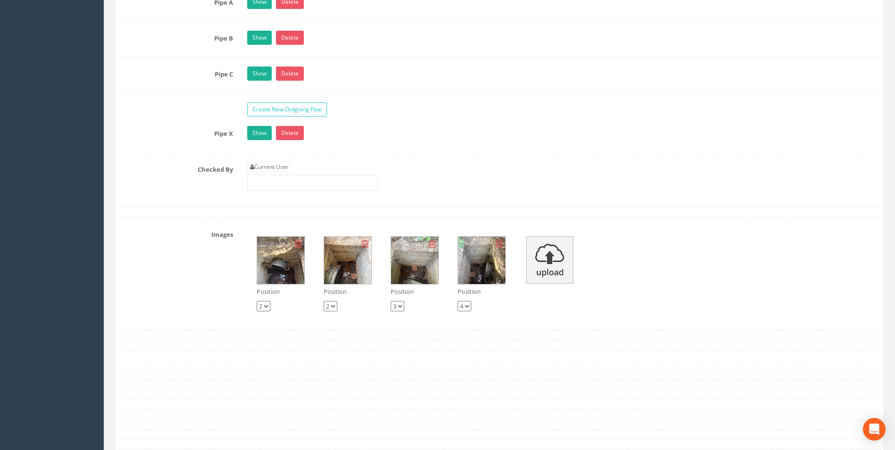
click at [295, 270] on img at bounding box center [280, 260] width 47 height 47
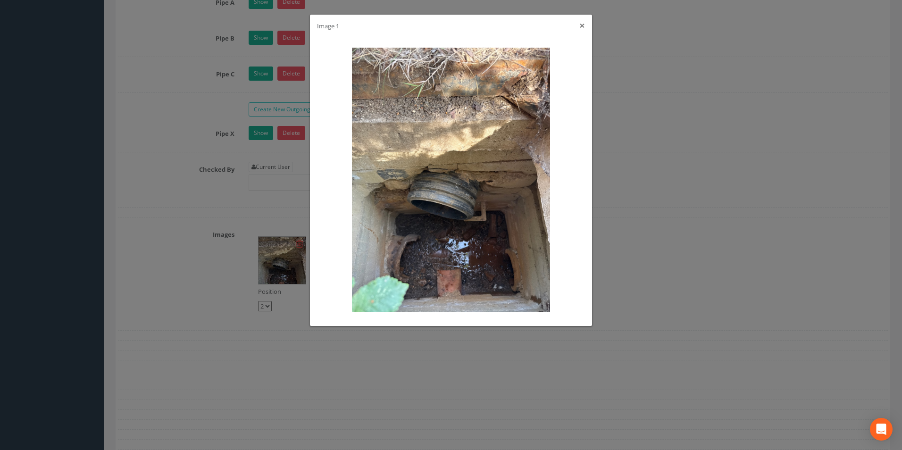
drag, startPoint x: 583, startPoint y: 29, endPoint x: 581, endPoint y: 41, distance: 12.4
click at [583, 29] on button "×" at bounding box center [582, 26] width 6 height 10
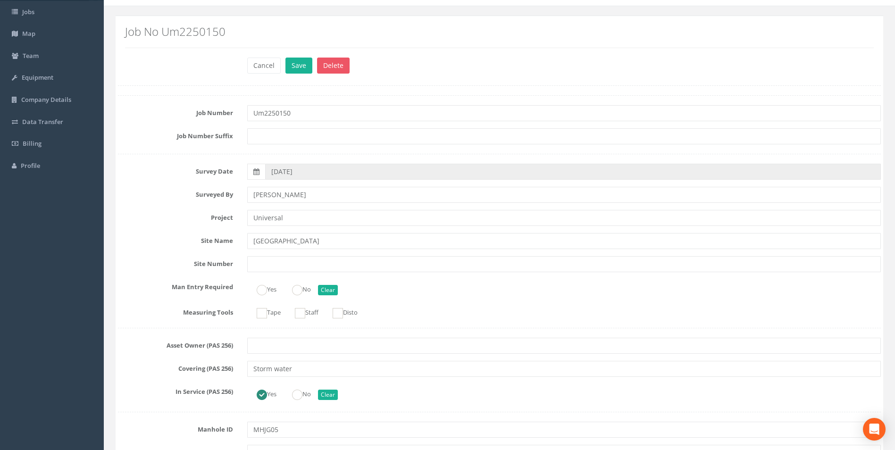
scroll to position [0, 0]
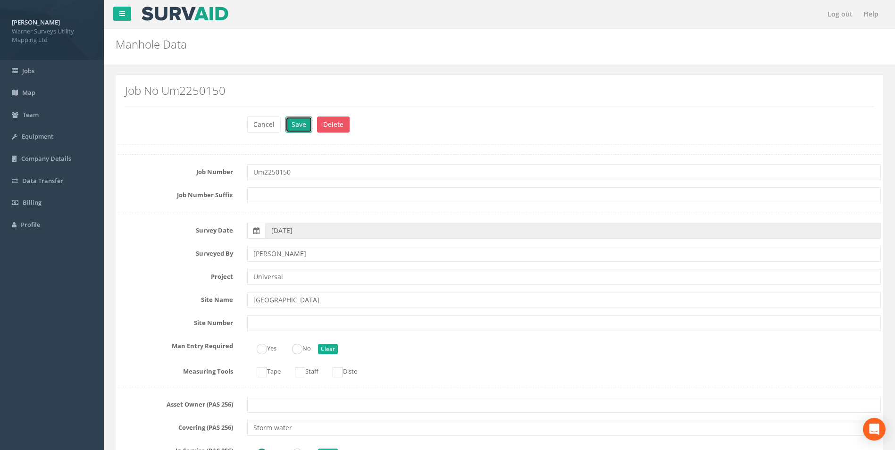
click at [293, 124] on button "Save" at bounding box center [298, 125] width 27 height 16
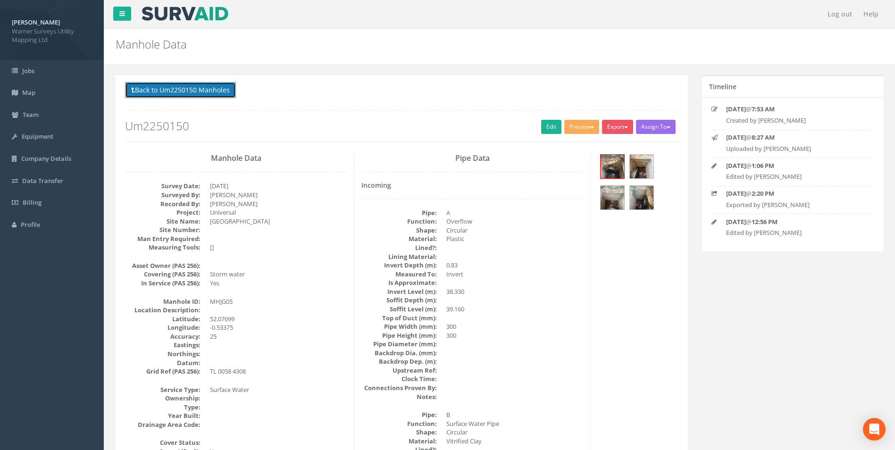
click at [185, 98] on button "Back to Um2250150 Manholes" at bounding box center [180, 90] width 111 height 16
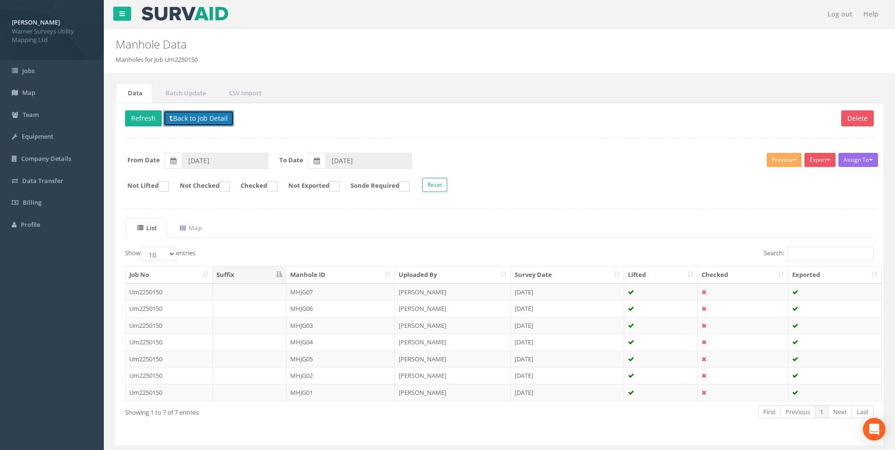
click at [176, 117] on button "Back to Job Detail" at bounding box center [198, 118] width 71 height 16
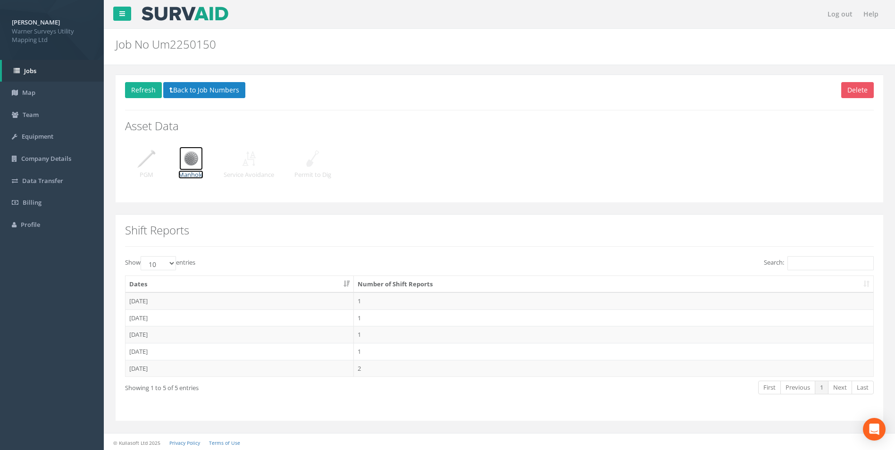
click at [194, 166] on img at bounding box center [191, 159] width 24 height 24
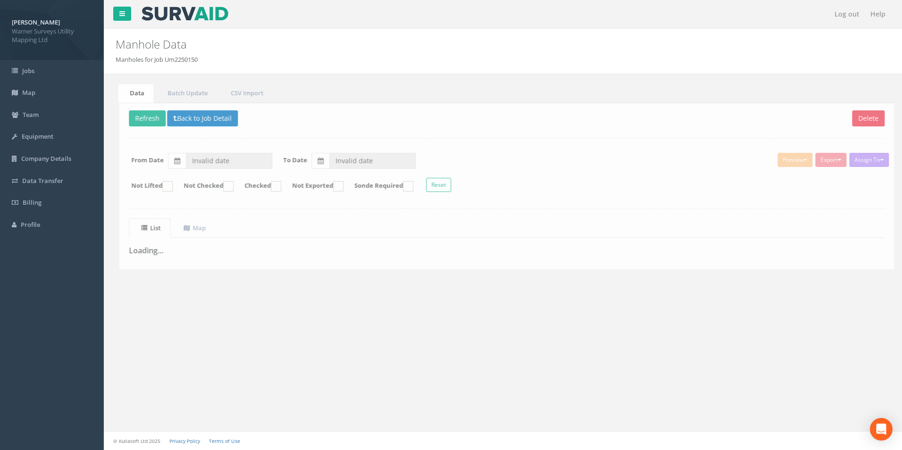
type input "[DATE]"
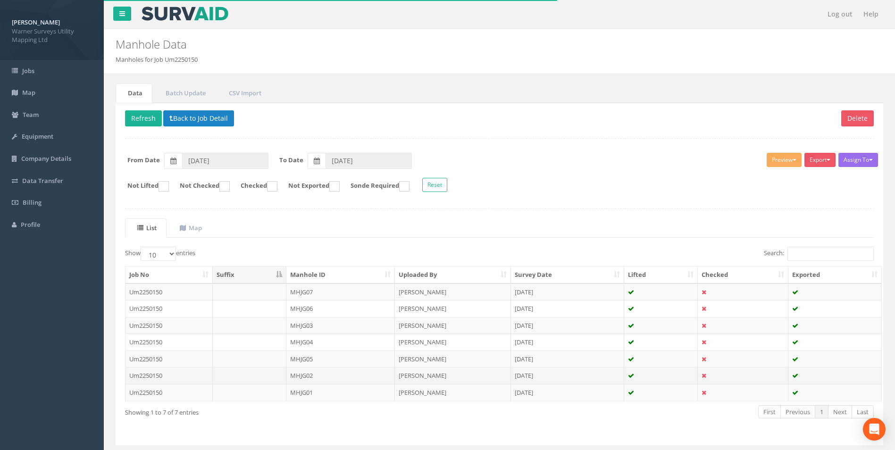
click at [310, 369] on td "MHJG02" at bounding box center [340, 375] width 109 height 17
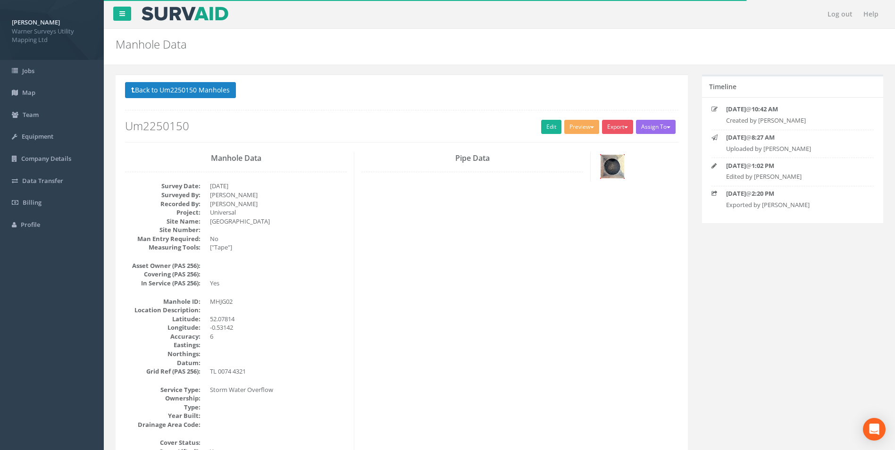
click at [612, 162] on img at bounding box center [613, 167] width 24 height 24
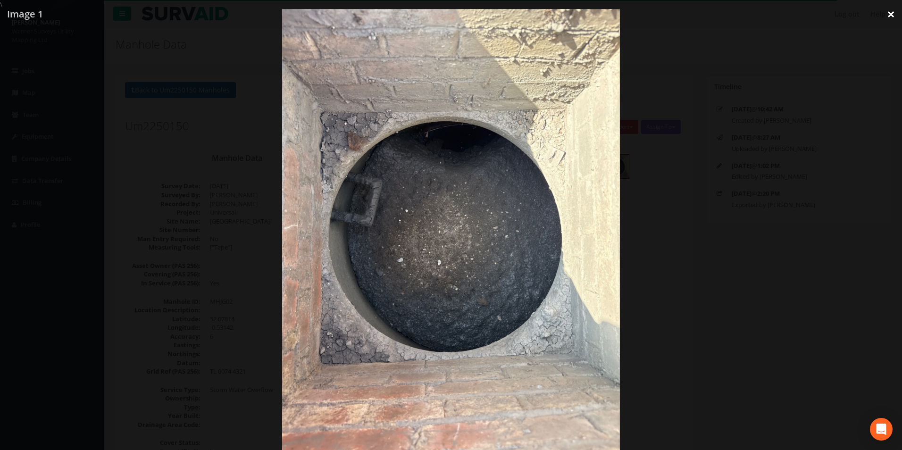
click at [889, 15] on link "×" at bounding box center [891, 14] width 22 height 28
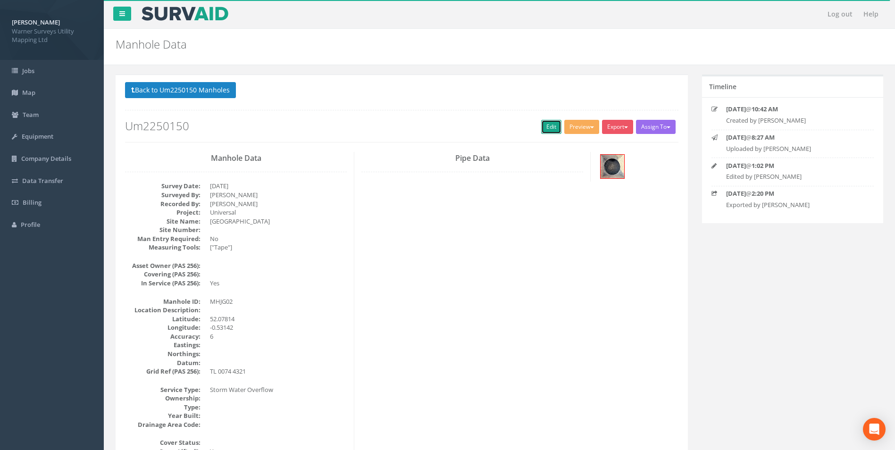
click at [549, 131] on link "Edit" at bounding box center [551, 127] width 20 height 14
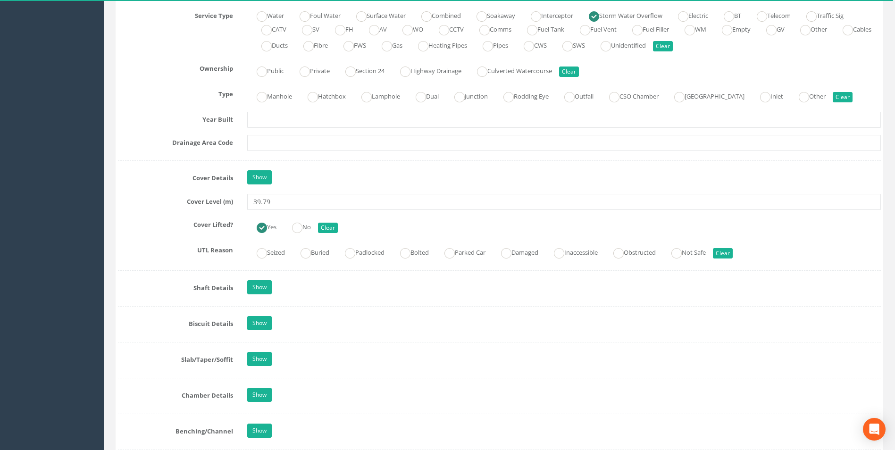
scroll to position [708, 0]
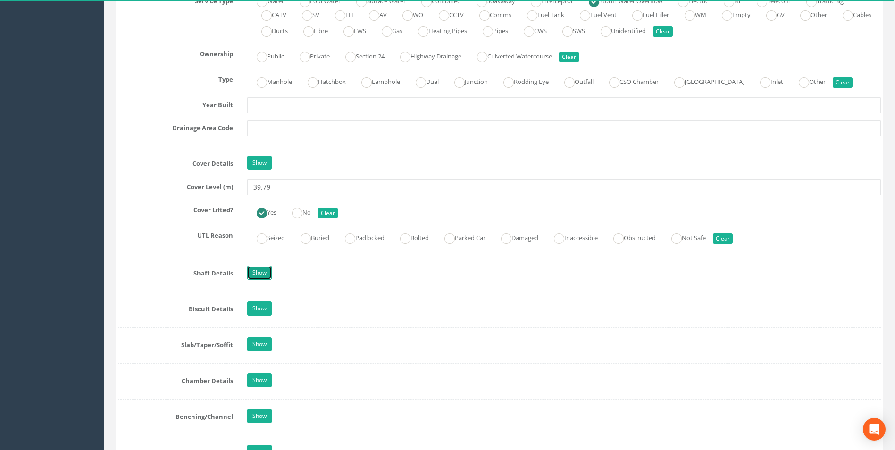
click at [260, 266] on link "Show" at bounding box center [259, 273] width 25 height 14
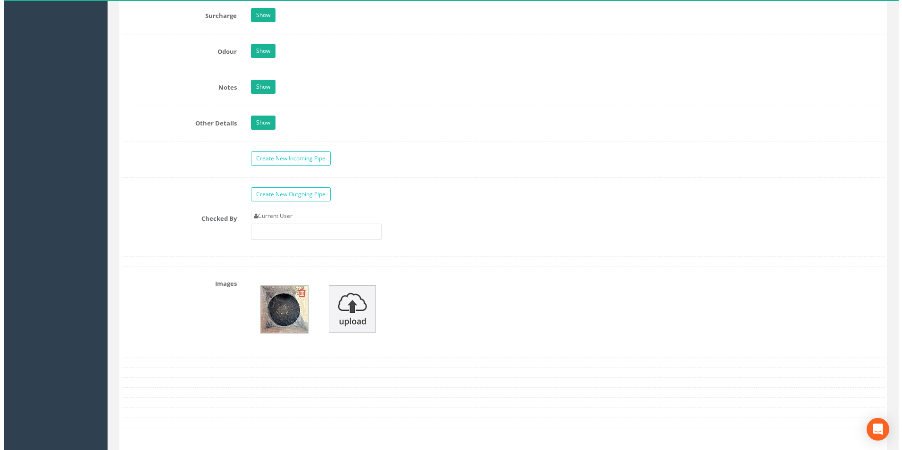
scroll to position [1746, 0]
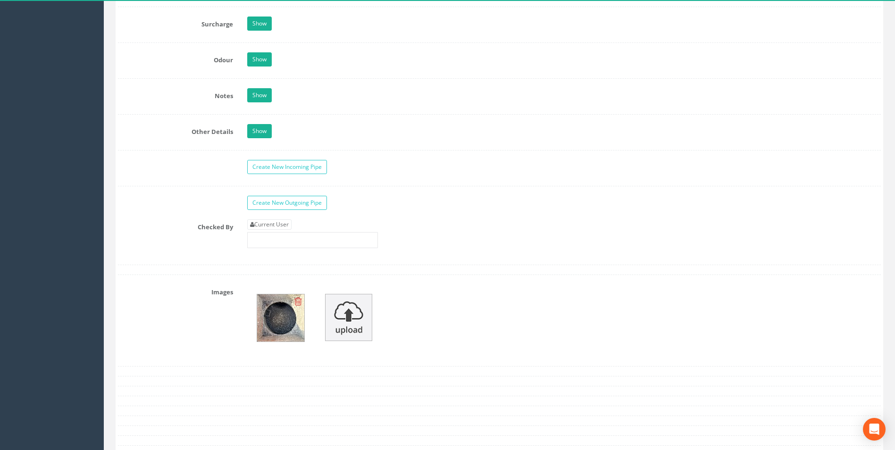
click at [276, 311] on img at bounding box center [280, 317] width 47 height 47
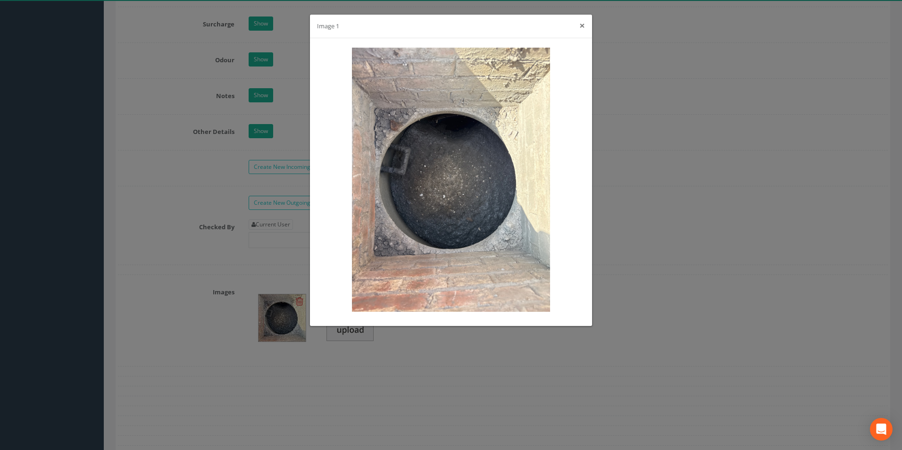
click at [582, 26] on button "×" at bounding box center [582, 26] width 6 height 10
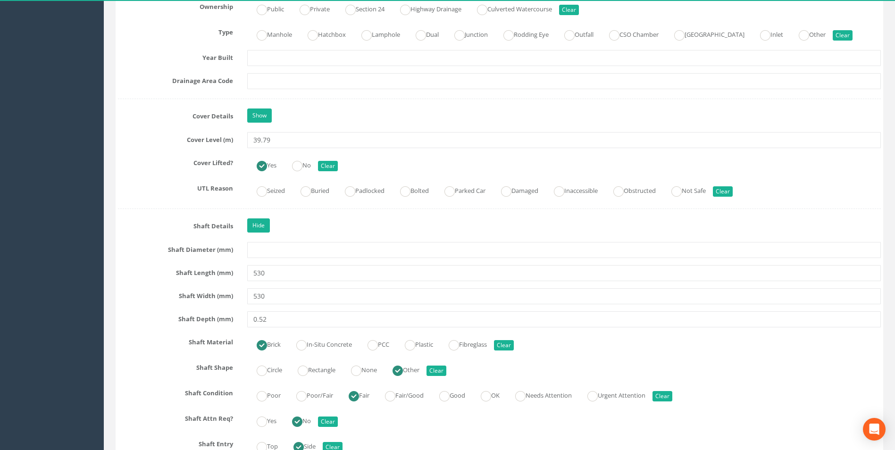
scroll to position [896, 0]
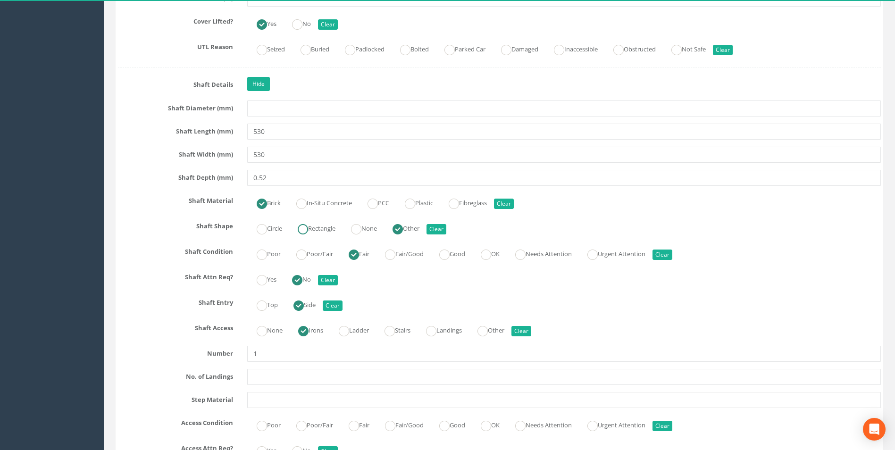
click at [306, 233] on ins at bounding box center [303, 229] width 10 height 10
radio input "true"
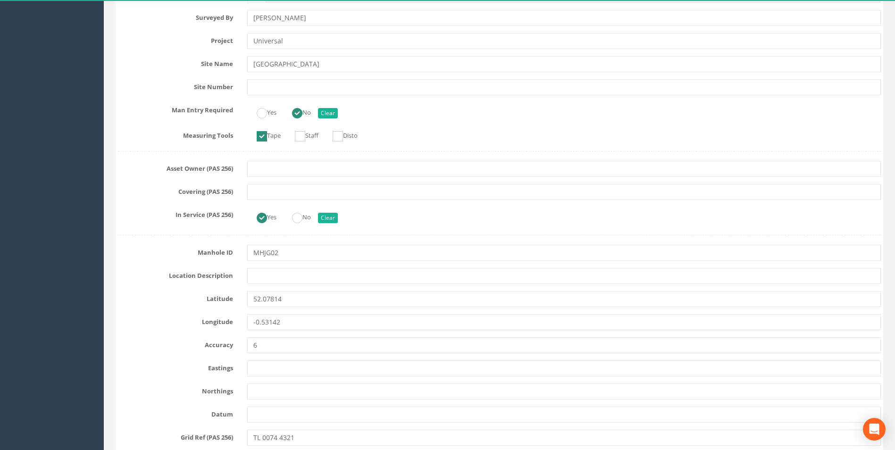
scroll to position [0, 0]
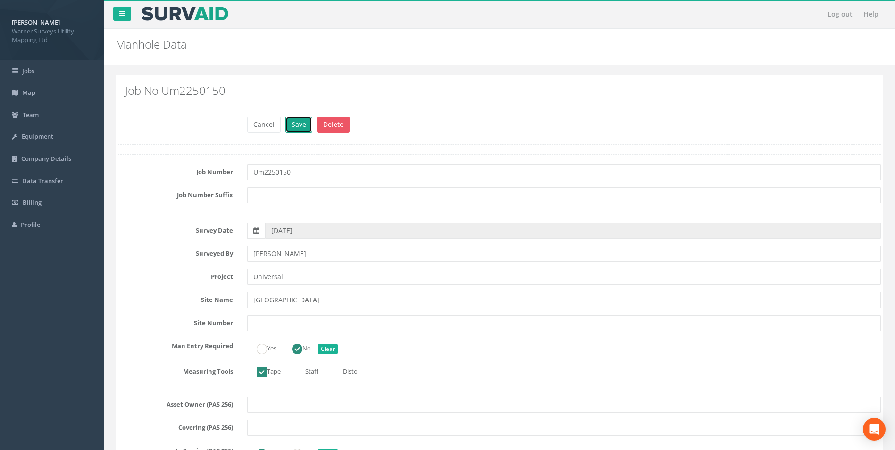
click at [289, 125] on button "Save" at bounding box center [298, 125] width 27 height 16
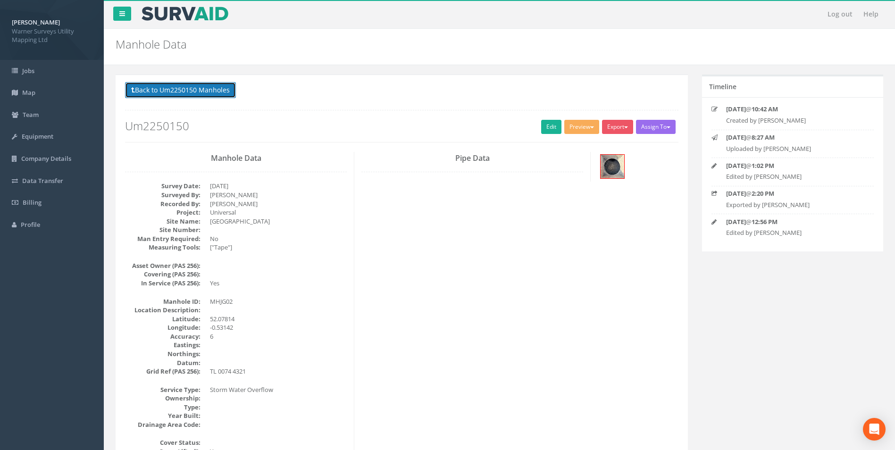
click at [193, 89] on button "Back to Um2250150 Manholes" at bounding box center [180, 90] width 111 height 16
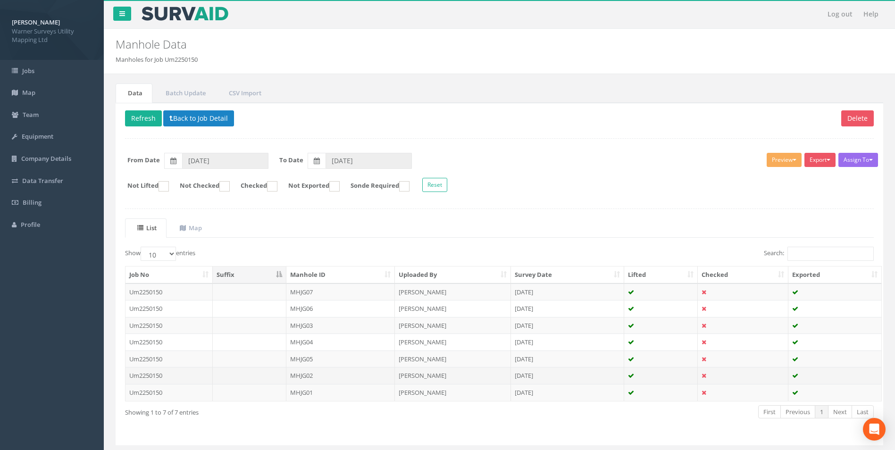
click at [314, 377] on td "MHJG02" at bounding box center [340, 375] width 109 height 17
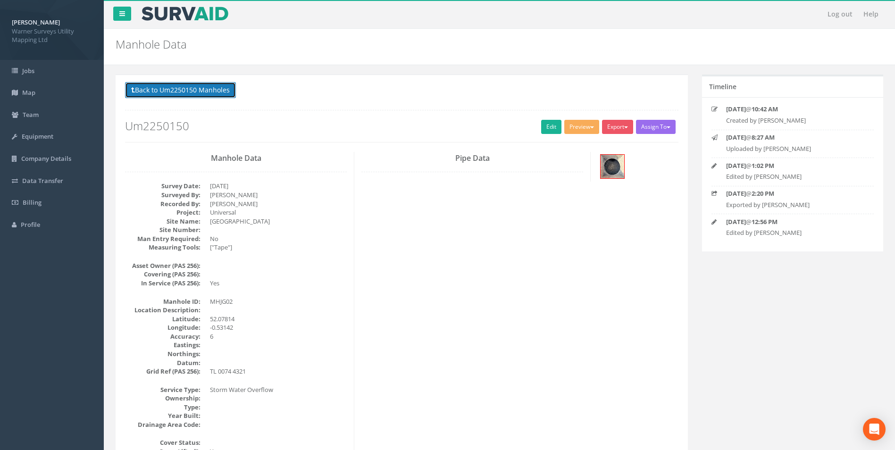
click at [143, 87] on button "Back to Um2250150 Manholes" at bounding box center [180, 90] width 111 height 16
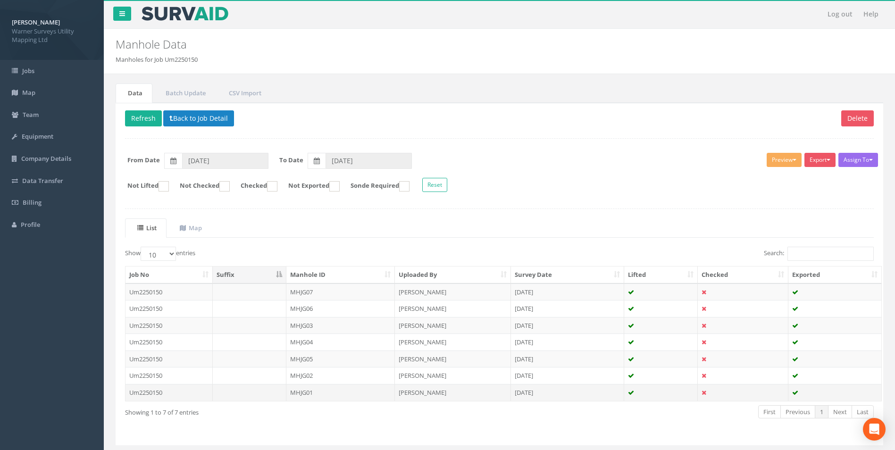
click at [309, 389] on td "MHJG01" at bounding box center [340, 392] width 109 height 17
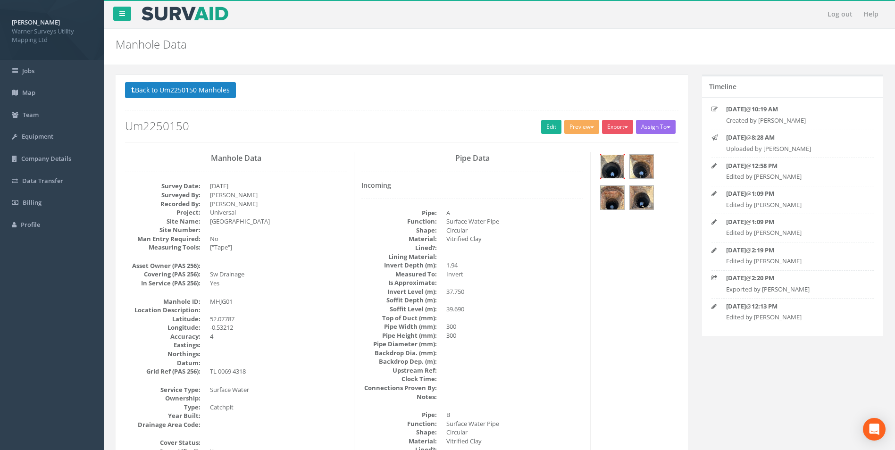
click at [611, 163] on img at bounding box center [613, 167] width 24 height 24
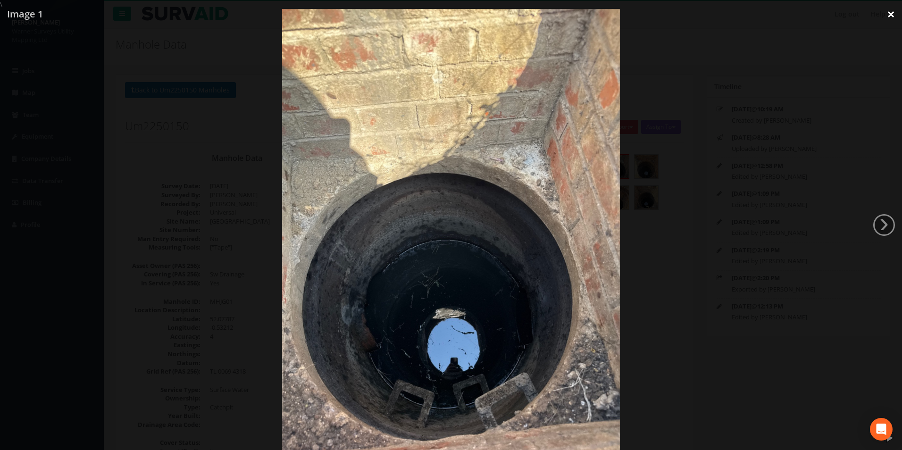
click at [890, 14] on link "×" at bounding box center [891, 14] width 22 height 28
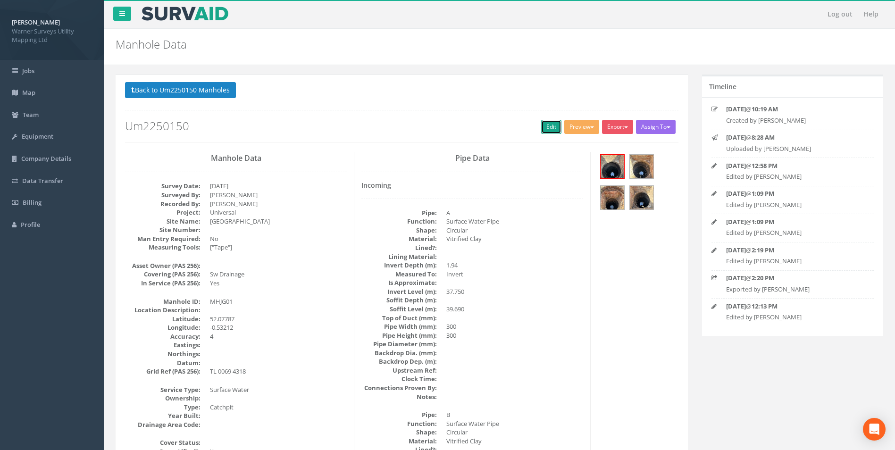
click at [543, 123] on link "Edit" at bounding box center [551, 127] width 20 height 14
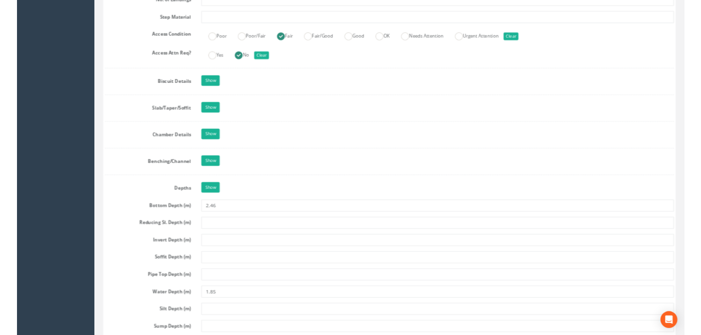
scroll to position [1315, 0]
